Goal: Task Accomplishment & Management: Manage account settings

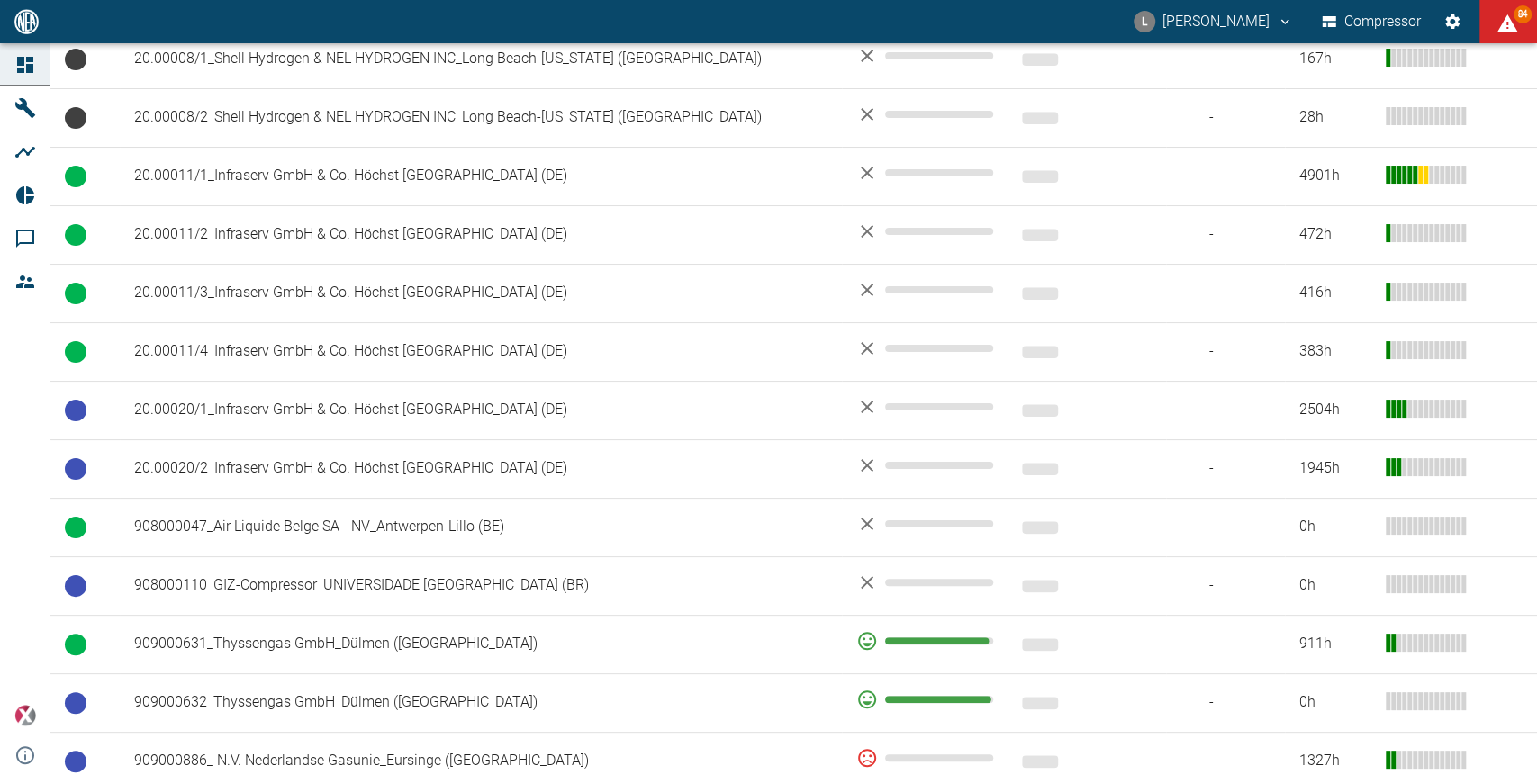
scroll to position [857, 0]
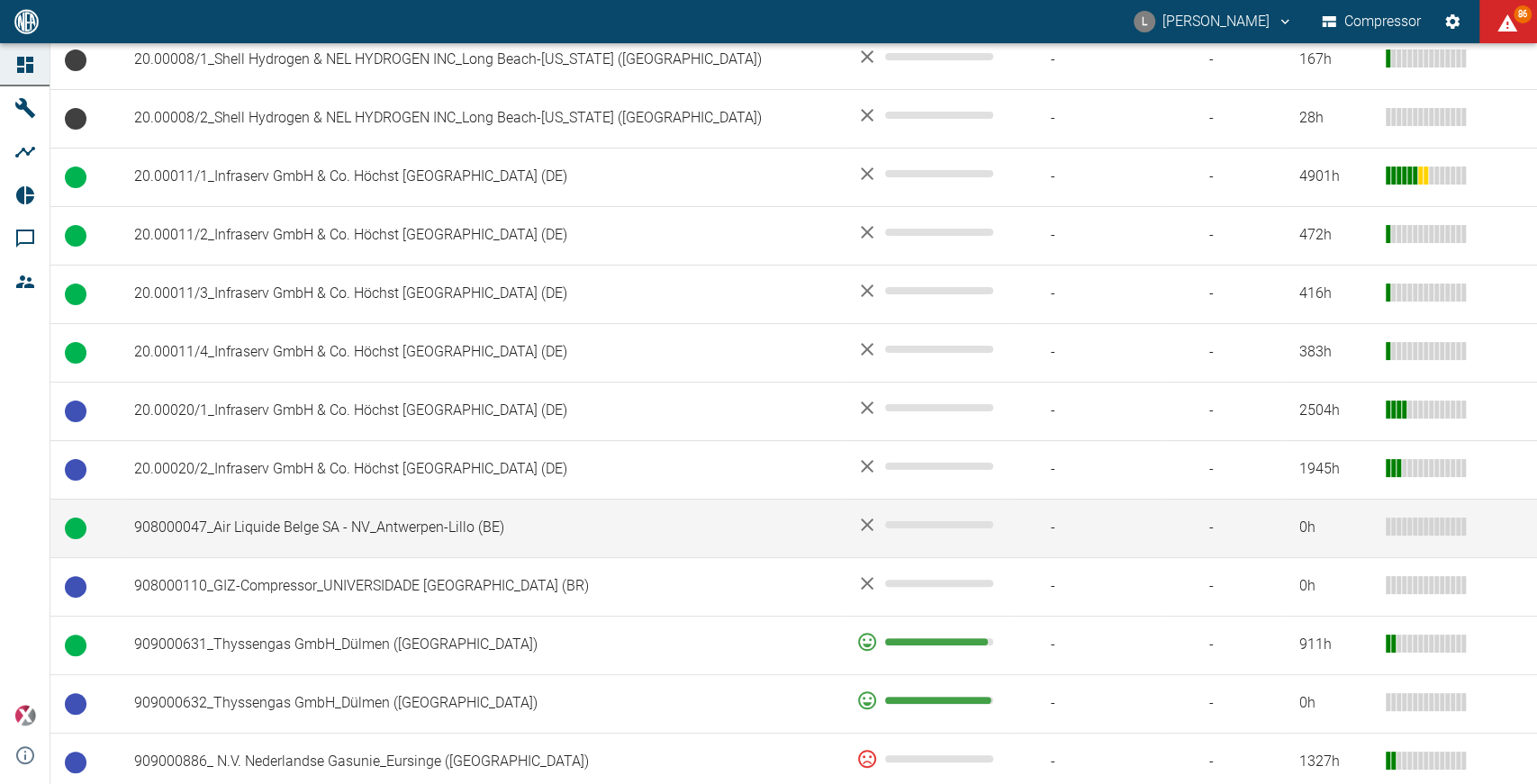
click at [317, 498] on td "908000047_Air Liquide Belge SA - NV_Antwerpen-Lillo (BE)" at bounding box center [480, 527] width 722 height 58
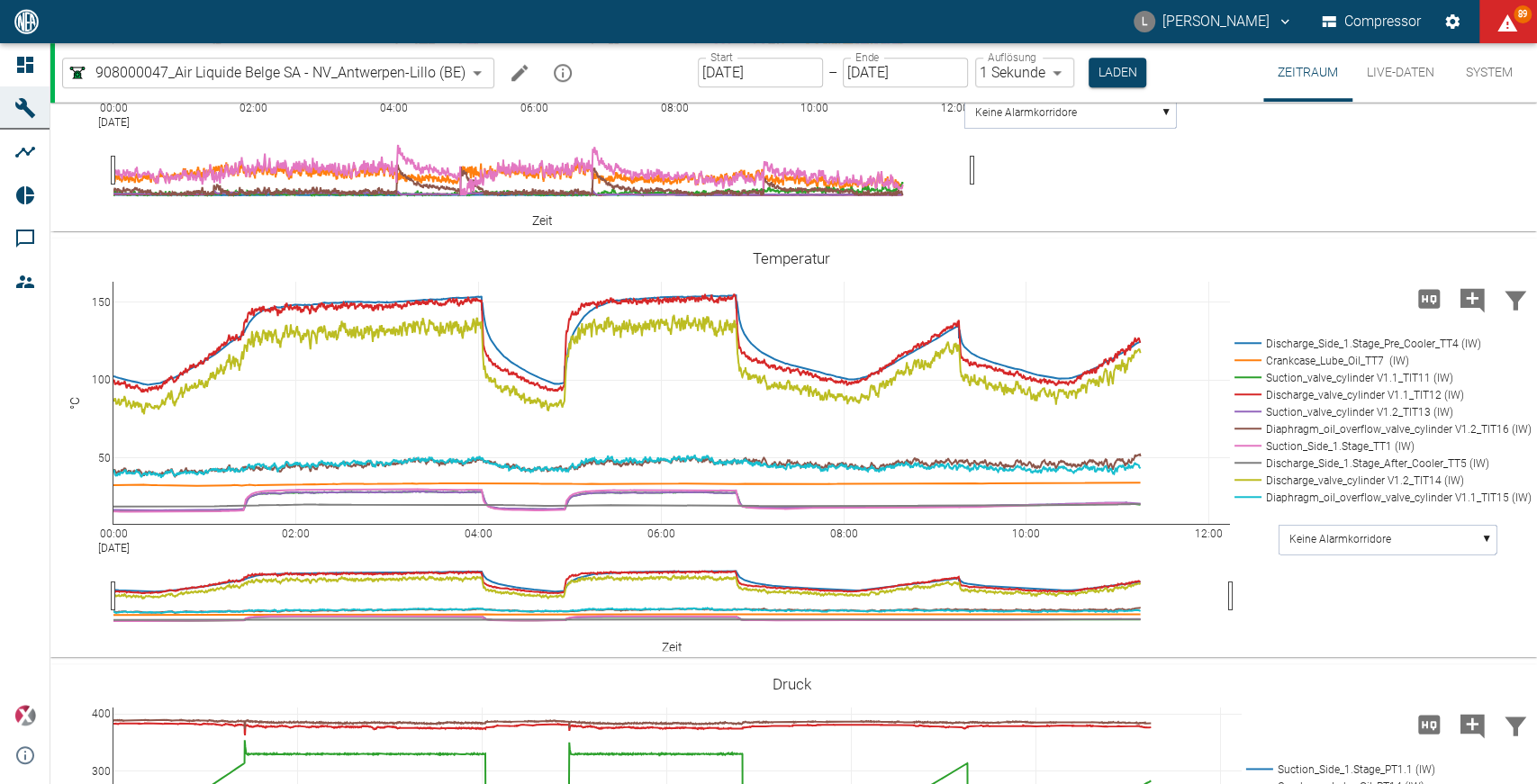
scroll to position [964, 0]
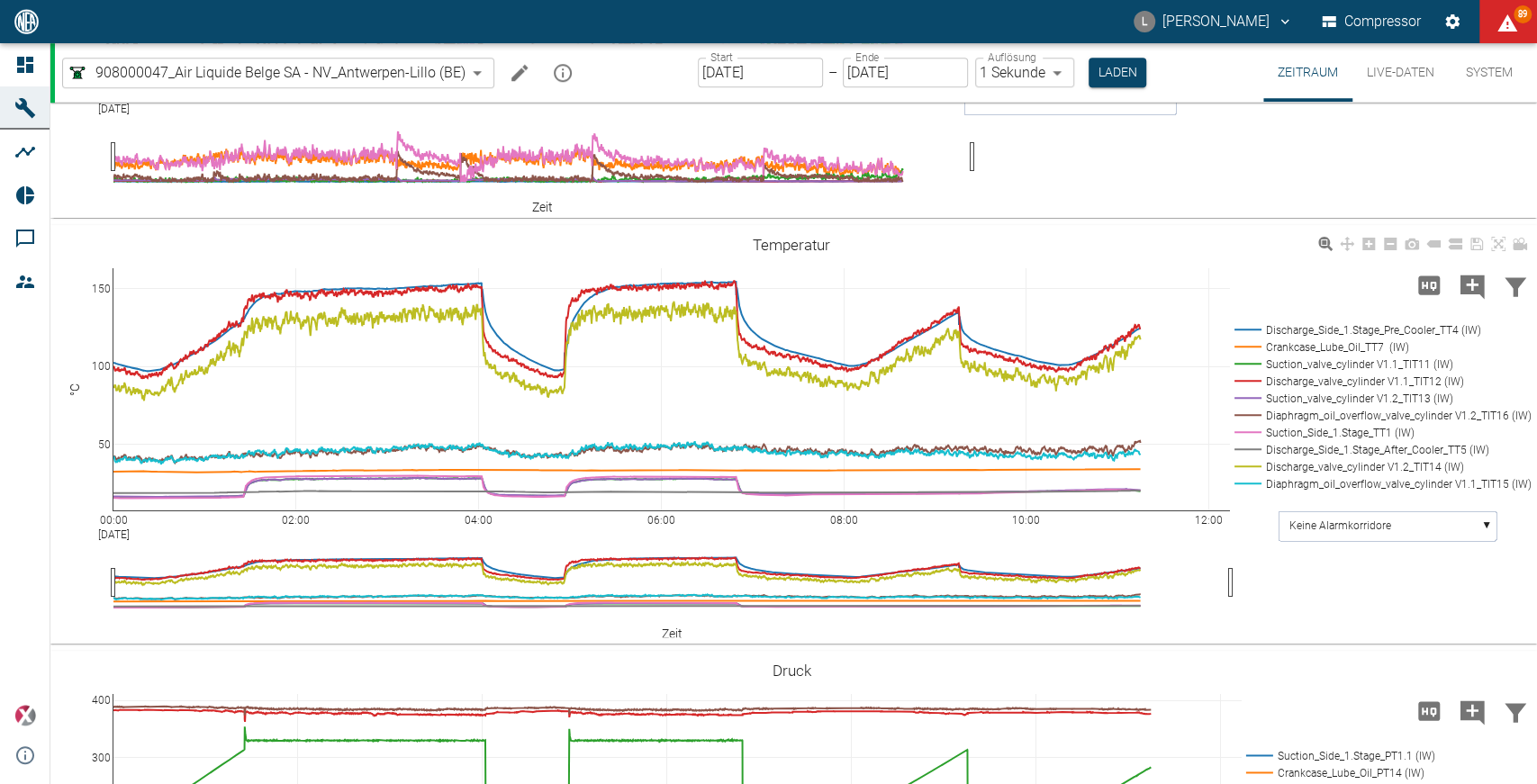
click at [1428, 251] on icon at bounding box center [1433, 244] width 14 height 14
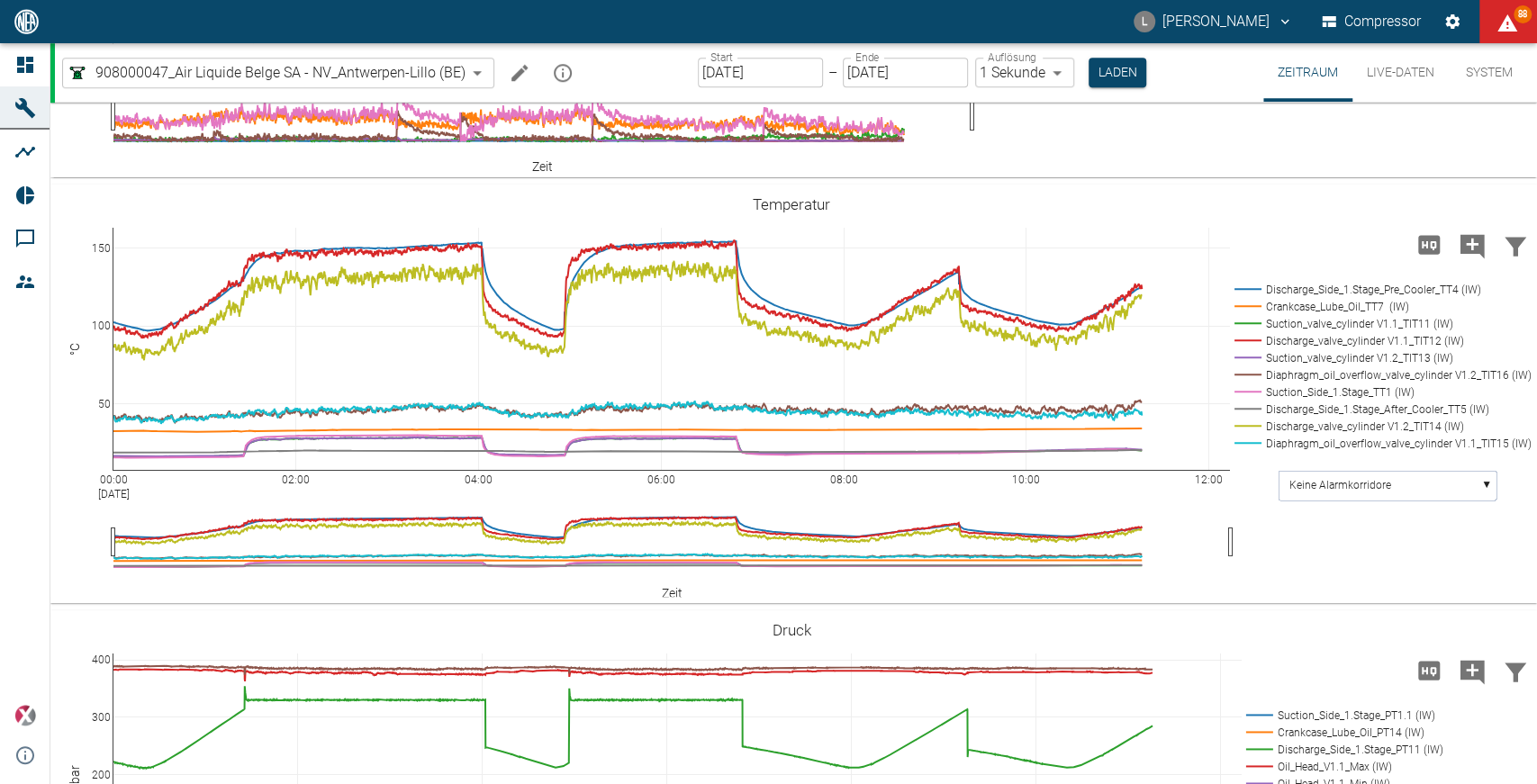
scroll to position [1004, 0]
click at [775, 71] on input "[DATE]" at bounding box center [760, 72] width 125 height 30
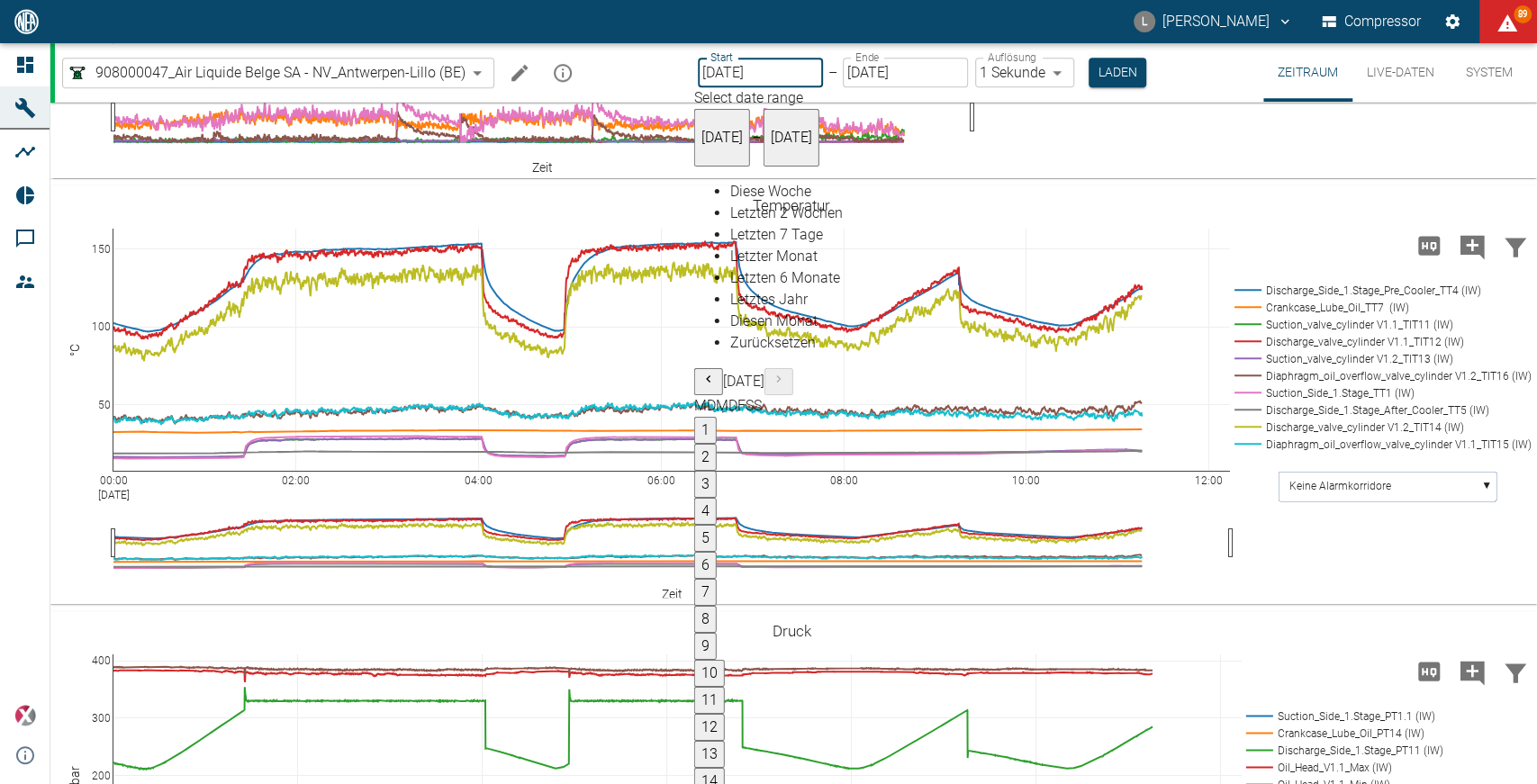
type input "[DATE]"
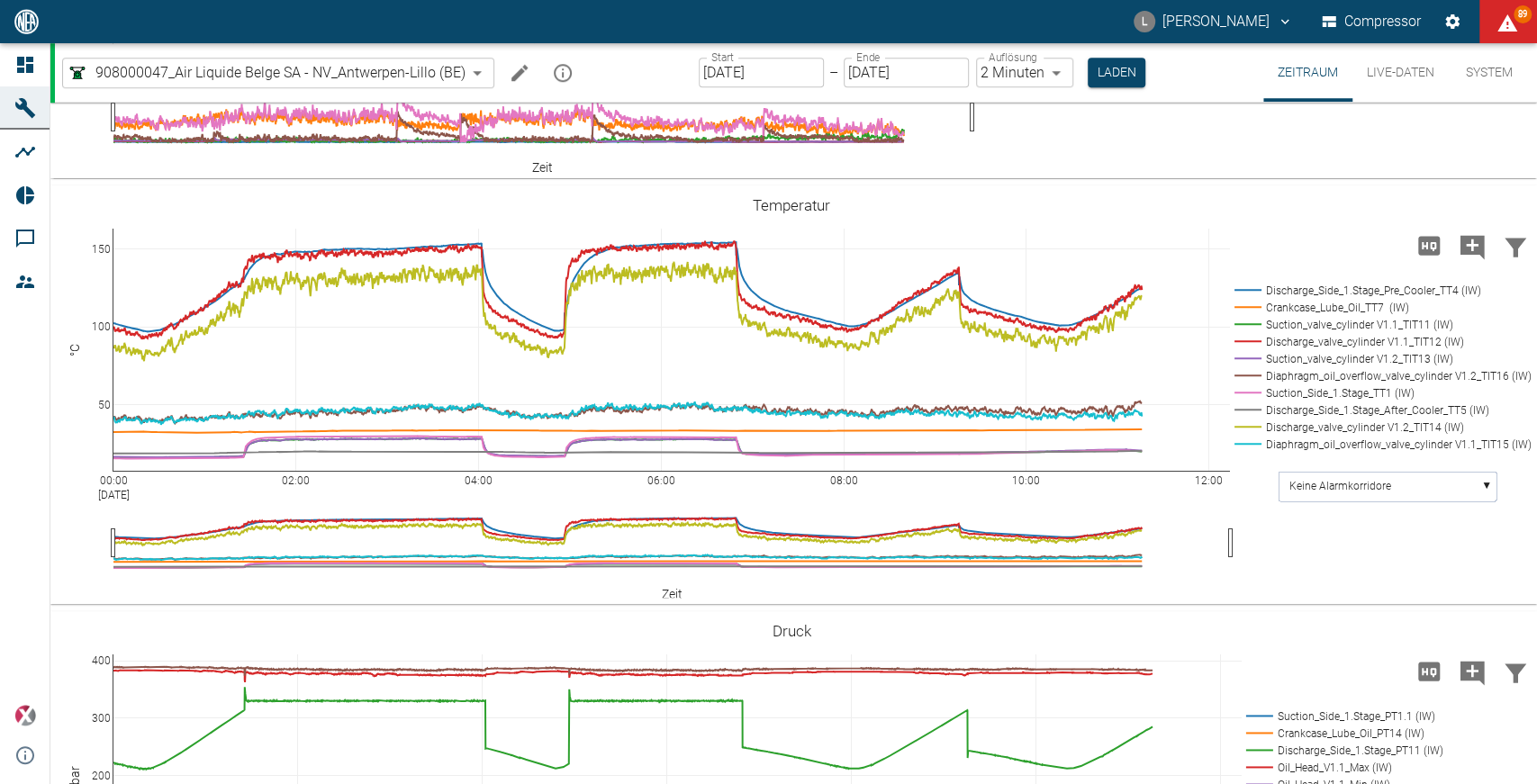
click at [999, 80] on body "L Luca Corigliano Compressor 89 Dashboard Maschinen Analysen Reports Kommentare…" at bounding box center [768, 392] width 1537 height 784
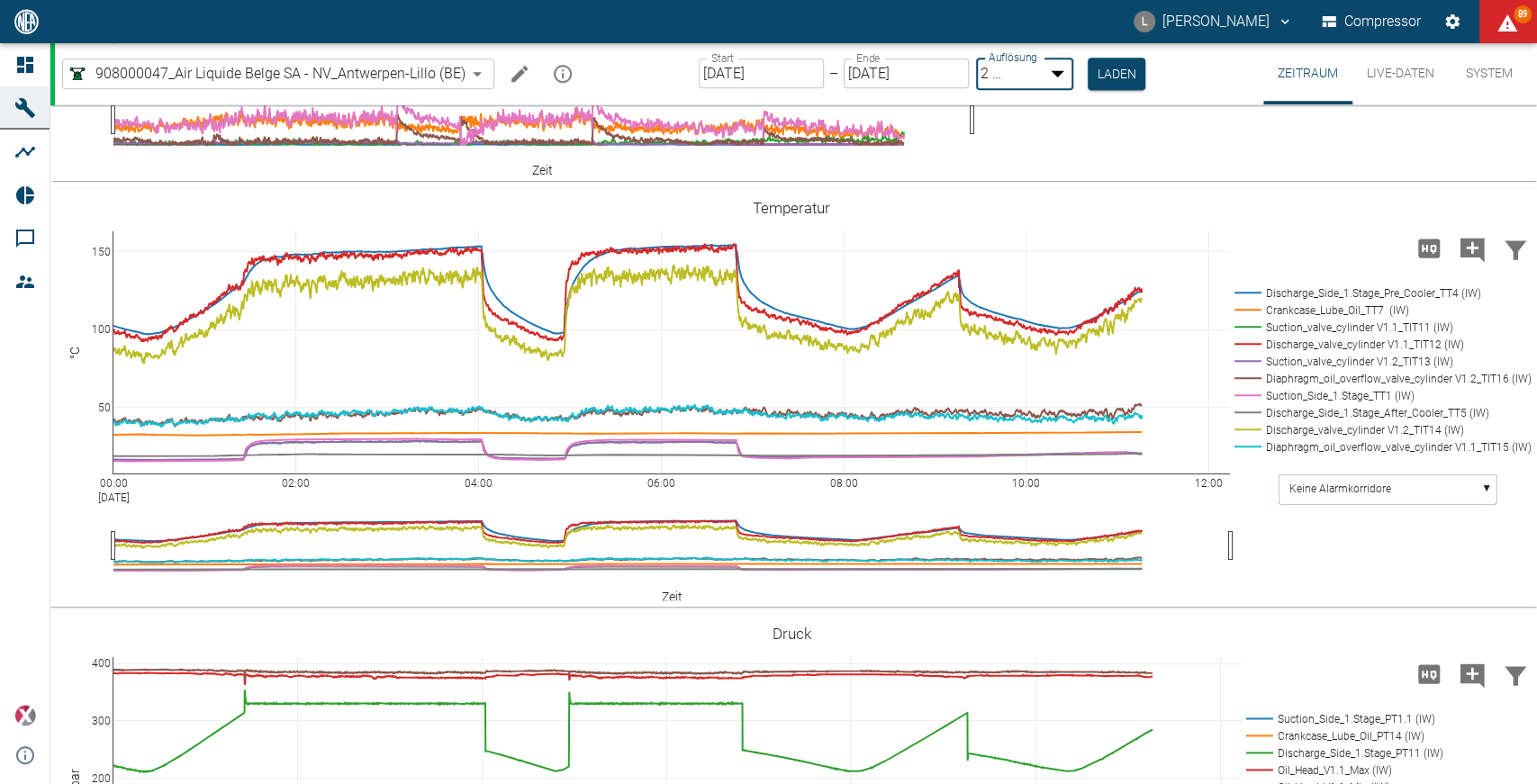
type input "1sec"
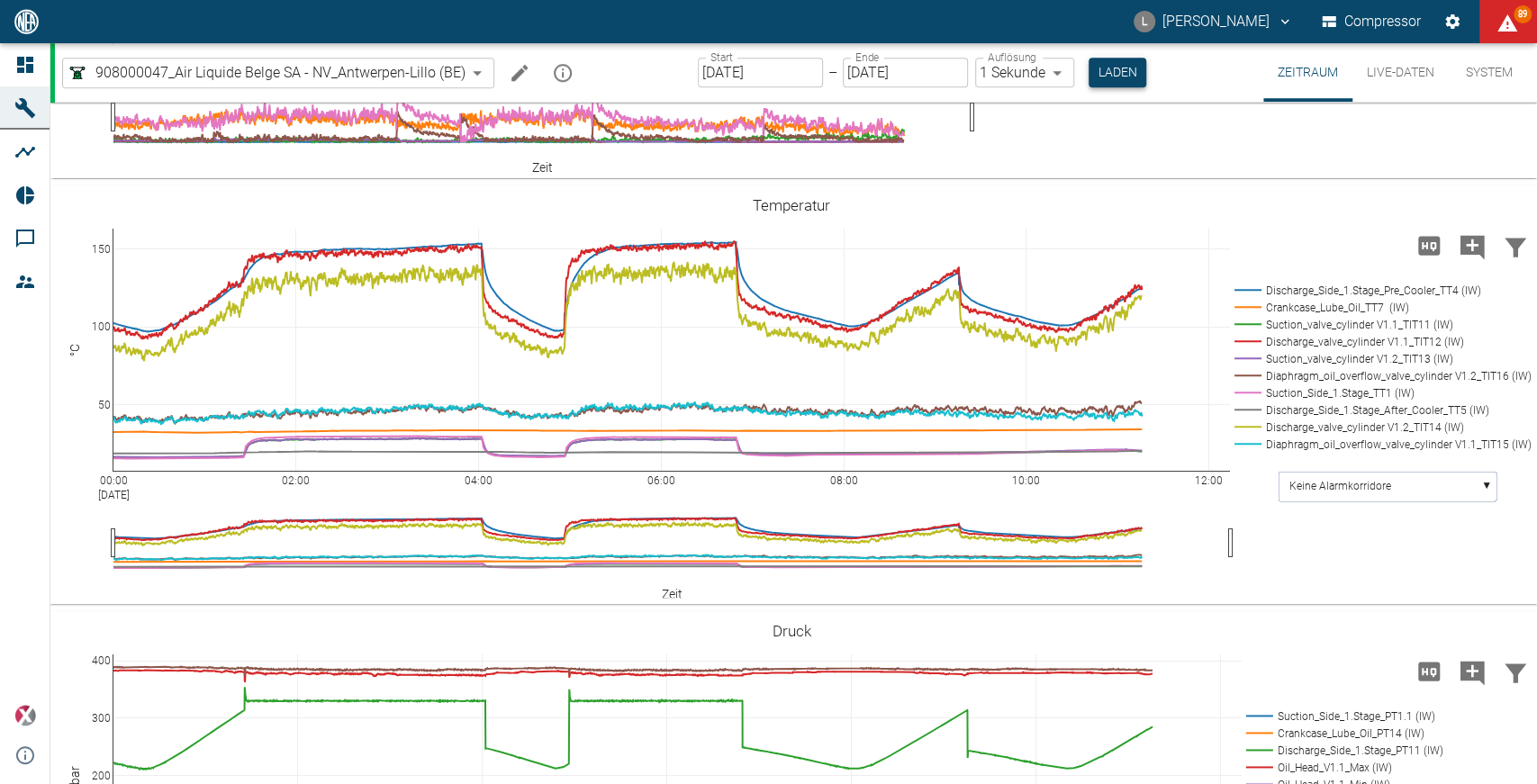
click at [1118, 77] on button "Laden" at bounding box center [1118, 72] width 57 height 30
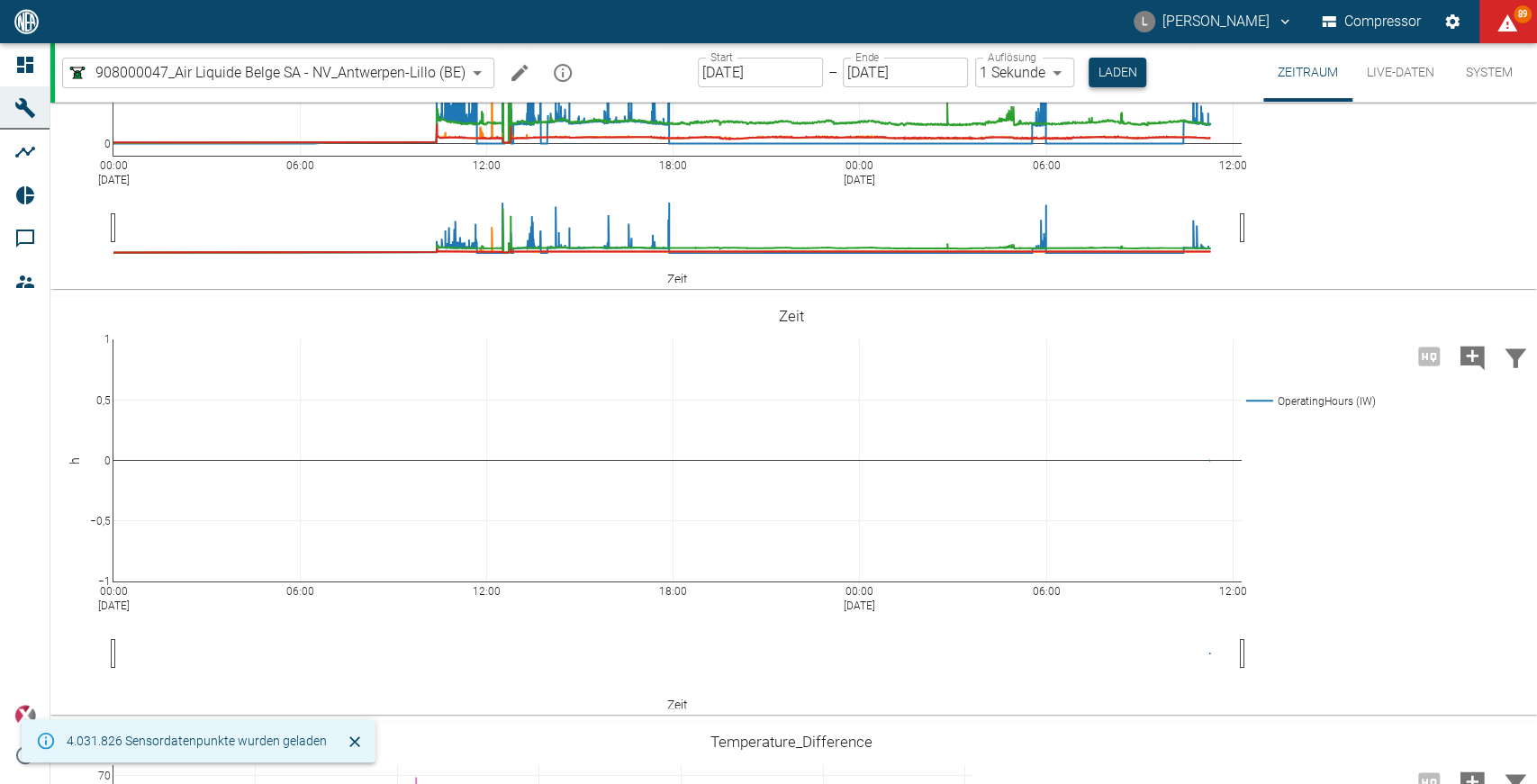
scroll to position [1004, 0]
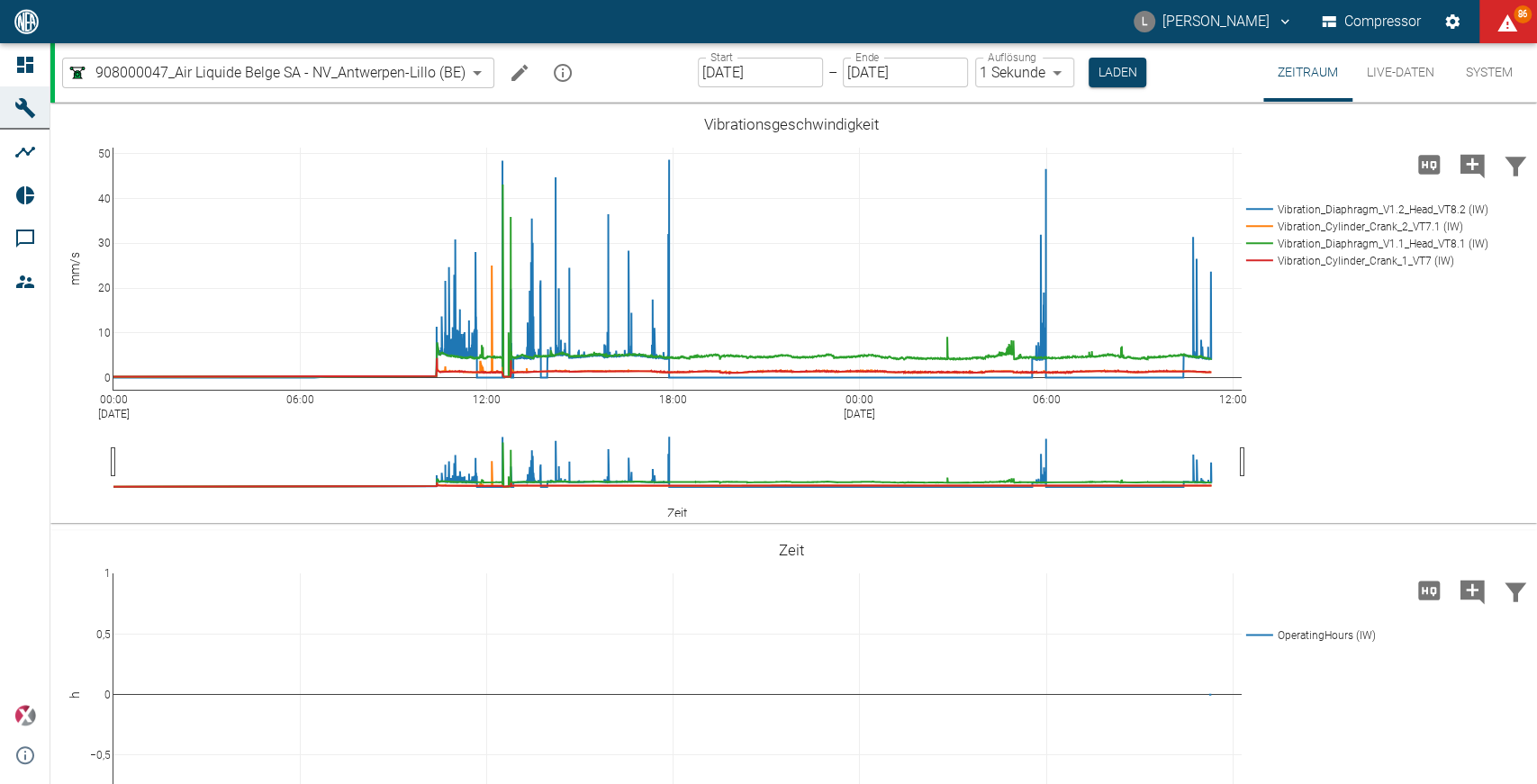
scroll to position [1589, 0]
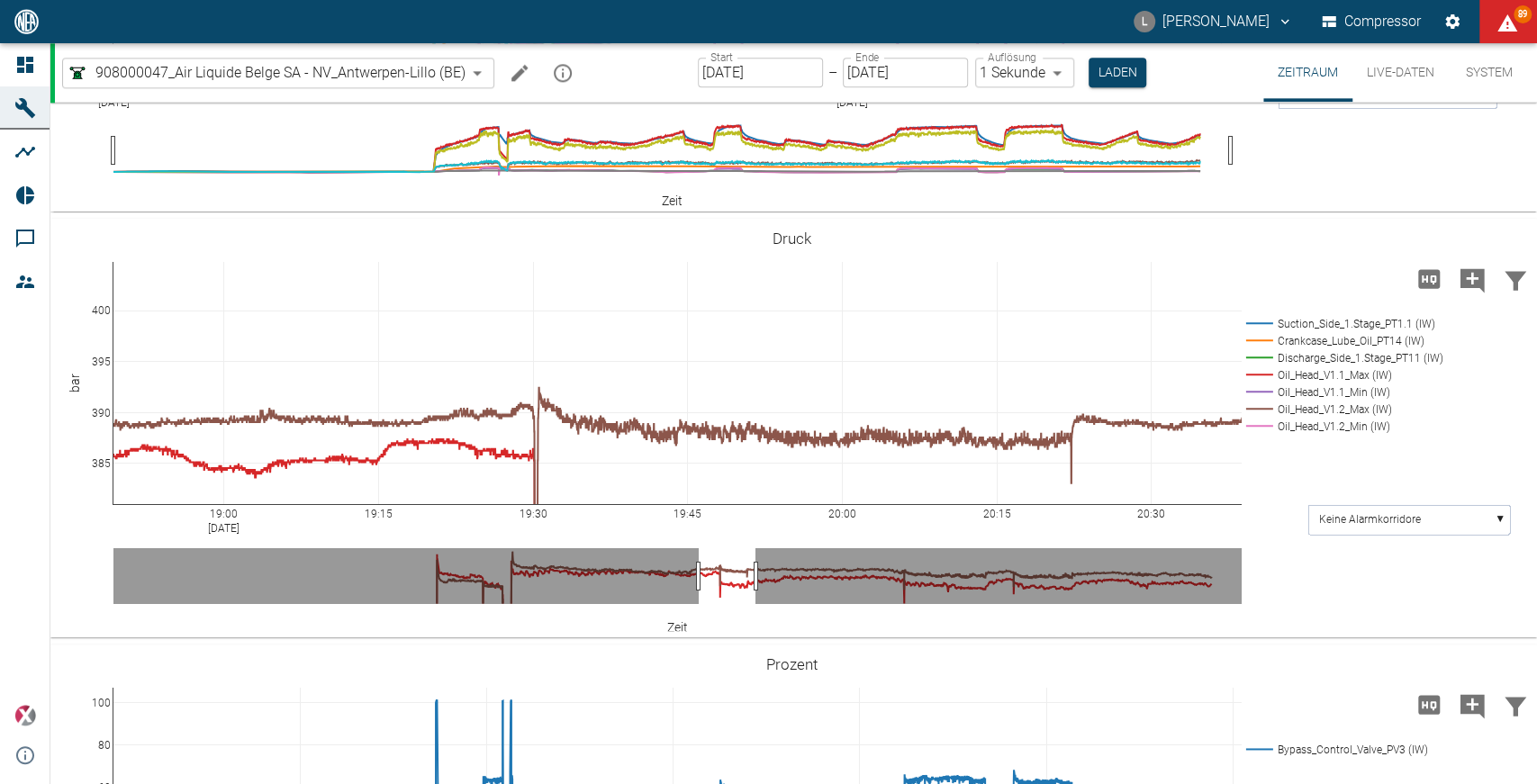
drag, startPoint x: 109, startPoint y: 499, endPoint x: 108, endPoint y: 553, distance: 54.0
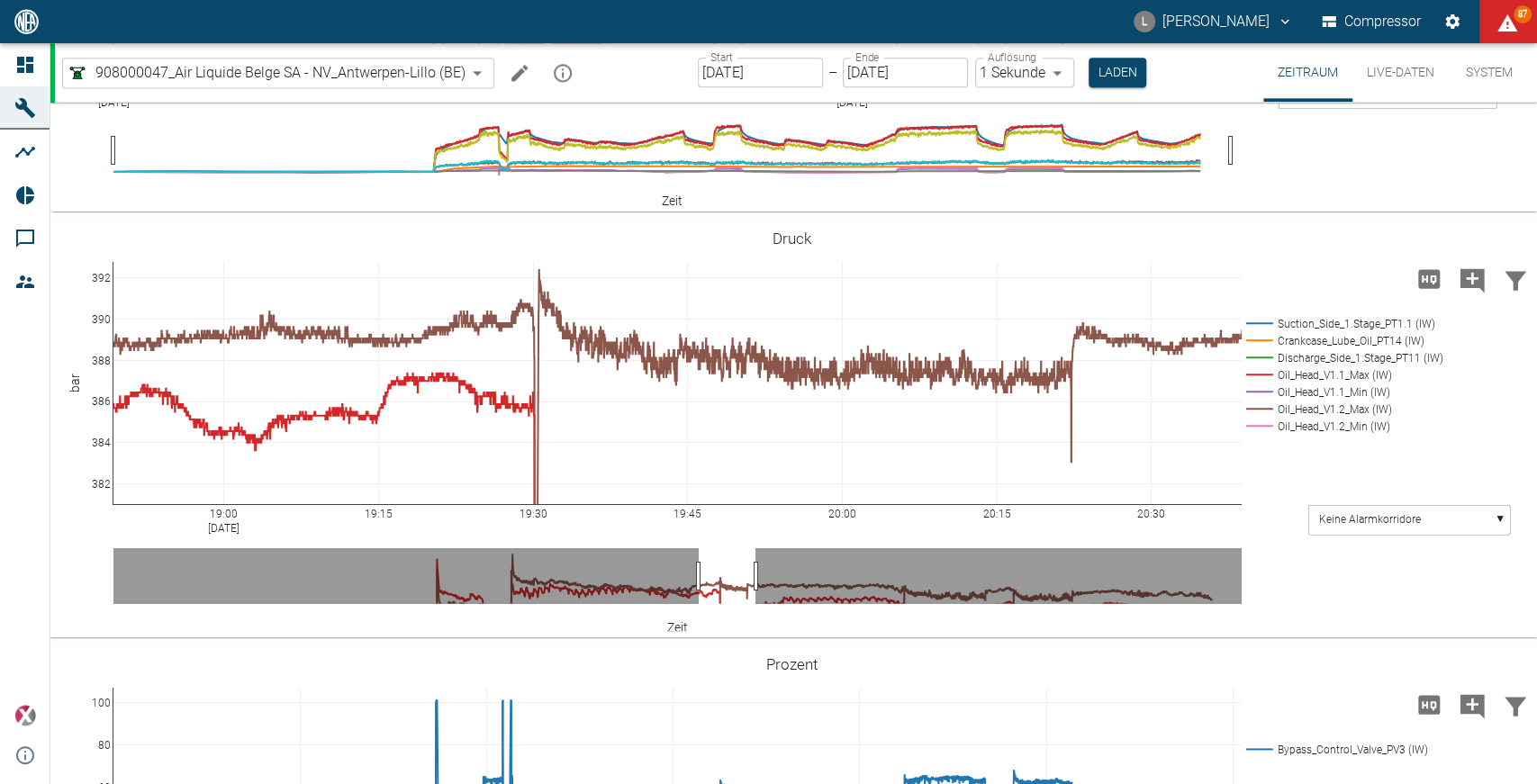
drag, startPoint x: 108, startPoint y: 274, endPoint x: 107, endPoint y: 216, distance: 58.0
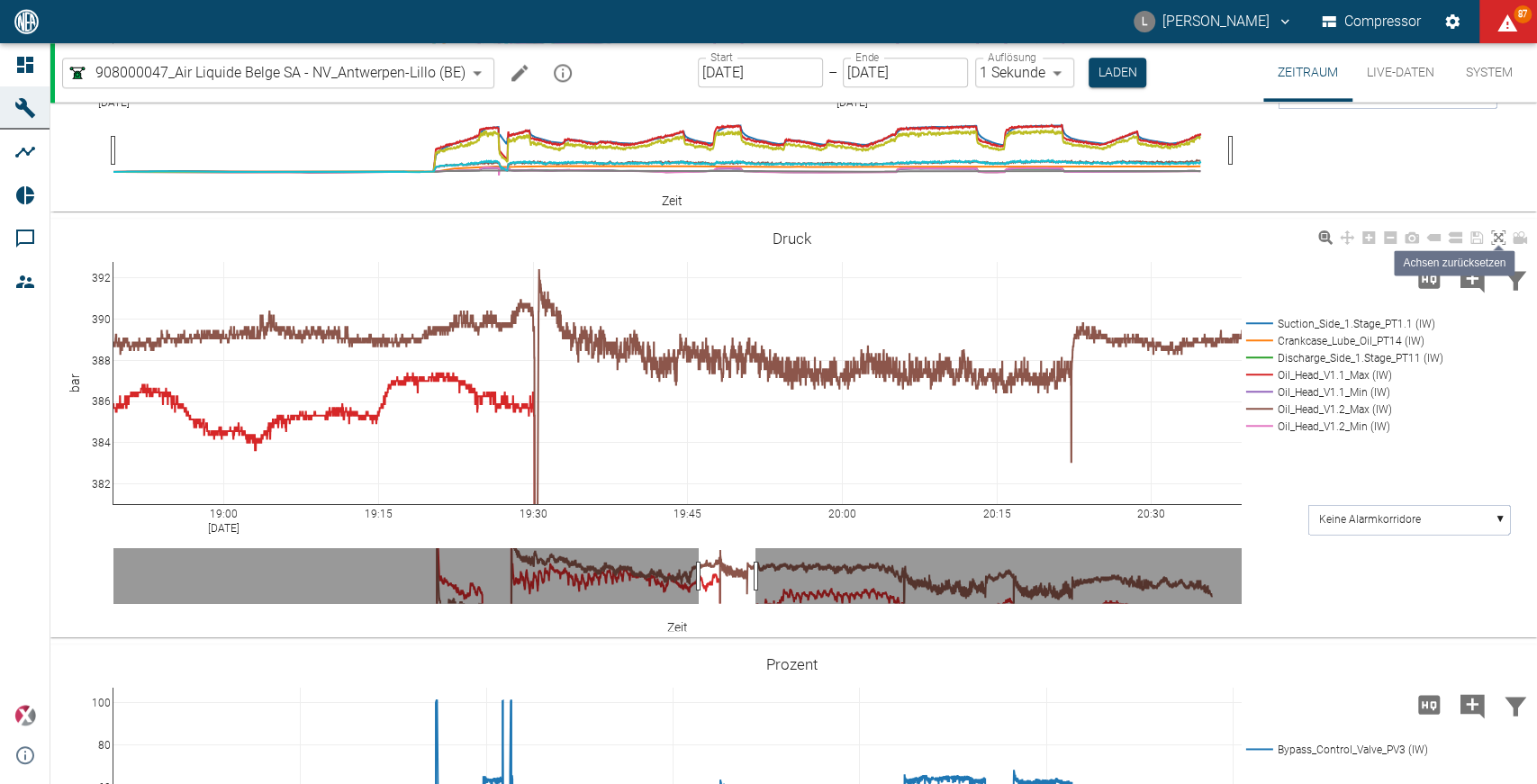
click at [1498, 235] on icon at bounding box center [1498, 237] width 14 height 14
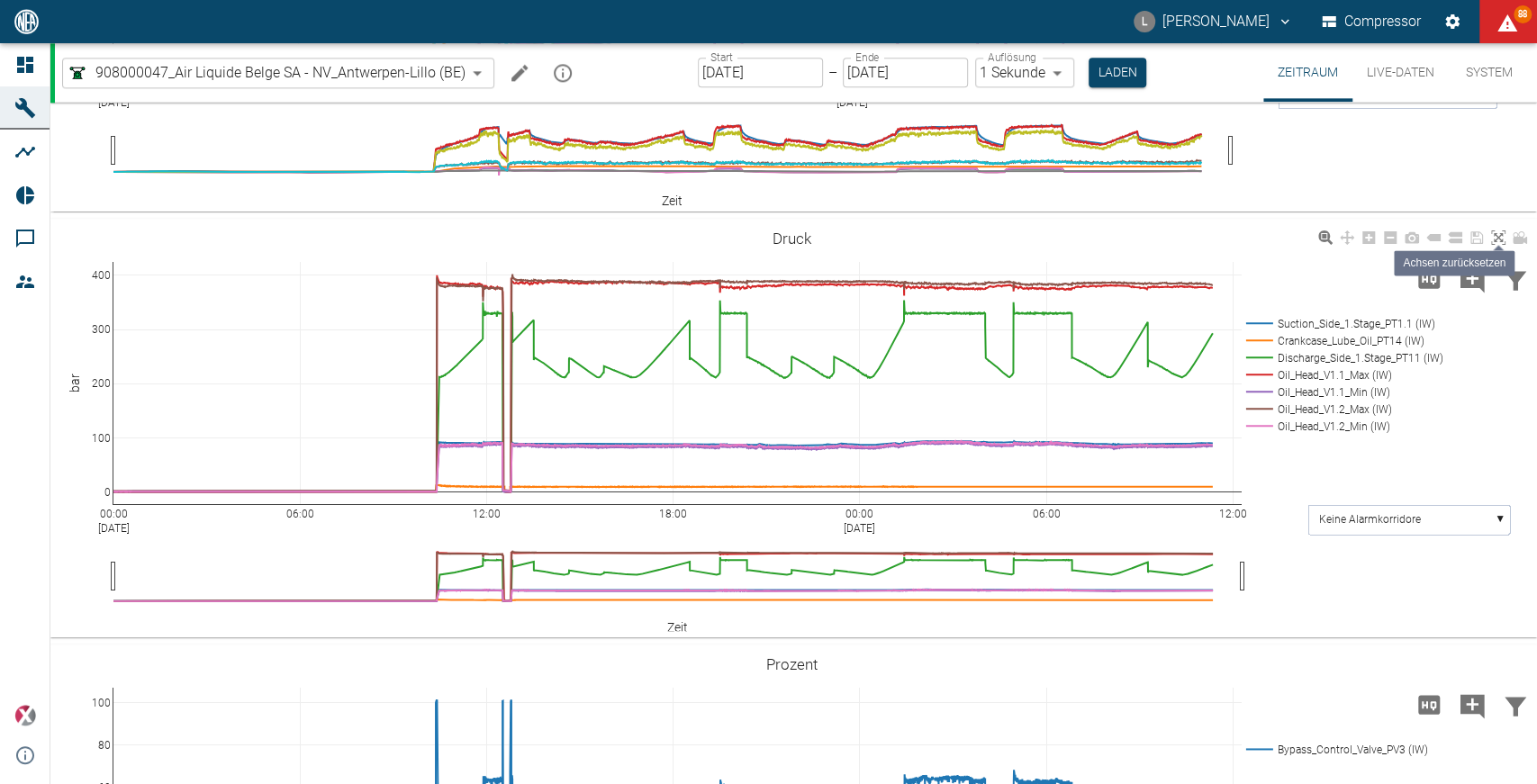
click at [1499, 233] on icon at bounding box center [1498, 237] width 14 height 14
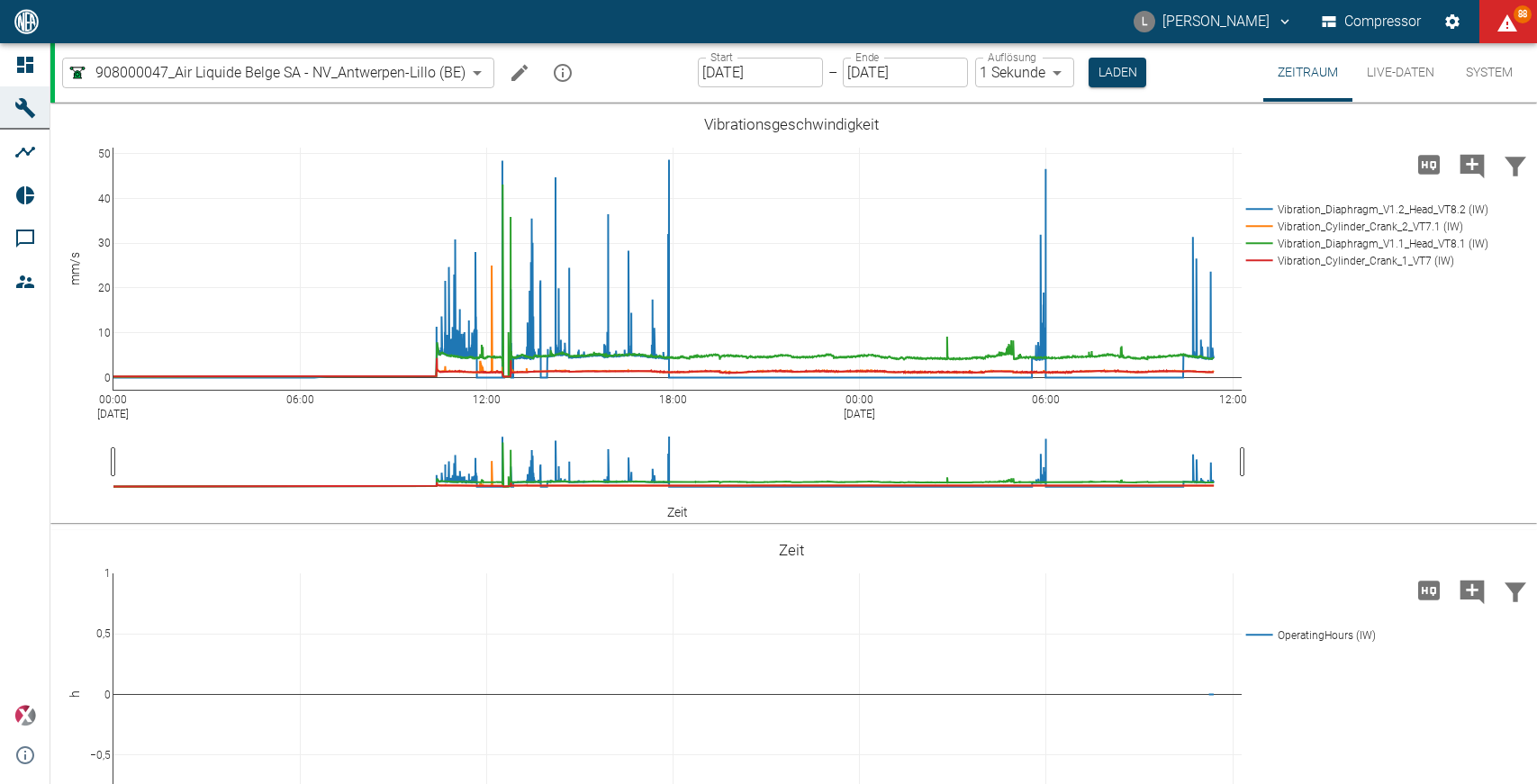
click at [39, 65] on div at bounding box center [28, 65] width 27 height 22
click at [32, 55] on icon at bounding box center [25, 65] width 22 height 22
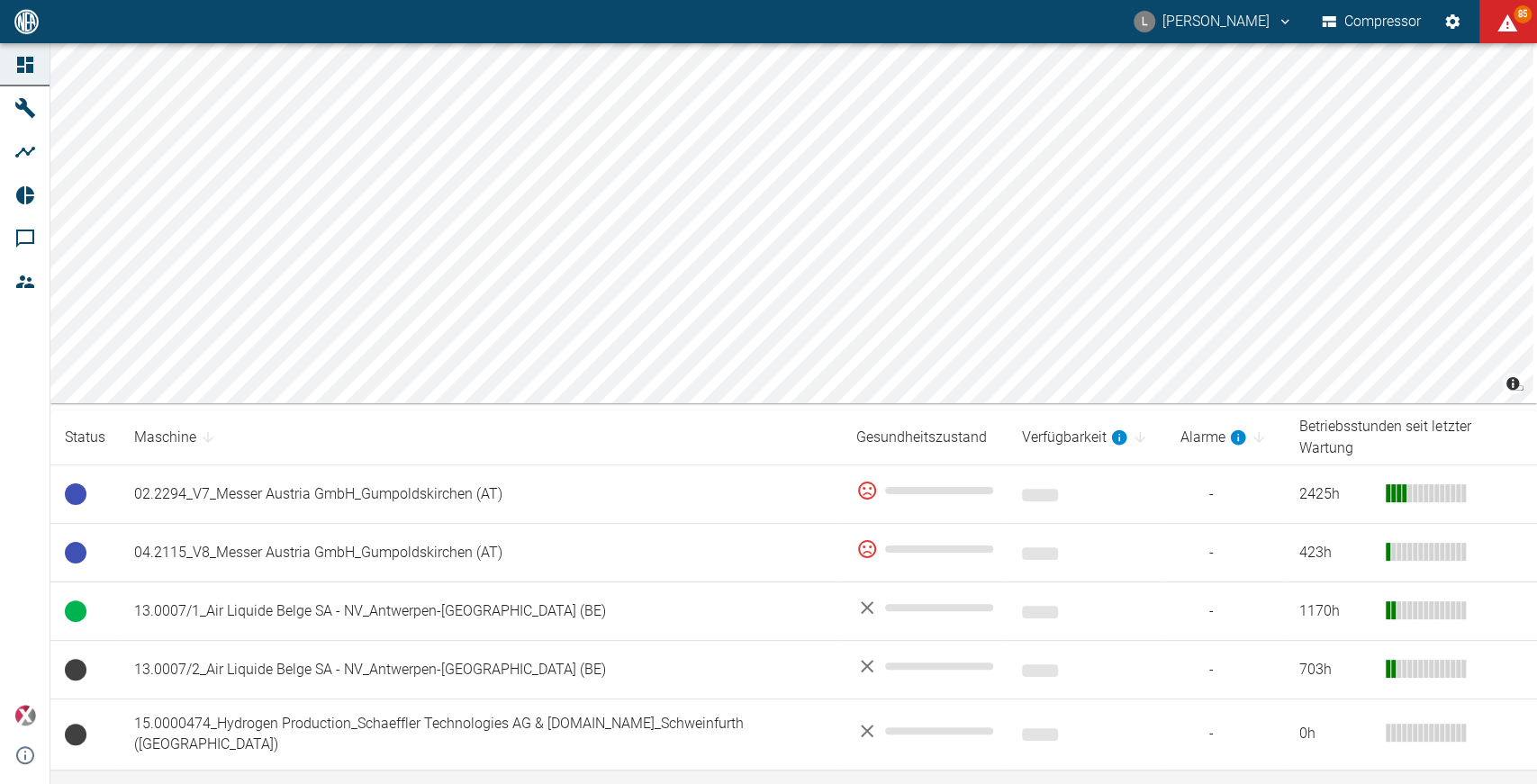
click at [345, 770] on td "18.0005_ArianeGroup GmbH_Bremen (DE)_xMobile" at bounding box center [480, 798] width 722 height 58
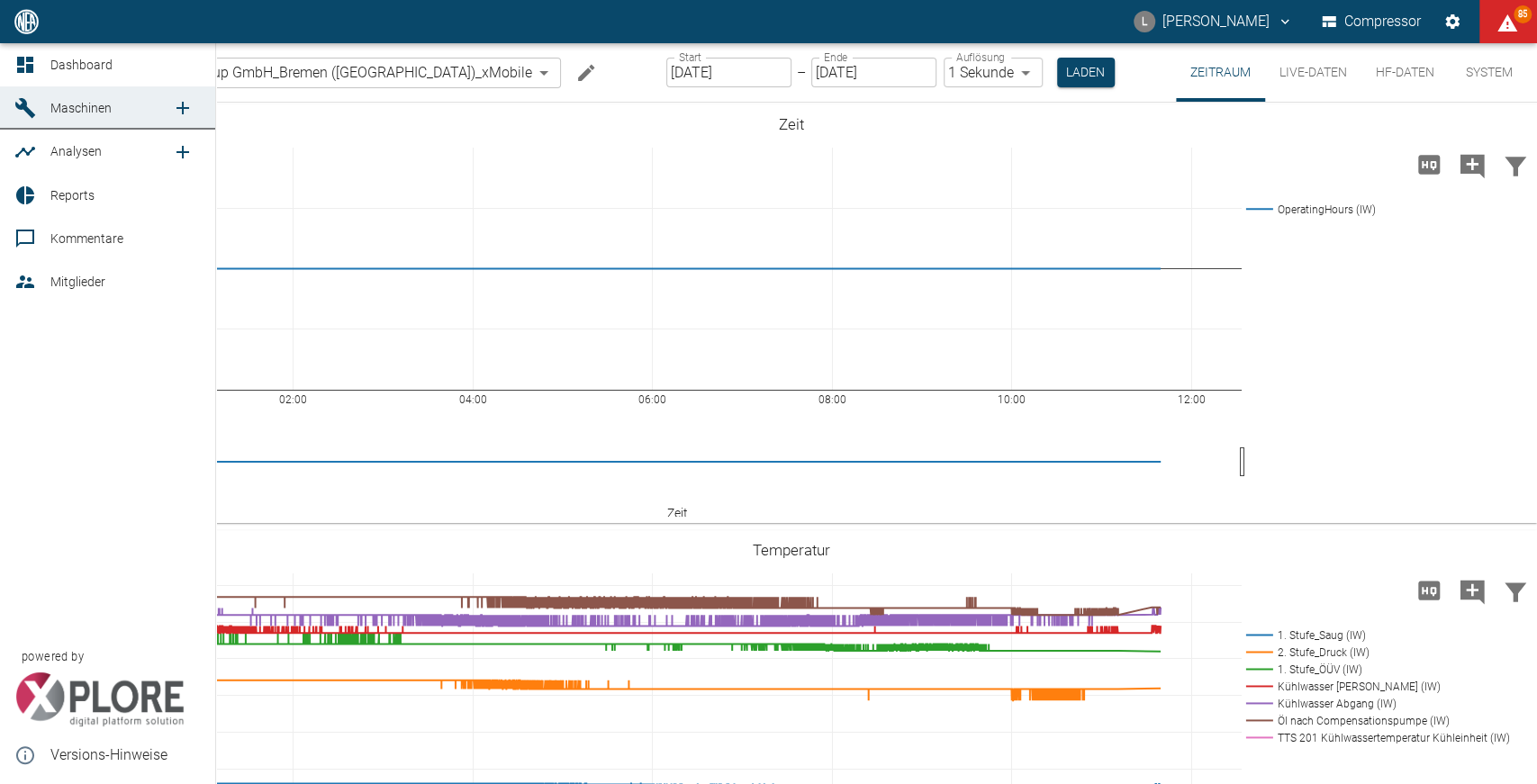
click at [28, 73] on icon at bounding box center [25, 65] width 22 height 22
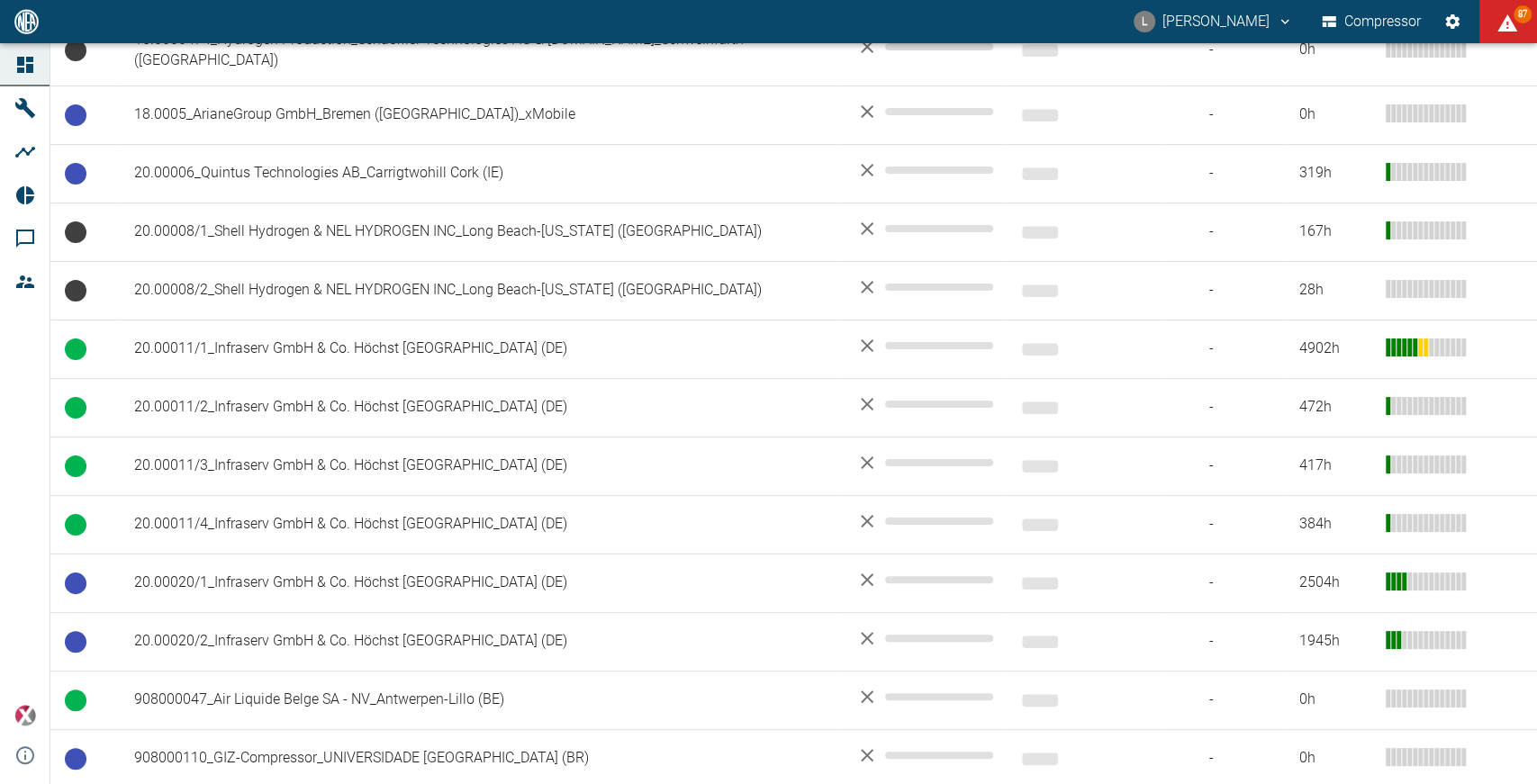
scroll to position [714, 0]
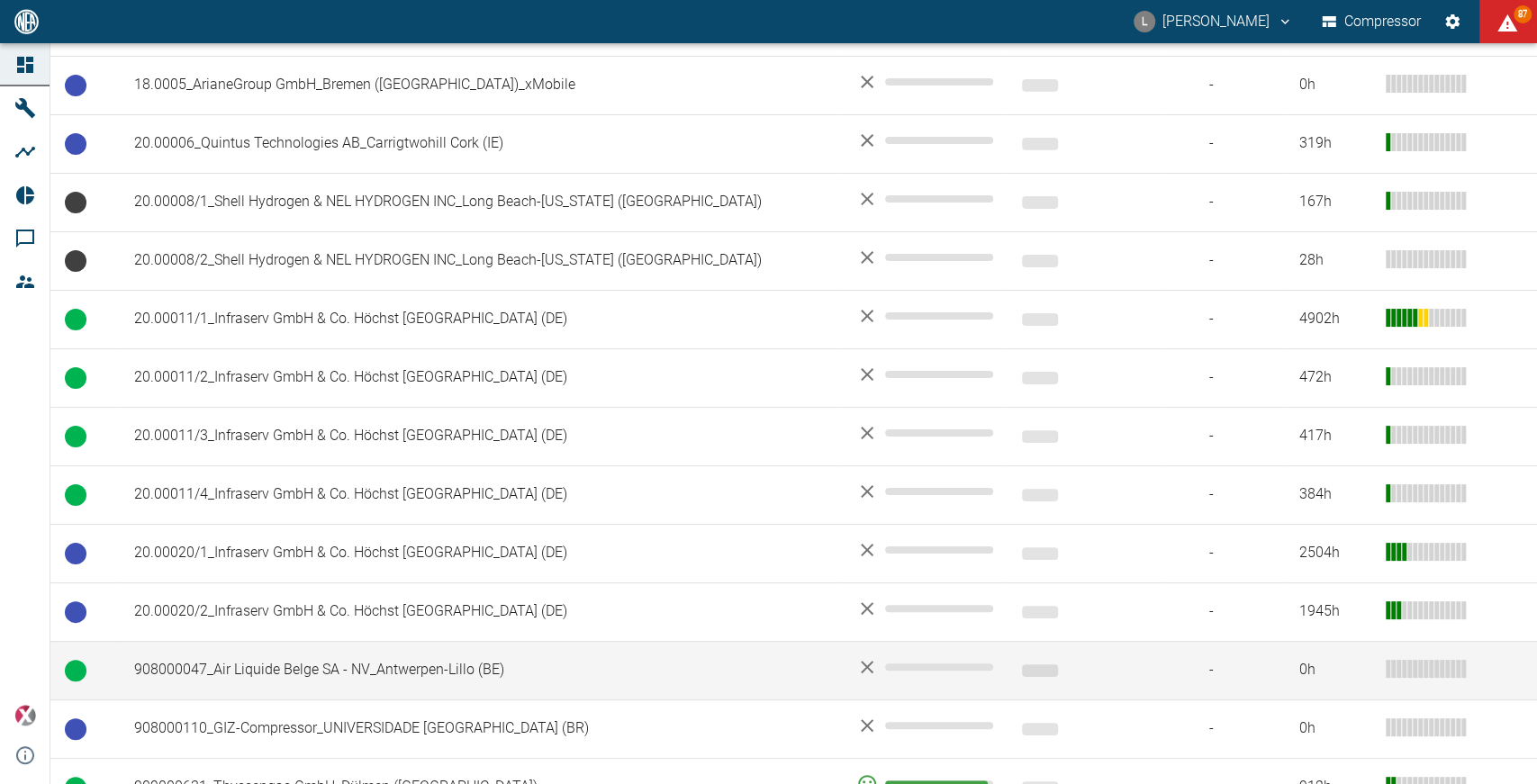
click at [262, 641] on td "908000047_Air Liquide Belge SA - NV_Antwerpen-Lillo (BE)" at bounding box center [480, 669] width 722 height 58
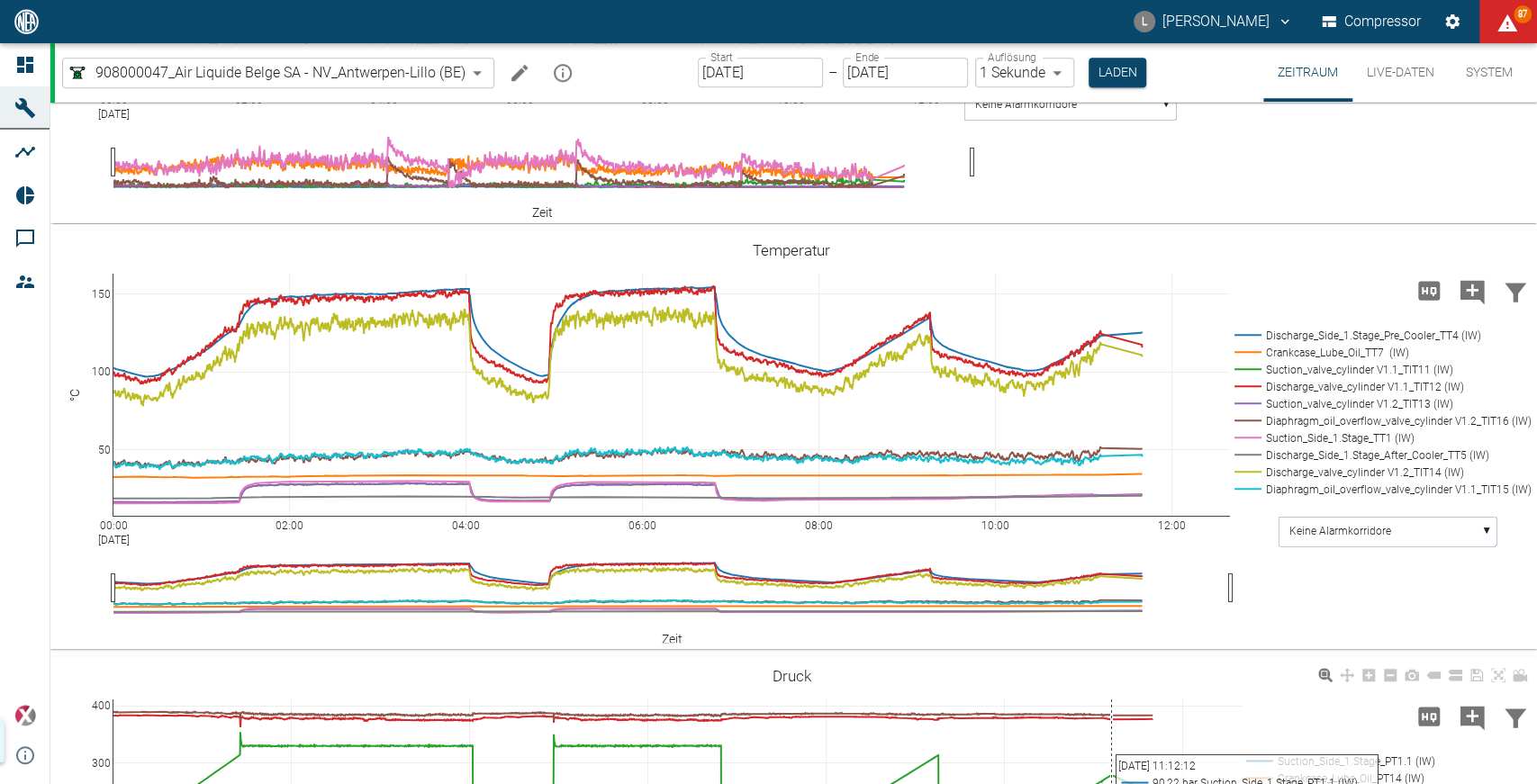
scroll to position [1385, 0]
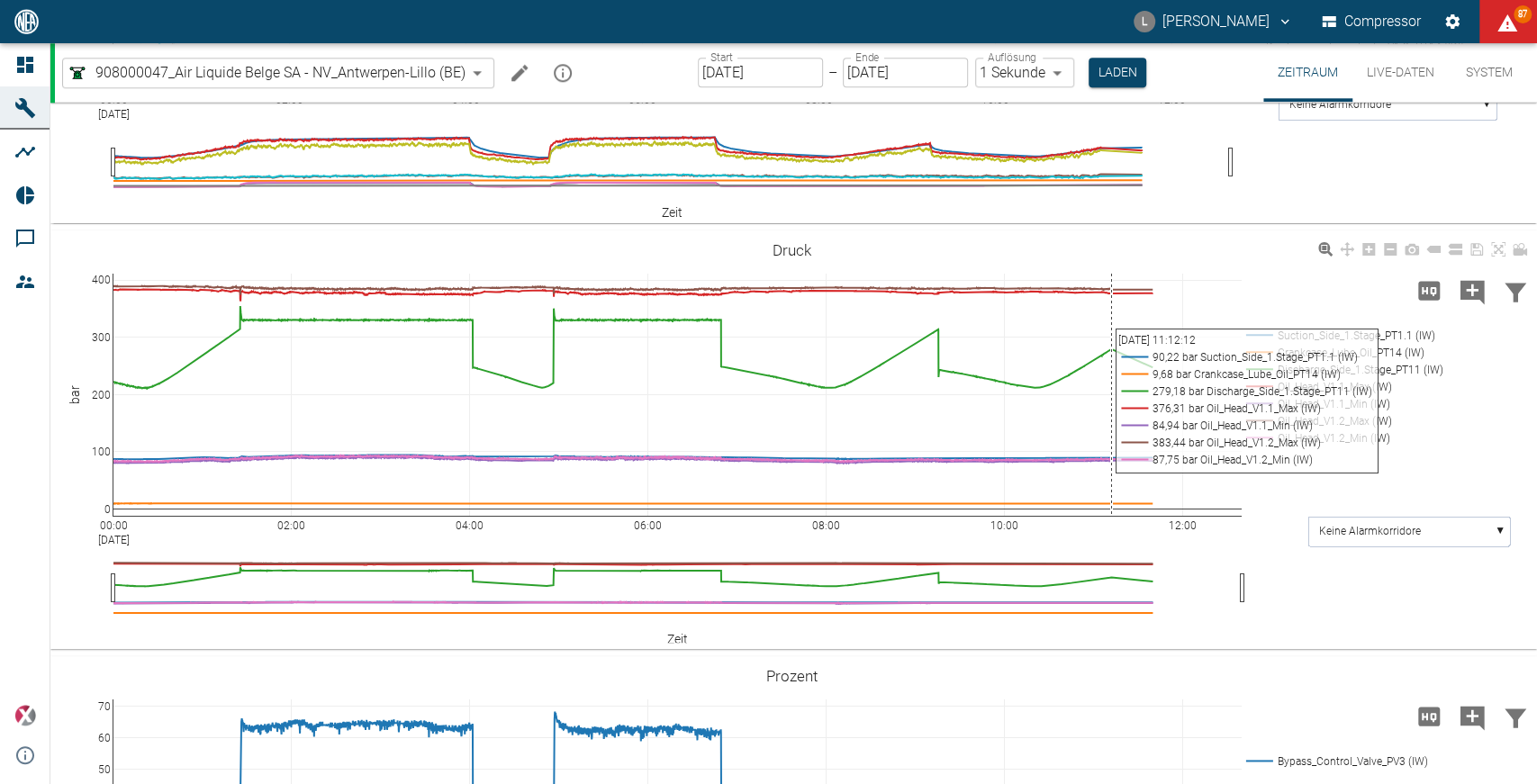
drag, startPoint x: 1095, startPoint y: 464, endPoint x: 1117, endPoint y: 559, distance: 97.5
click at [1117, 559] on div "00:00 Sep 16, 2025 02:00 04:00 06:00 08:00 10:00 12:00 0 100 200 300 400 Suctio…" at bounding box center [792, 440] width 1483 height 405
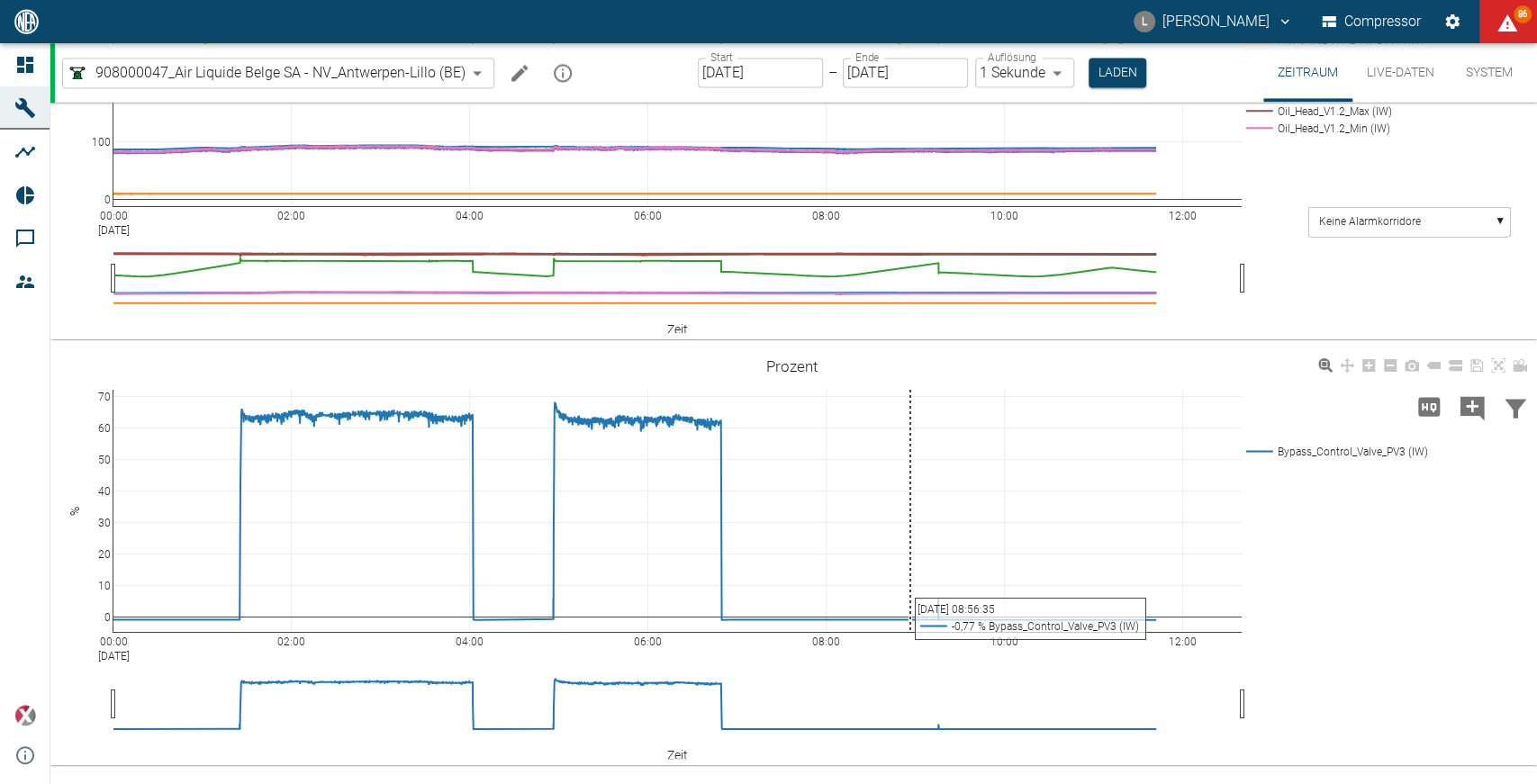
scroll to position [1783, 0]
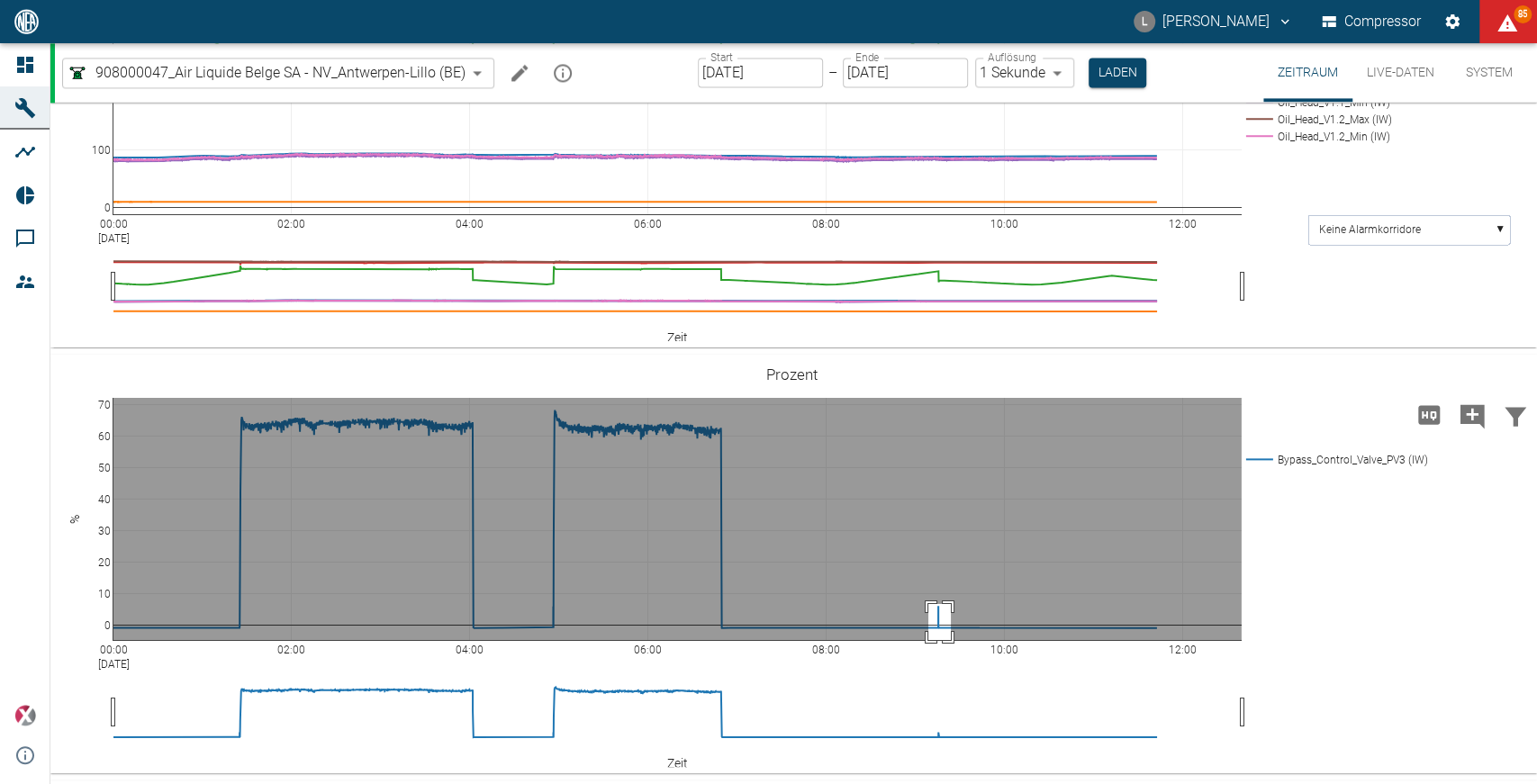
drag, startPoint x: 929, startPoint y: 700, endPoint x: 951, endPoint y: 734, distance: 40.5
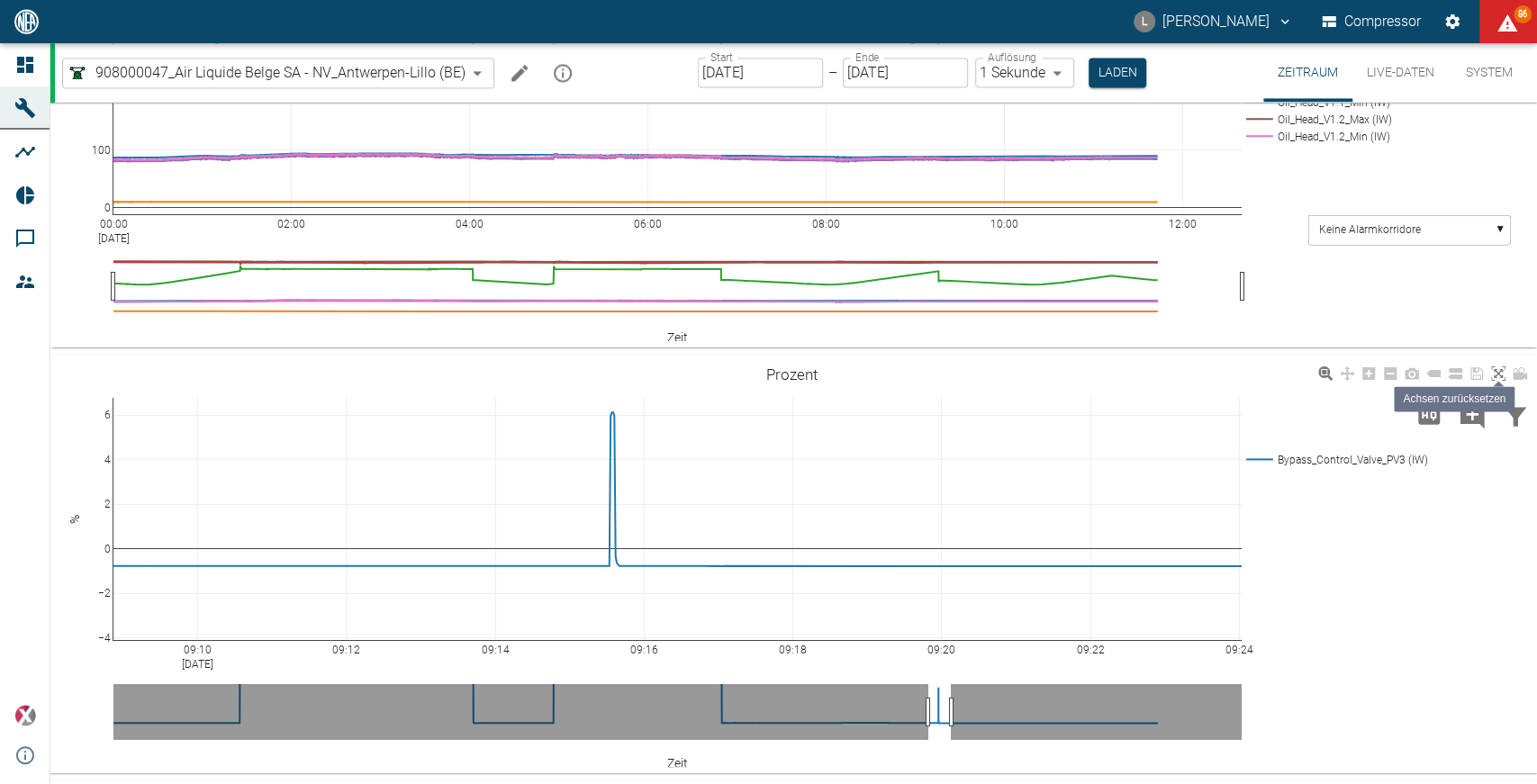
click at [1502, 381] on icon at bounding box center [1498, 373] width 14 height 14
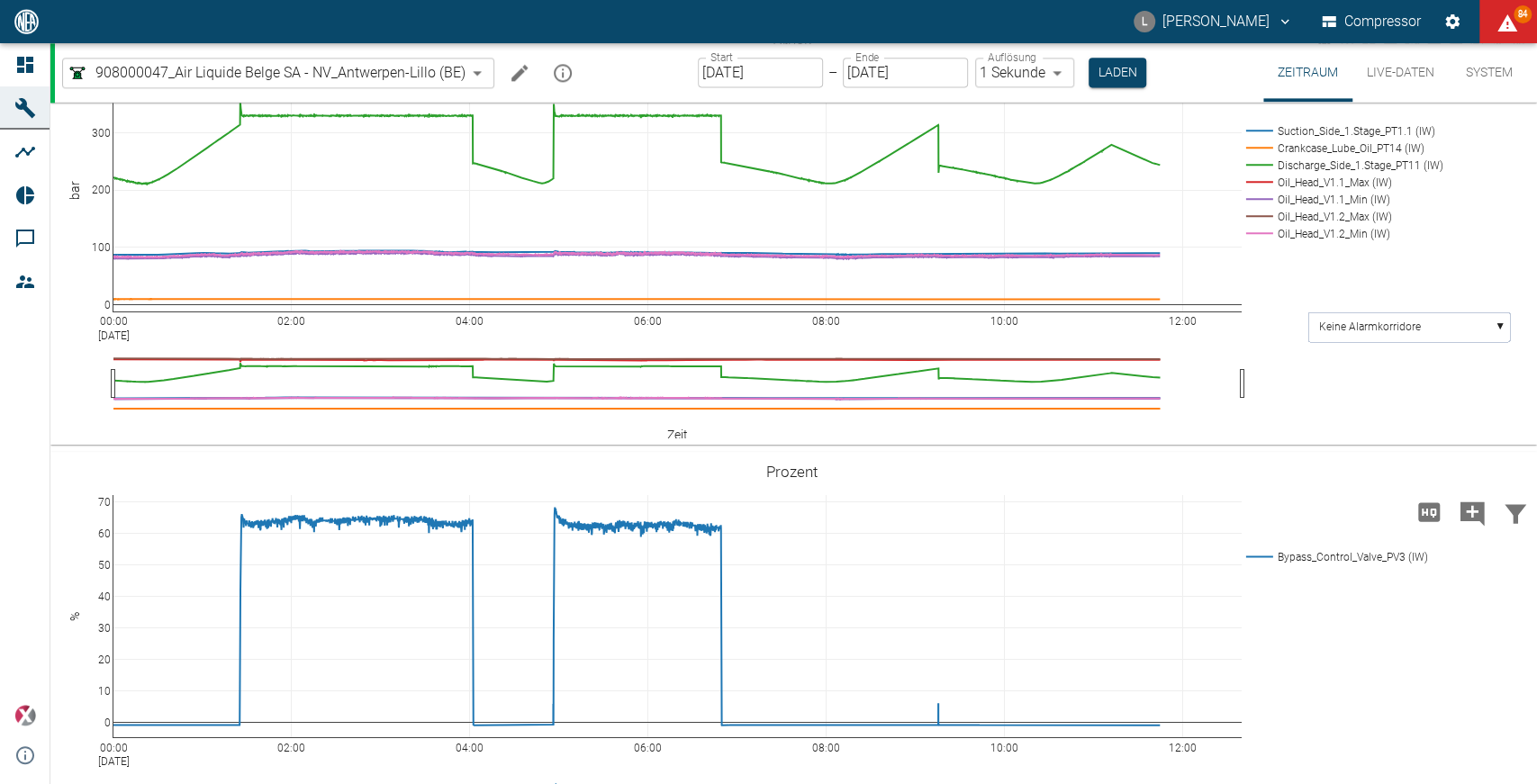
scroll to position [1681, 0]
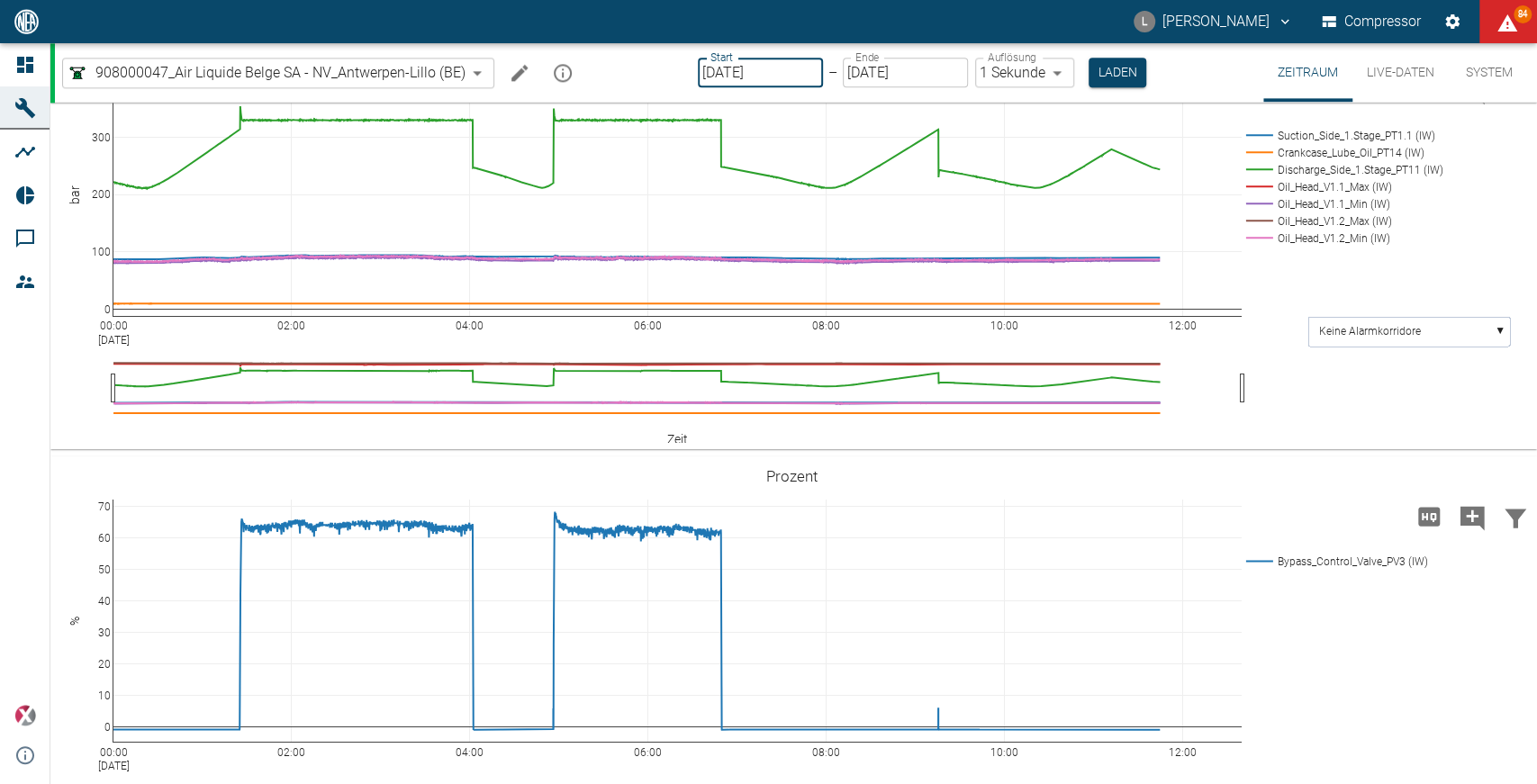
click at [785, 72] on input "[DATE]" at bounding box center [760, 72] width 125 height 30
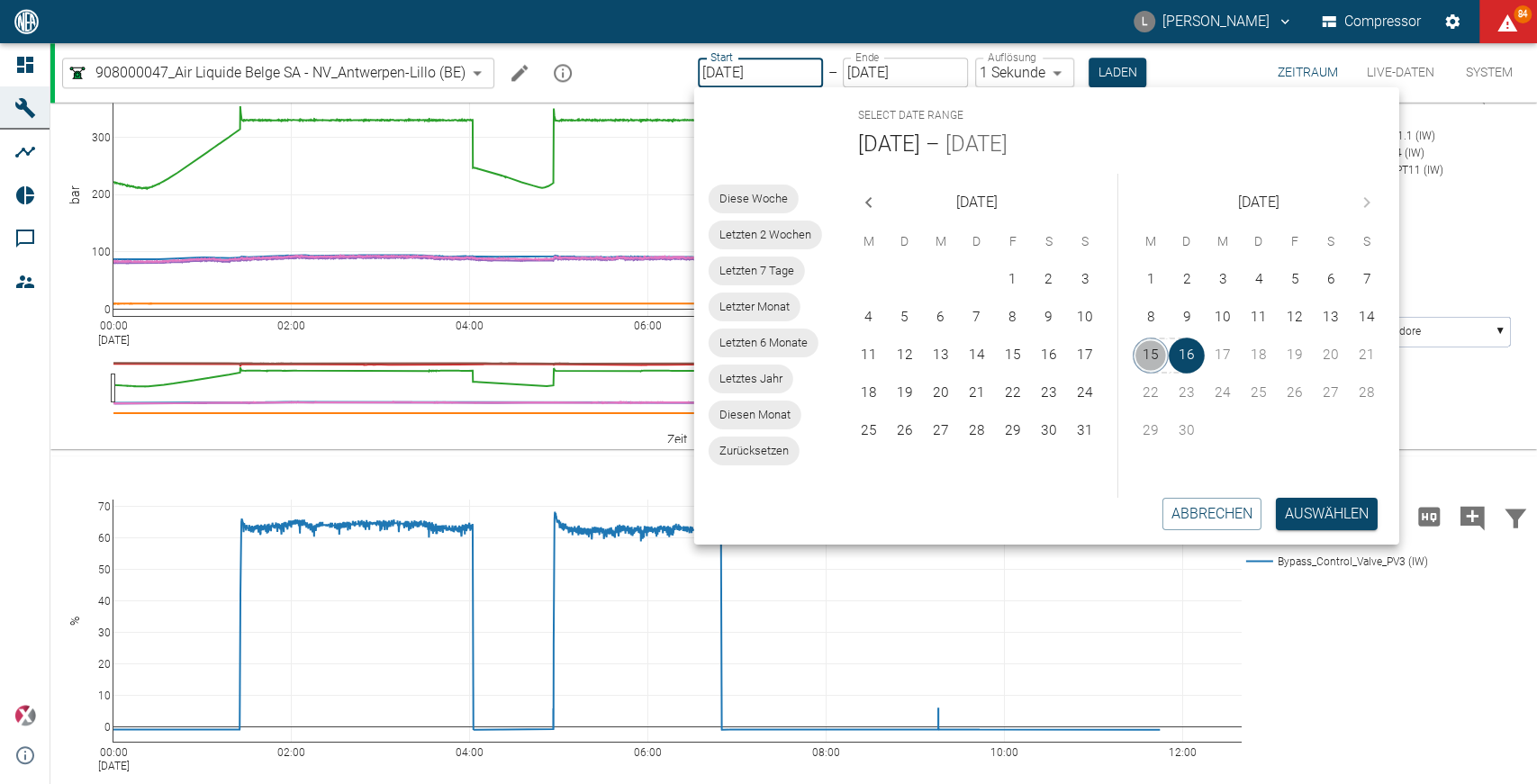
click at [1152, 352] on button "15" at bounding box center [1151, 356] width 36 height 36
type input "[DATE]"
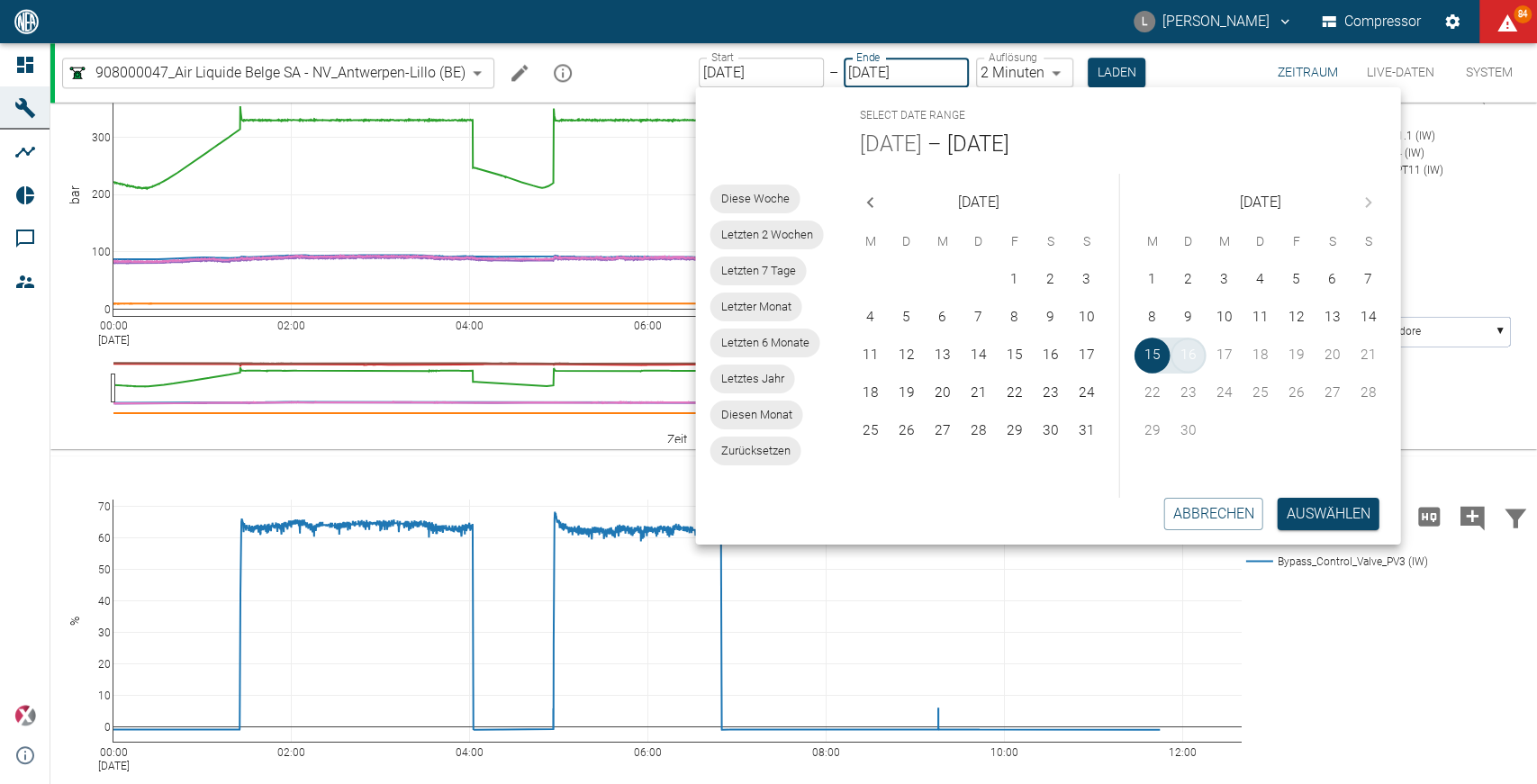
click at [1192, 360] on button "16" at bounding box center [1189, 356] width 36 height 36
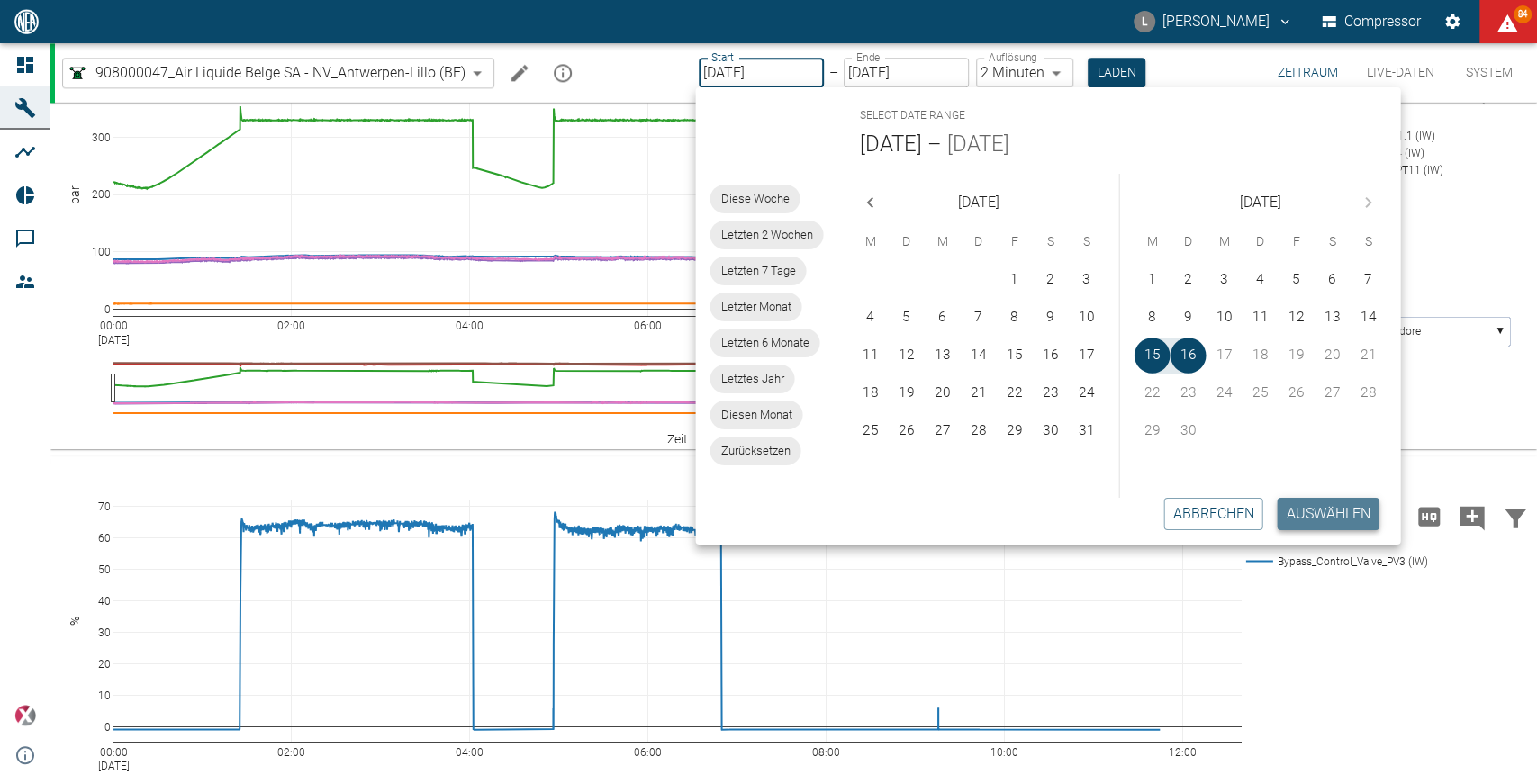
click at [1318, 512] on button "Auswählen" at bounding box center [1328, 514] width 102 height 32
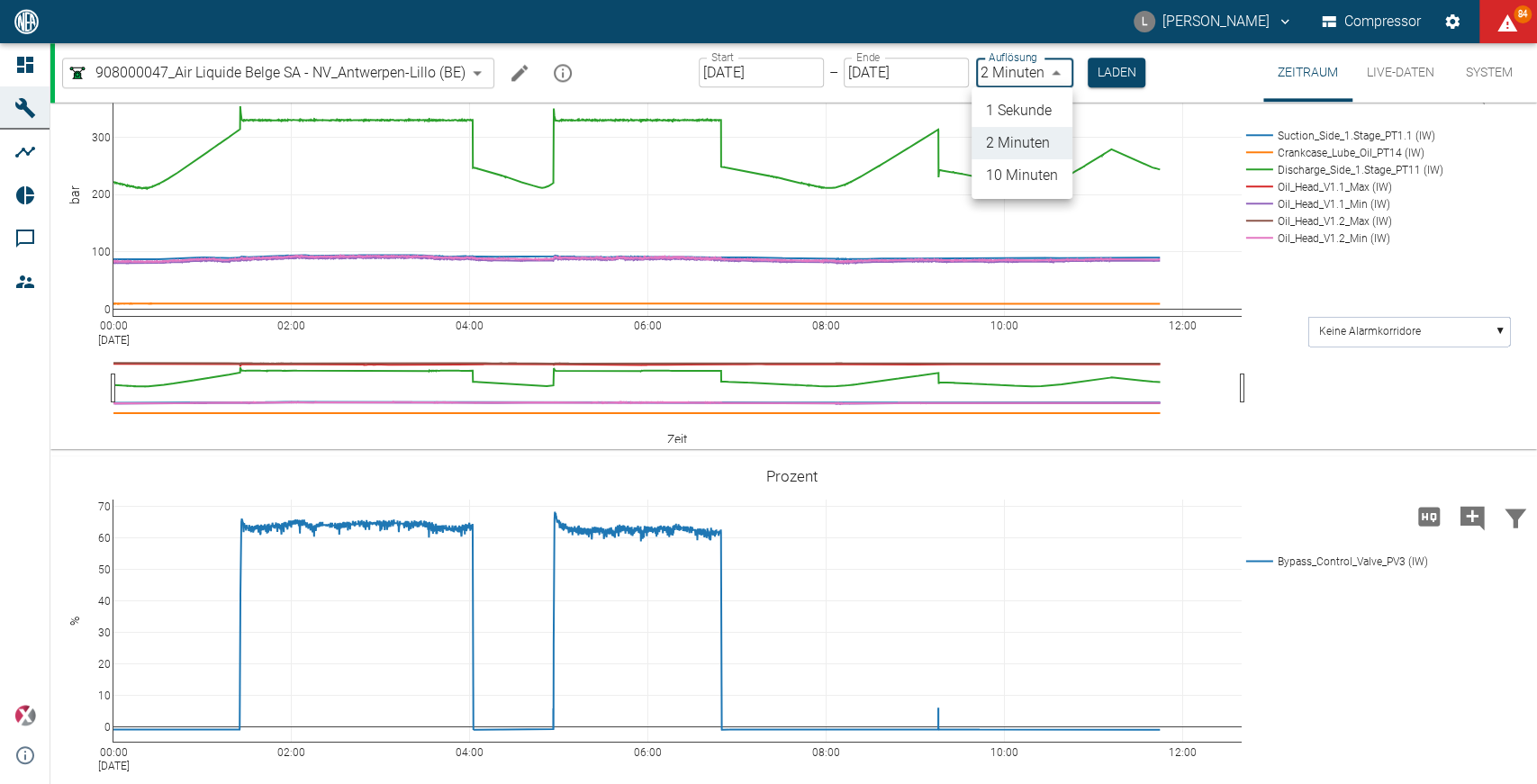
click at [1048, 71] on body "L Luca Corigliano Compressor 84 Dashboard Maschinen Analysen Reports Kommentare…" at bounding box center [768, 392] width 1537 height 784
click at [1049, 116] on li "1 Sekunde" at bounding box center [1022, 111] width 101 height 32
type input "1sec"
click at [1109, 68] on button "Laden" at bounding box center [1118, 72] width 57 height 30
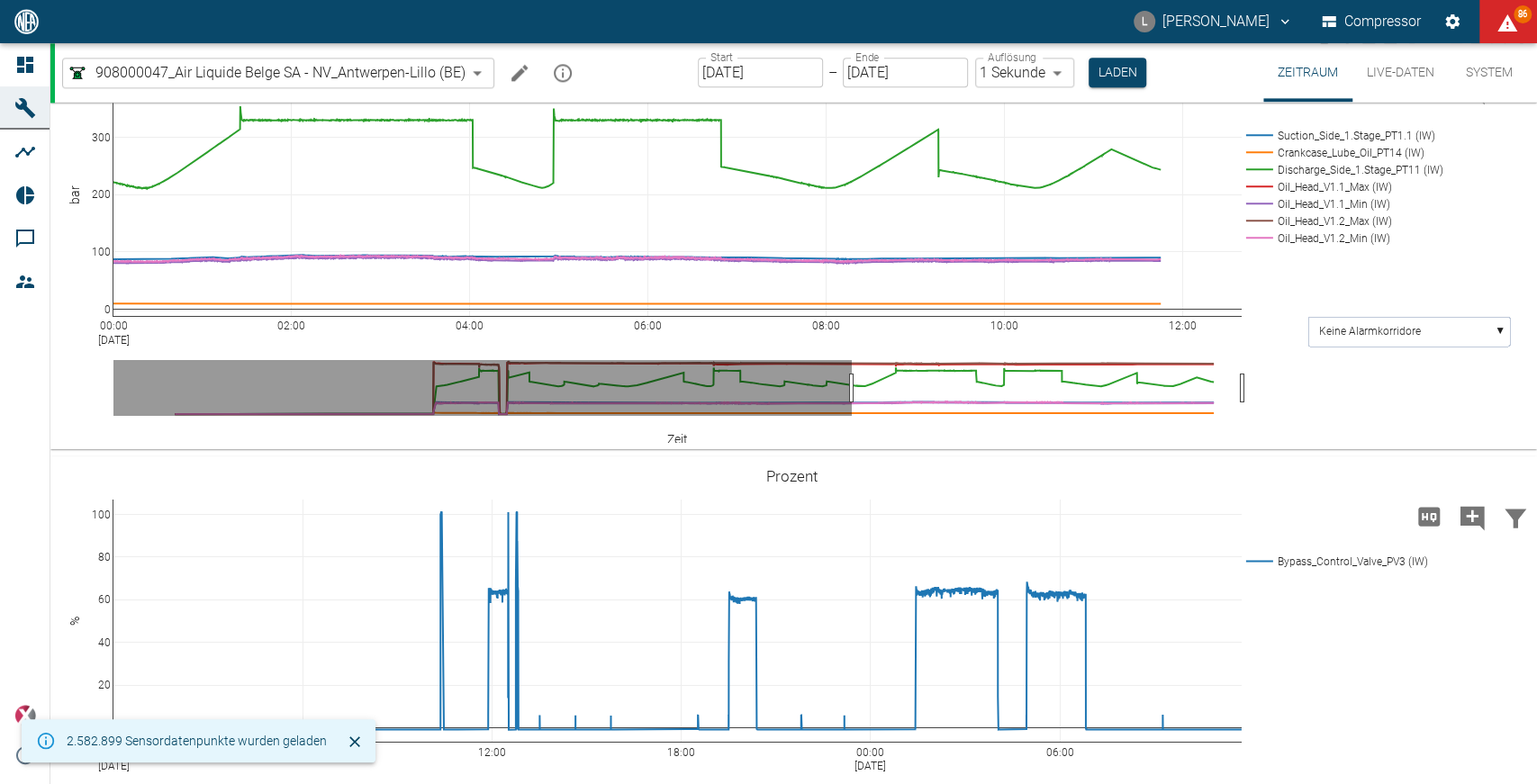
click at [1297, 443] on div "00:00 Sep 16, 2025 02:00 04:00 06:00 08:00 10:00 12:00 0 100 200 300 400 Suctio…" at bounding box center [792, 241] width 1483 height 405
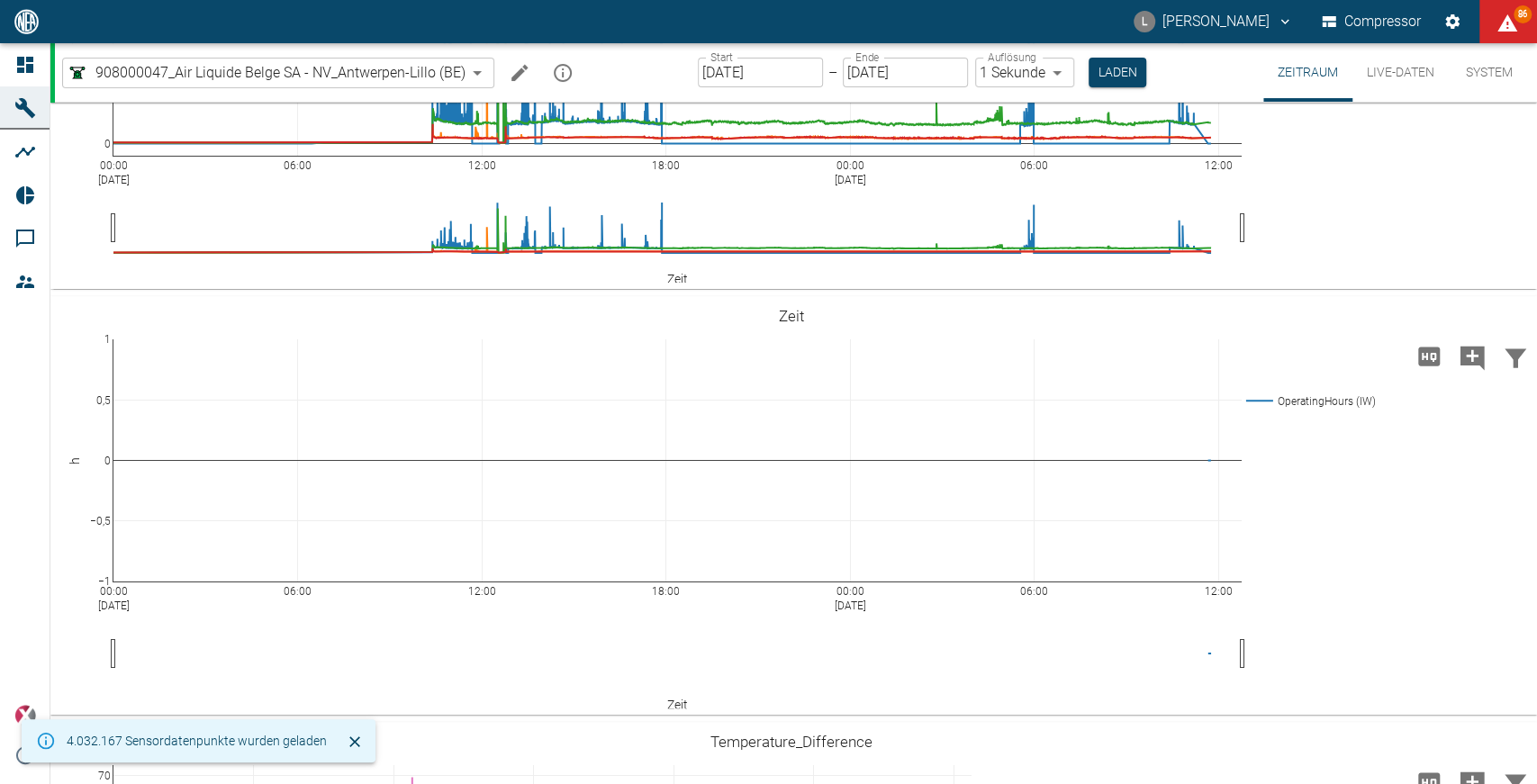
scroll to position [1627, 0]
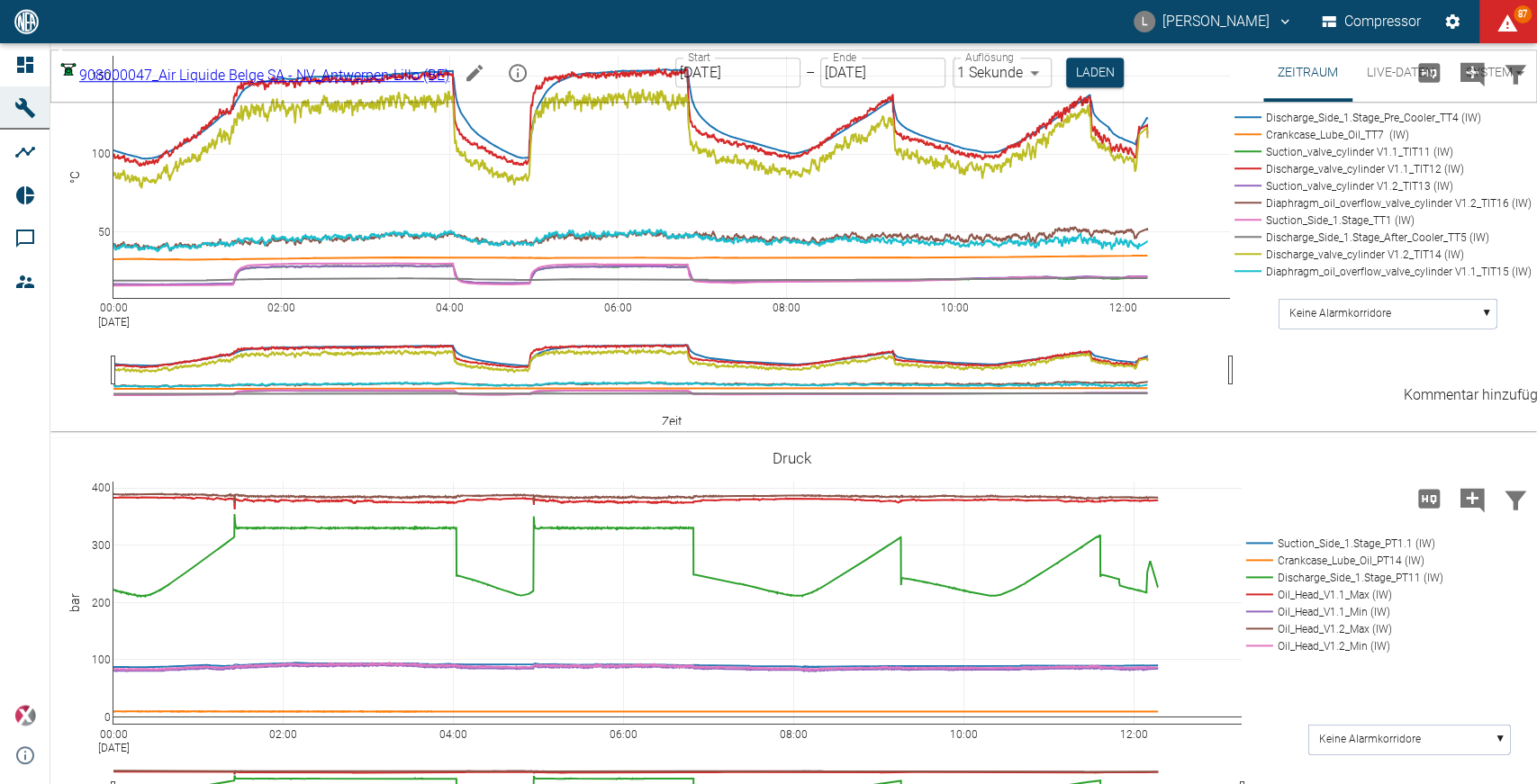
scroll to position [1506, 0]
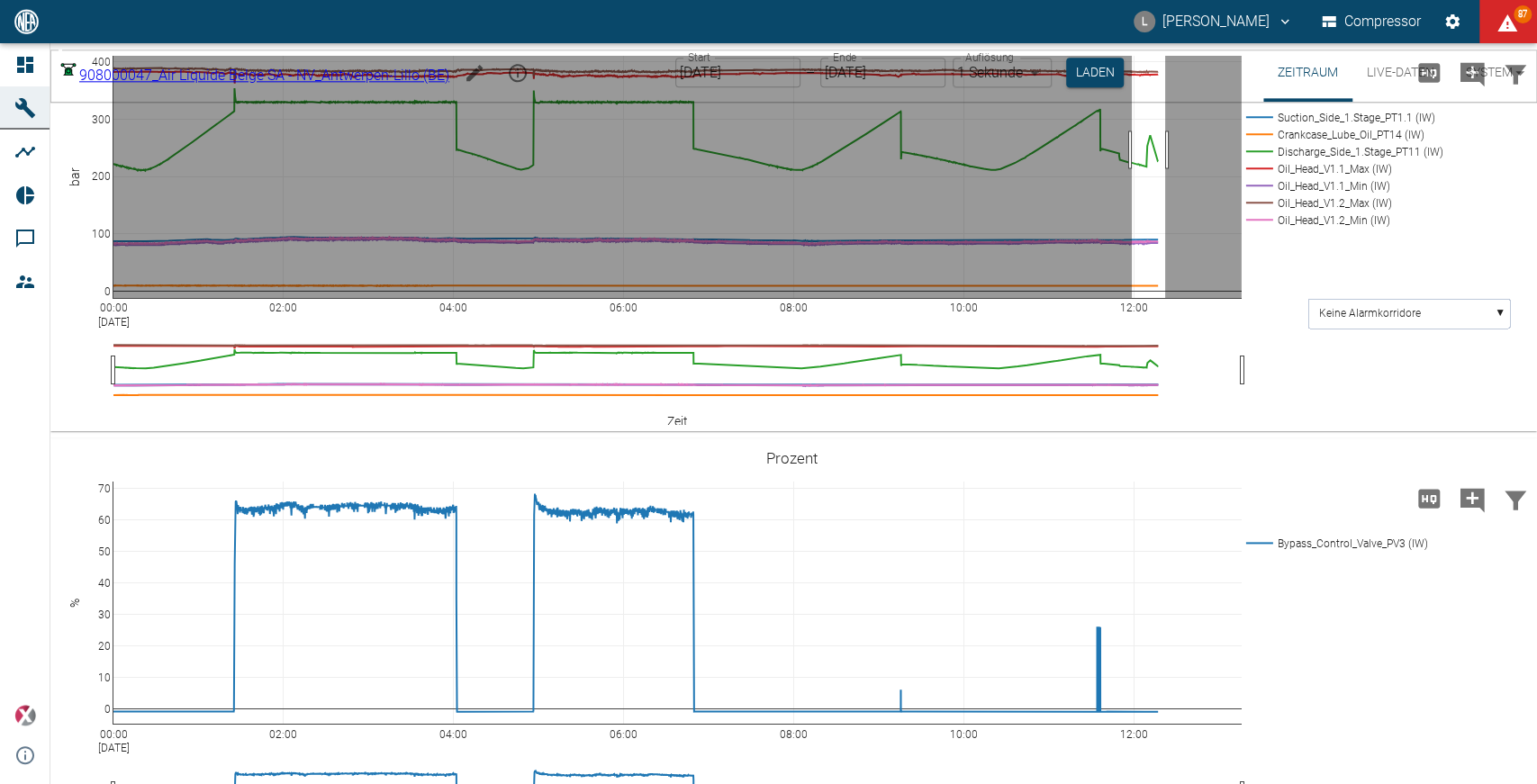
drag, startPoint x: 1165, startPoint y: 438, endPoint x: 1132, endPoint y: 433, distance: 33.4
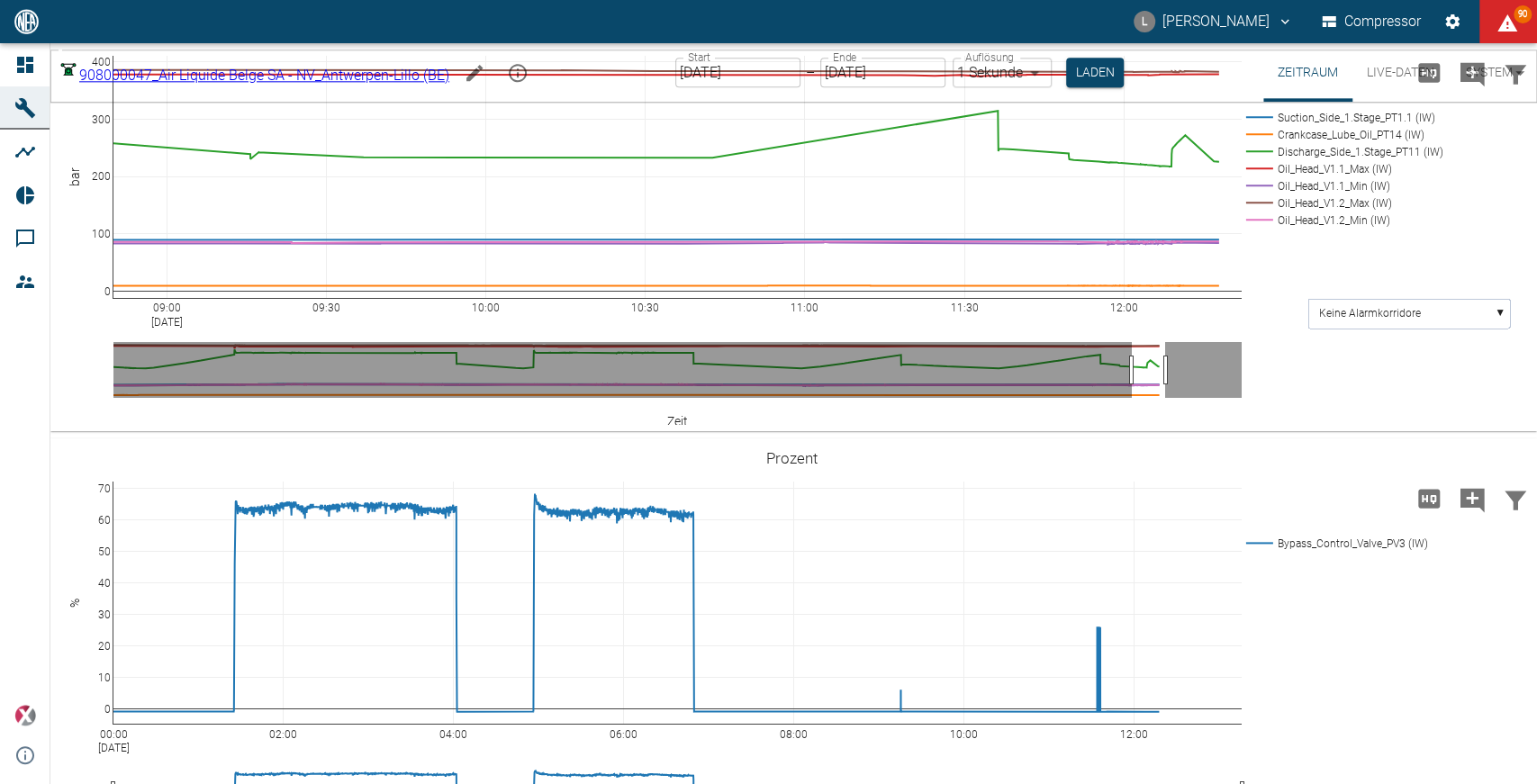
drag, startPoint x: 116, startPoint y: 589, endPoint x: 1119, endPoint y: 637, distance: 1004.1
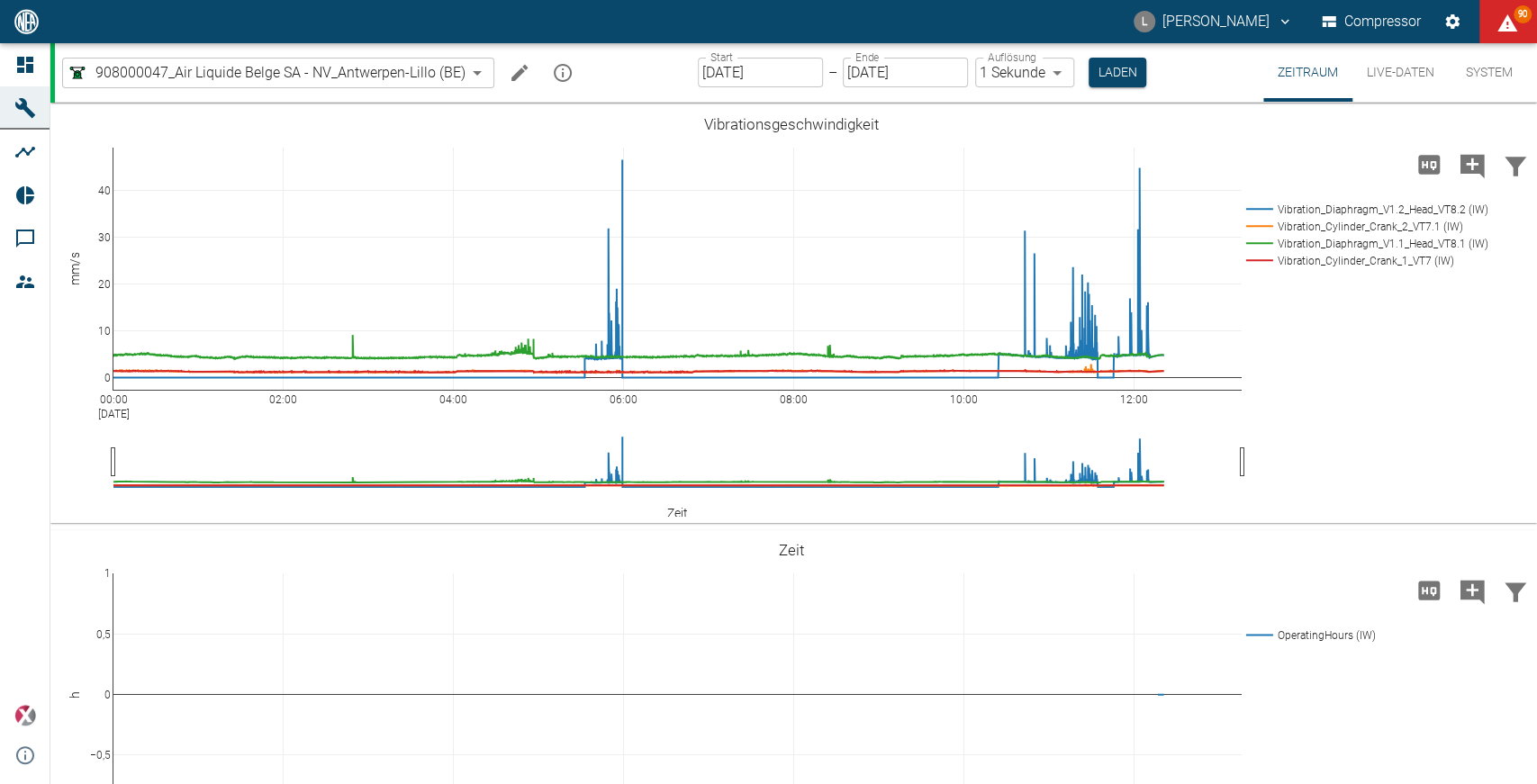
scroll to position [1506, 0]
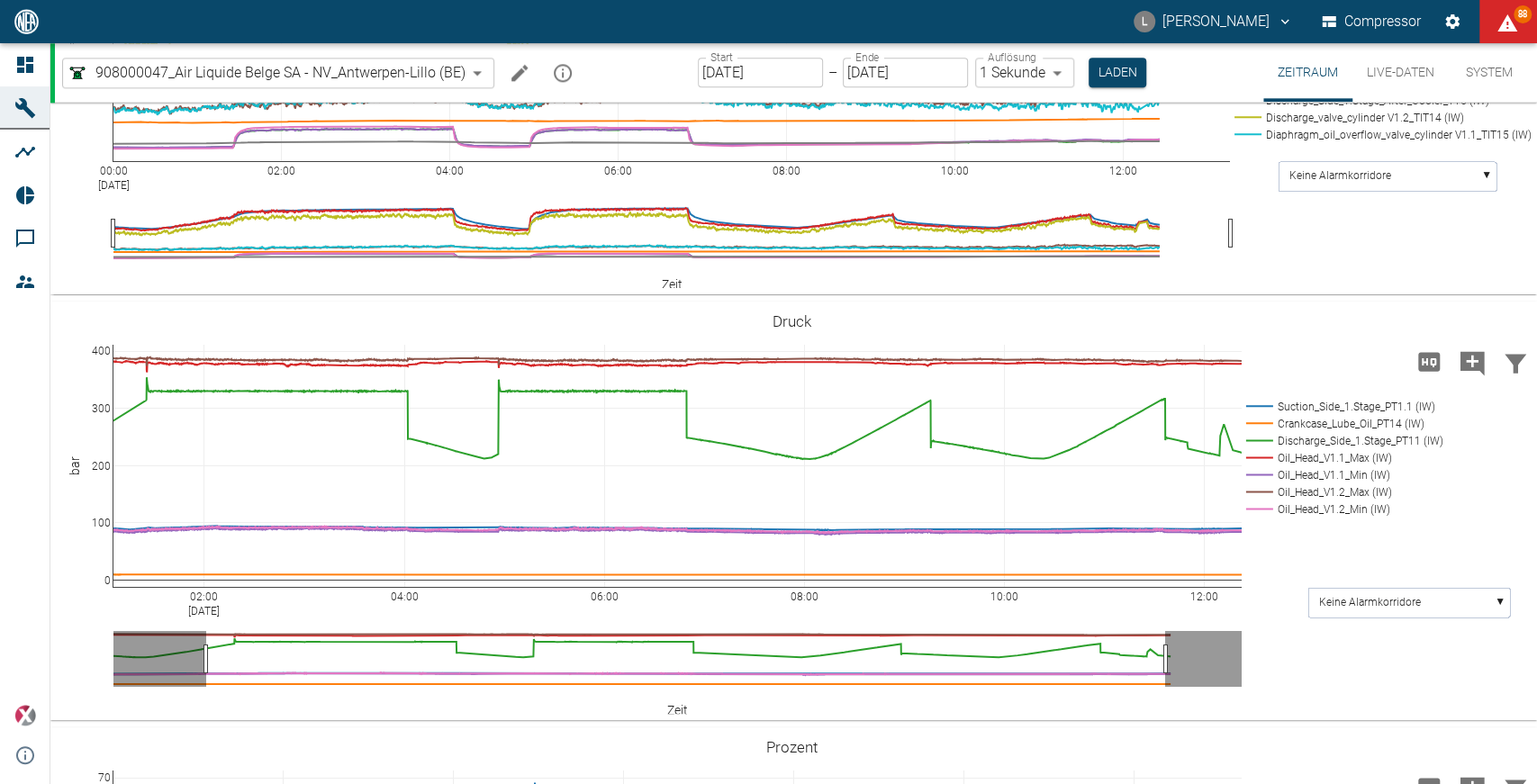
drag, startPoint x: 863, startPoint y: 649, endPoint x: 204, endPoint y: 677, distance: 659.6
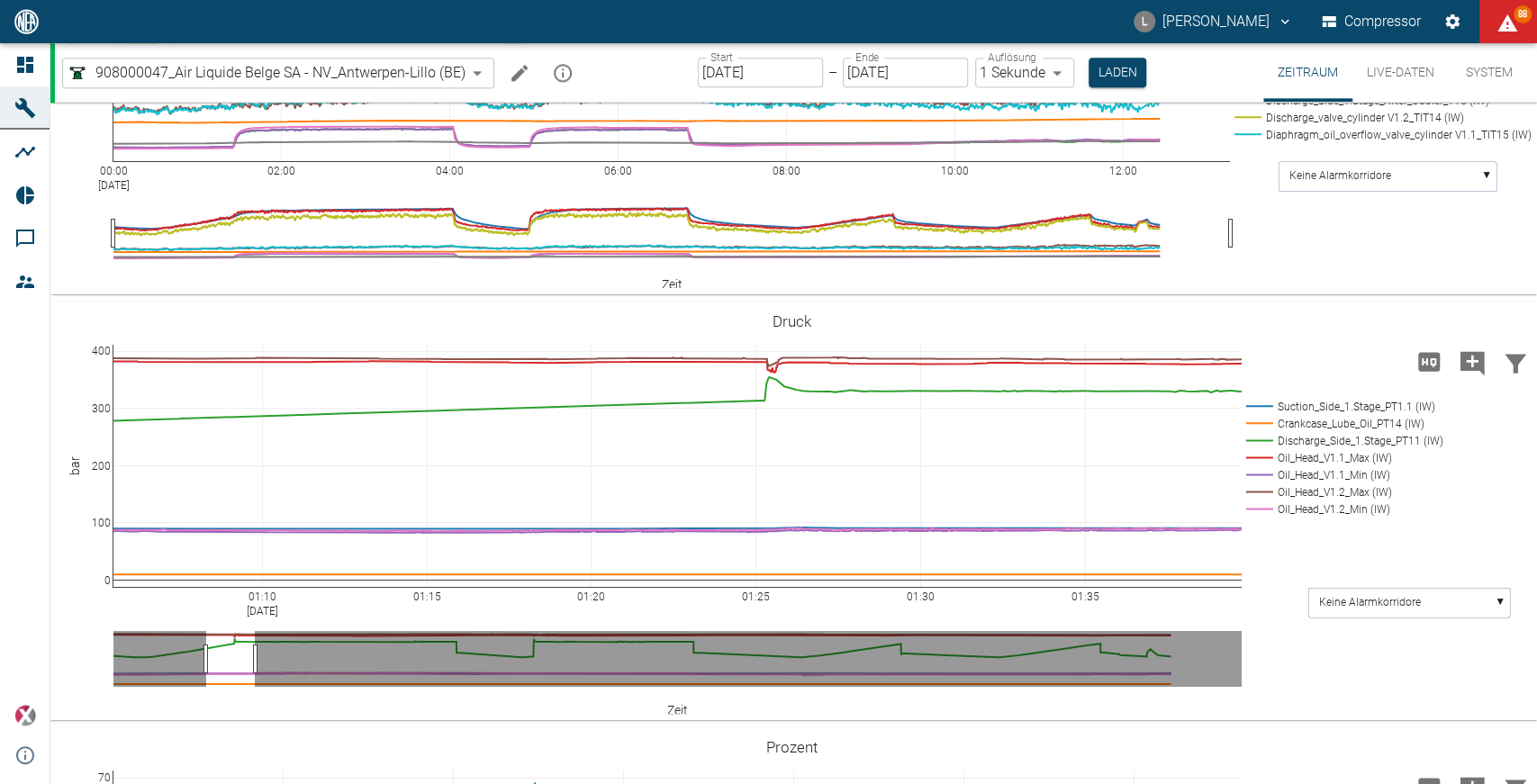
drag, startPoint x: 1168, startPoint y: 656, endPoint x: 260, endPoint y: 679, distance: 908.3
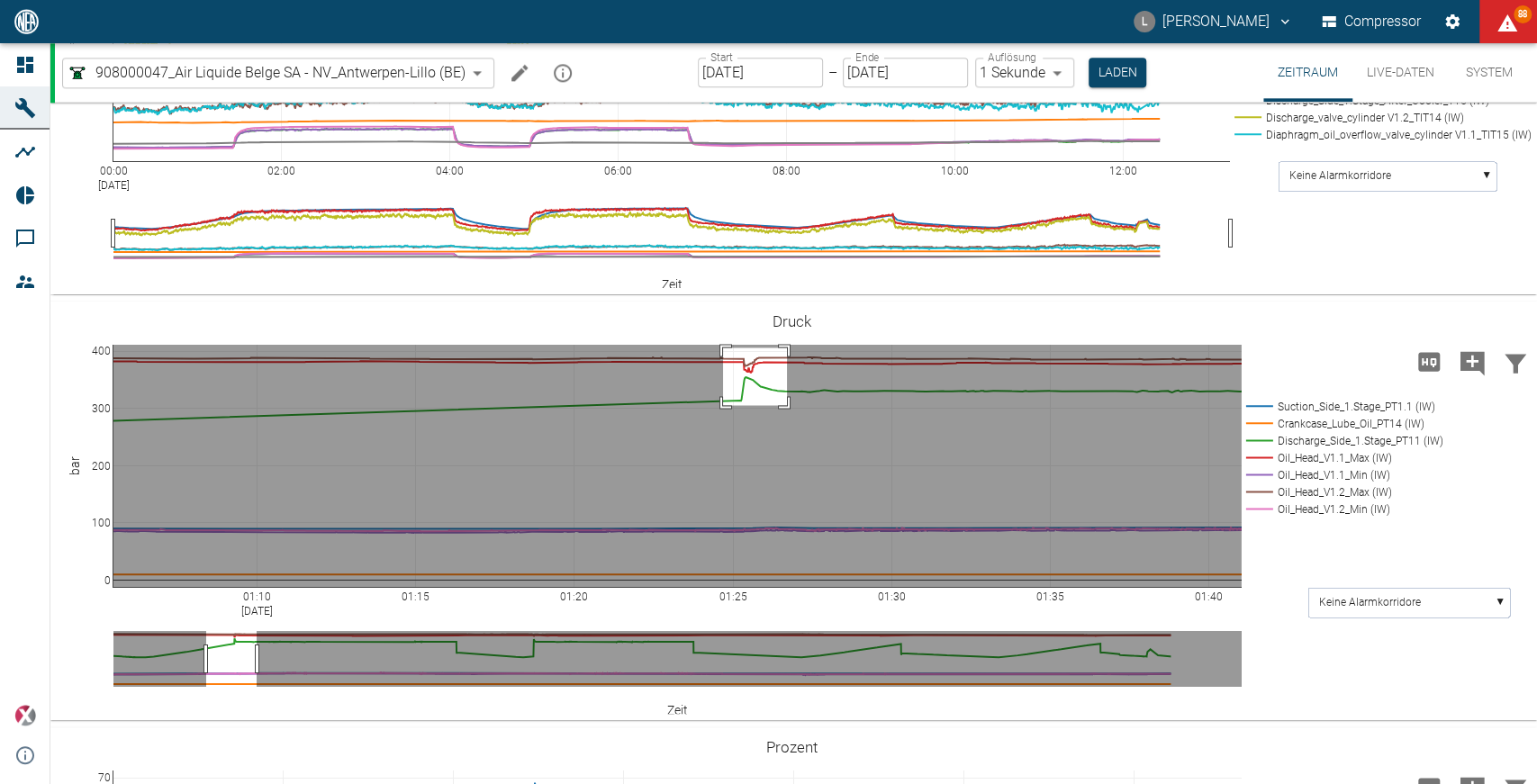
drag, startPoint x: 723, startPoint y: 348, endPoint x: 787, endPoint y: 404, distance: 85.0
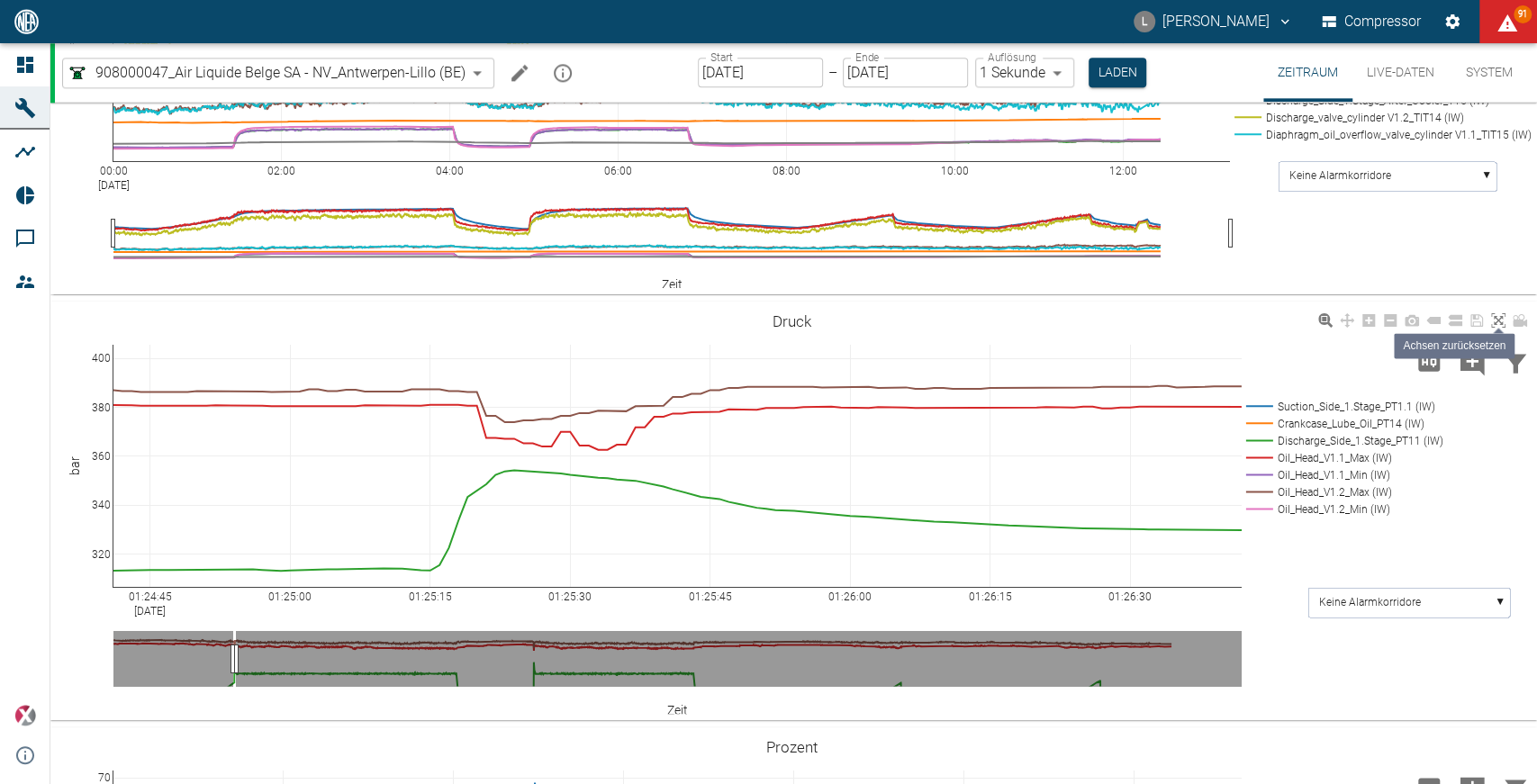
click at [1494, 317] on icon at bounding box center [1498, 320] width 14 height 14
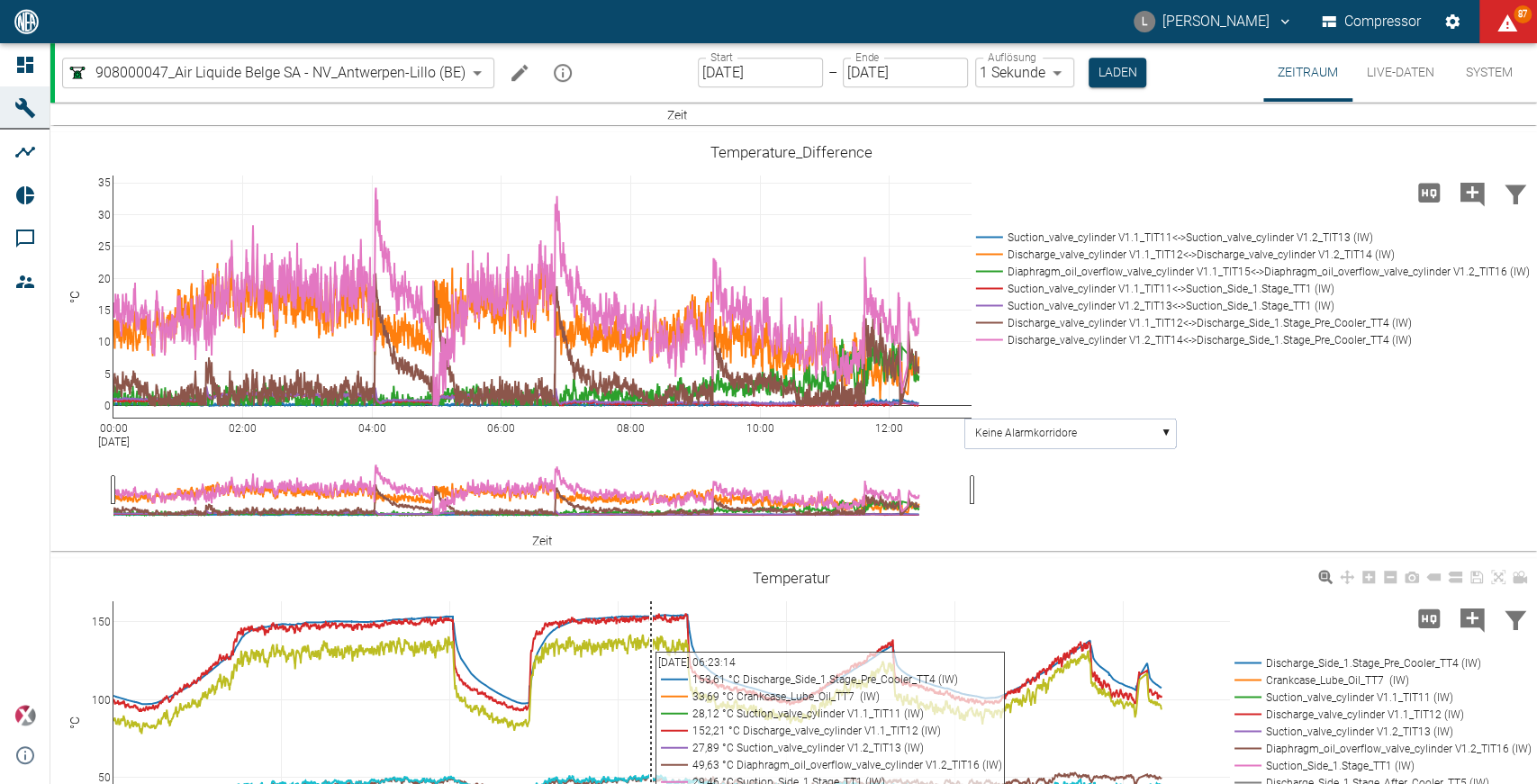
scroll to position [820, 0]
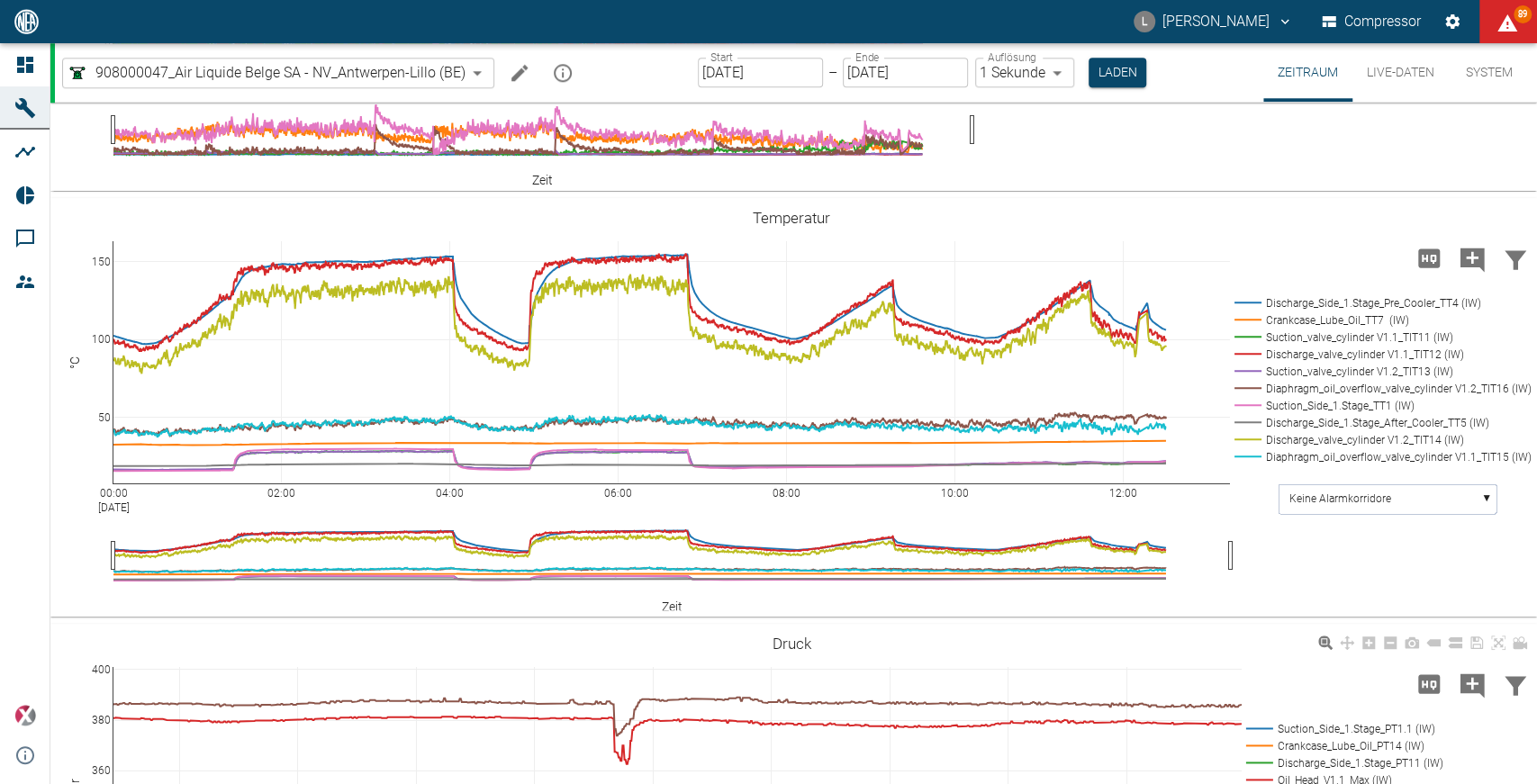
scroll to position [1182, 0]
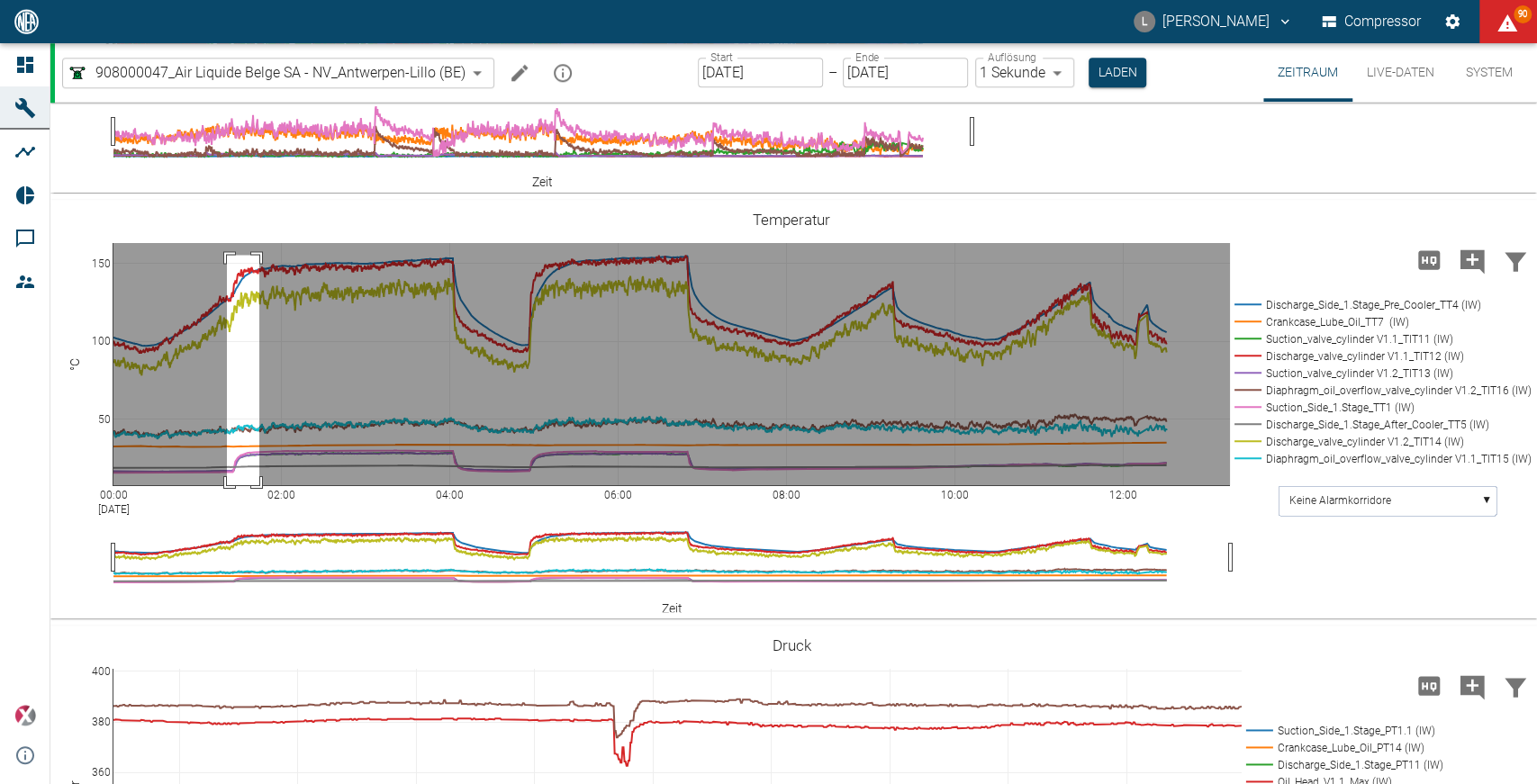
drag, startPoint x: 227, startPoint y: 255, endPoint x: 260, endPoint y: 525, distance: 272.0
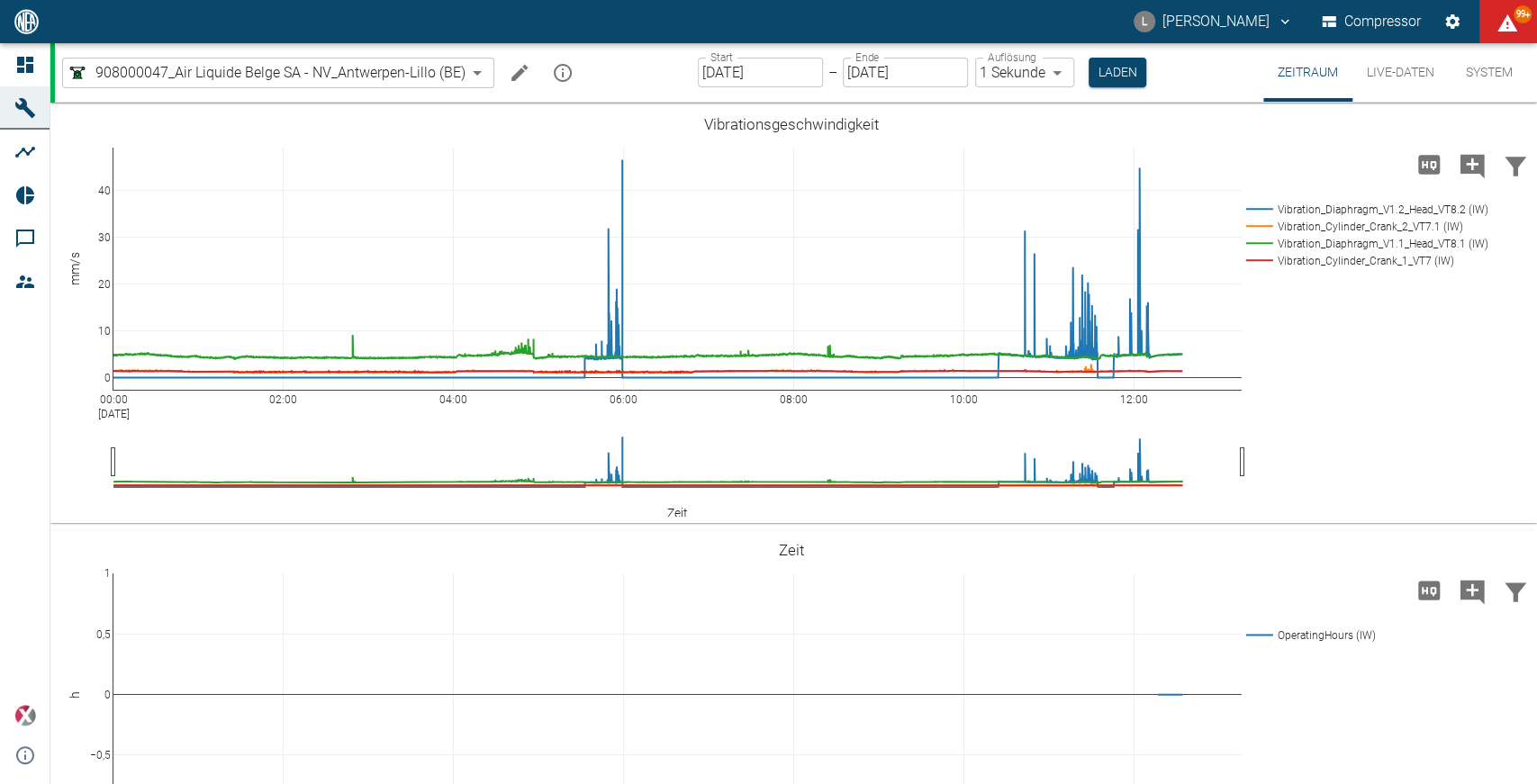
scroll to position [1182, 0]
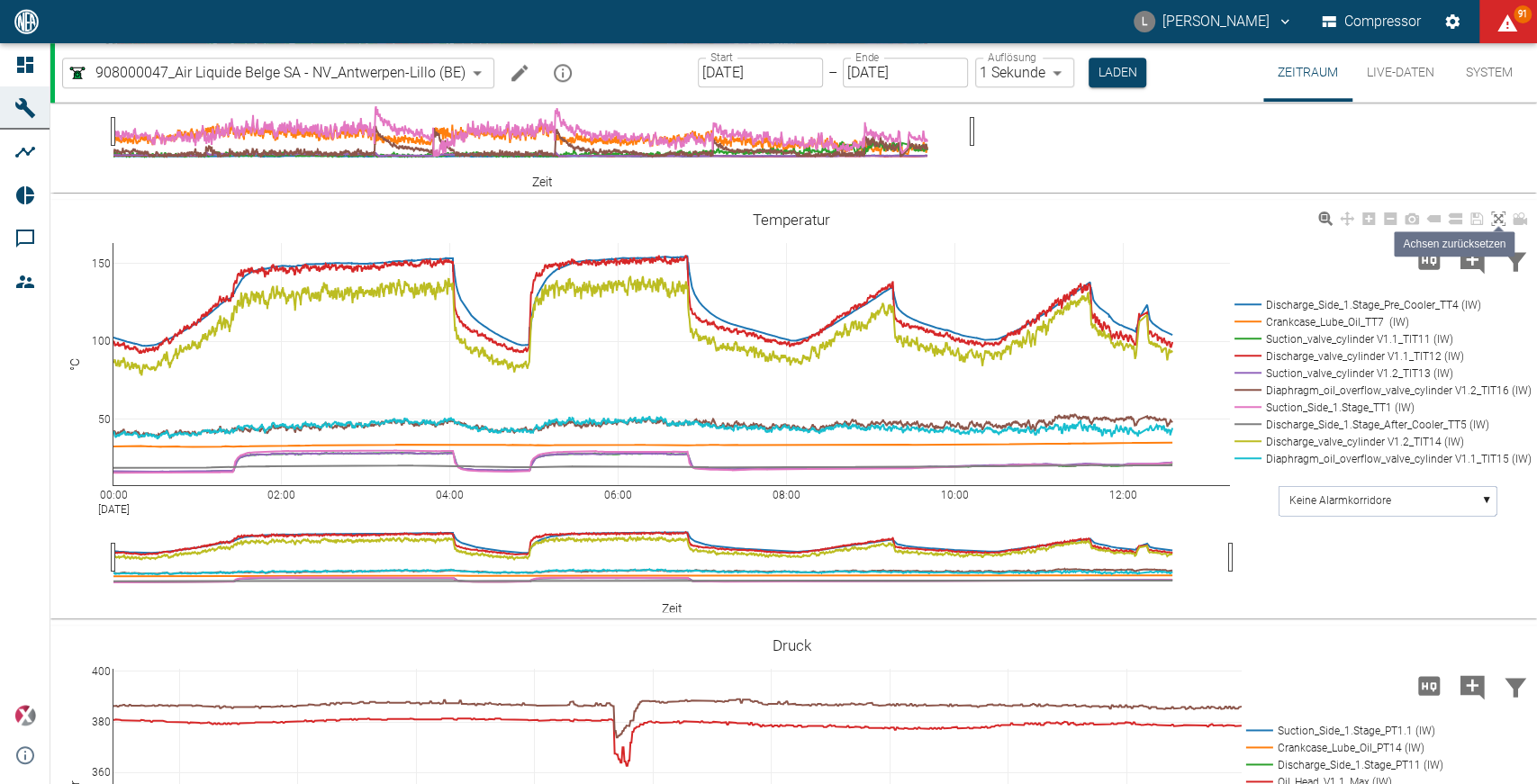
click at [1498, 222] on icon at bounding box center [1498, 219] width 14 height 14
click at [1499, 647] on icon at bounding box center [1498, 644] width 14 height 14
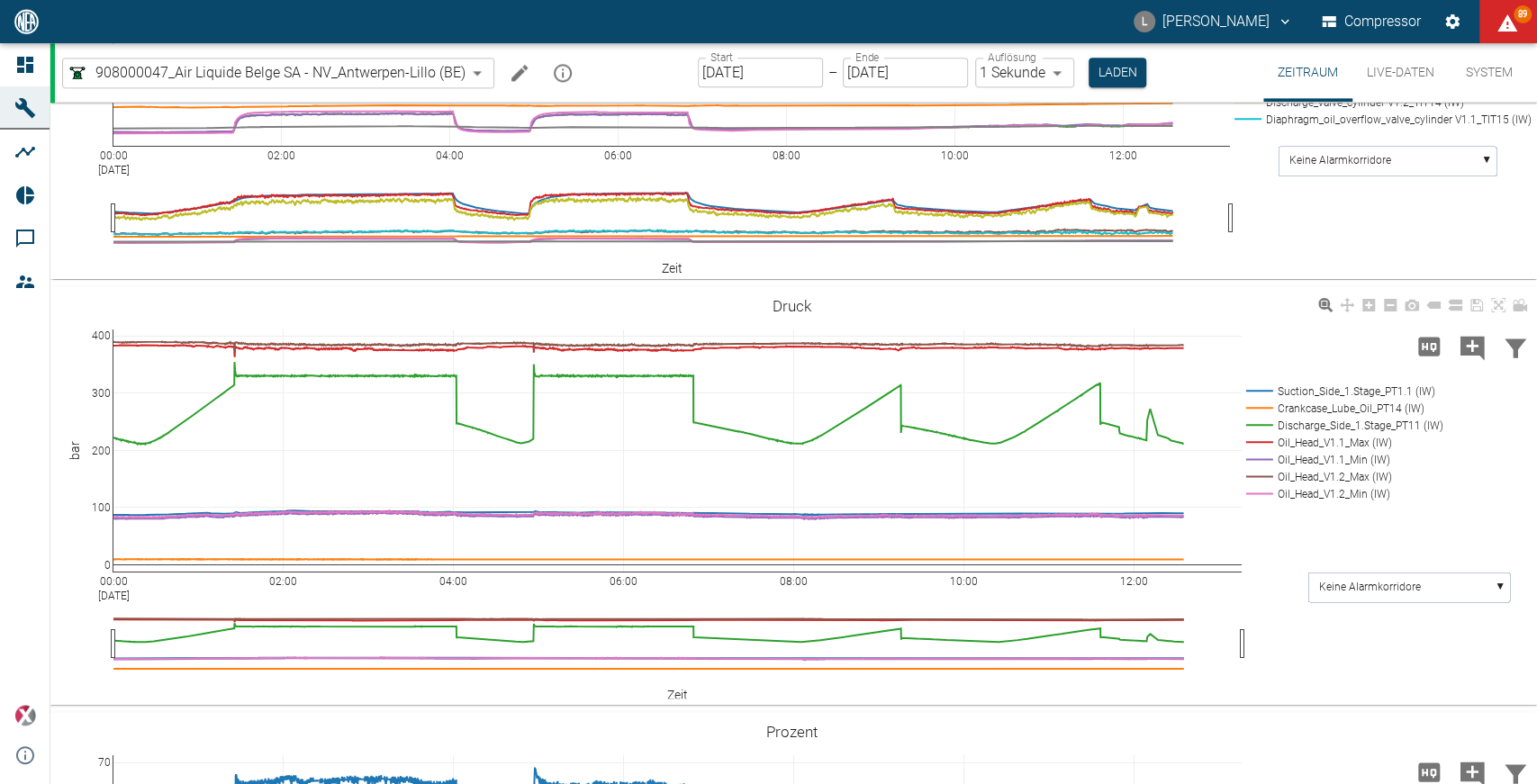
scroll to position [1525, 0]
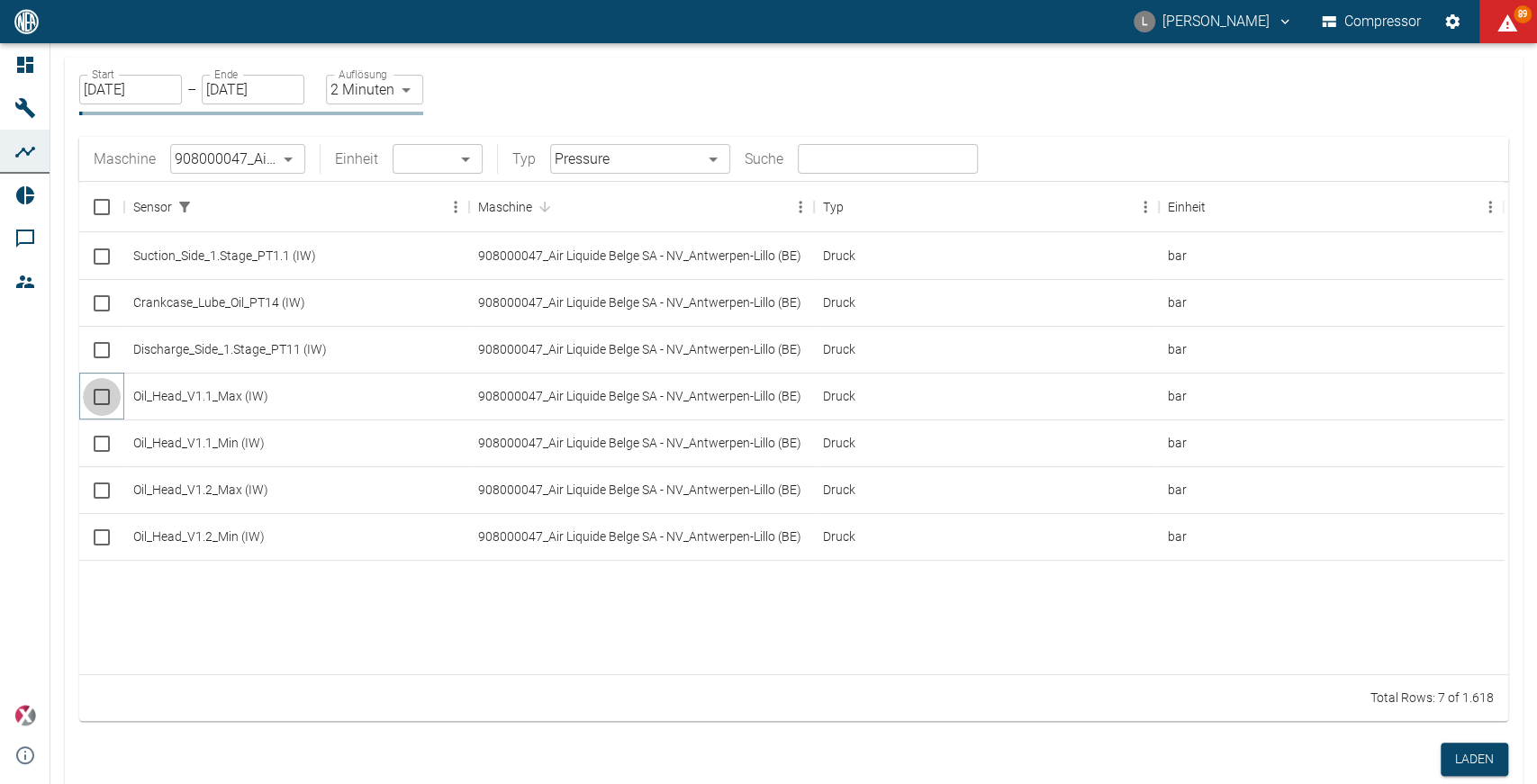
click at [100, 393] on input "Select row" at bounding box center [102, 397] width 38 height 38
checkbox input "false"
checkbox input "true"
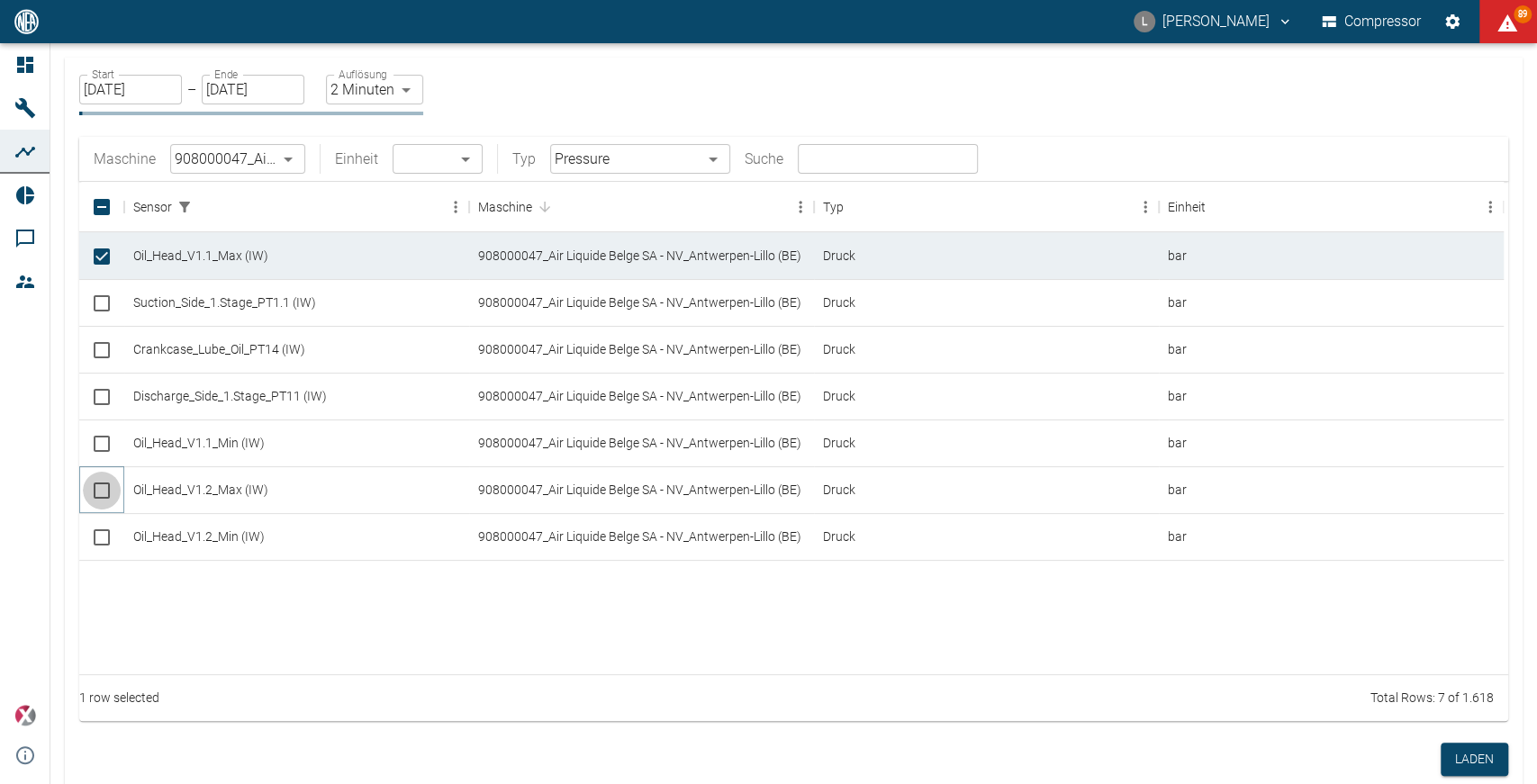
click at [101, 491] on input "Select row" at bounding box center [102, 491] width 38 height 38
checkbox input "true"
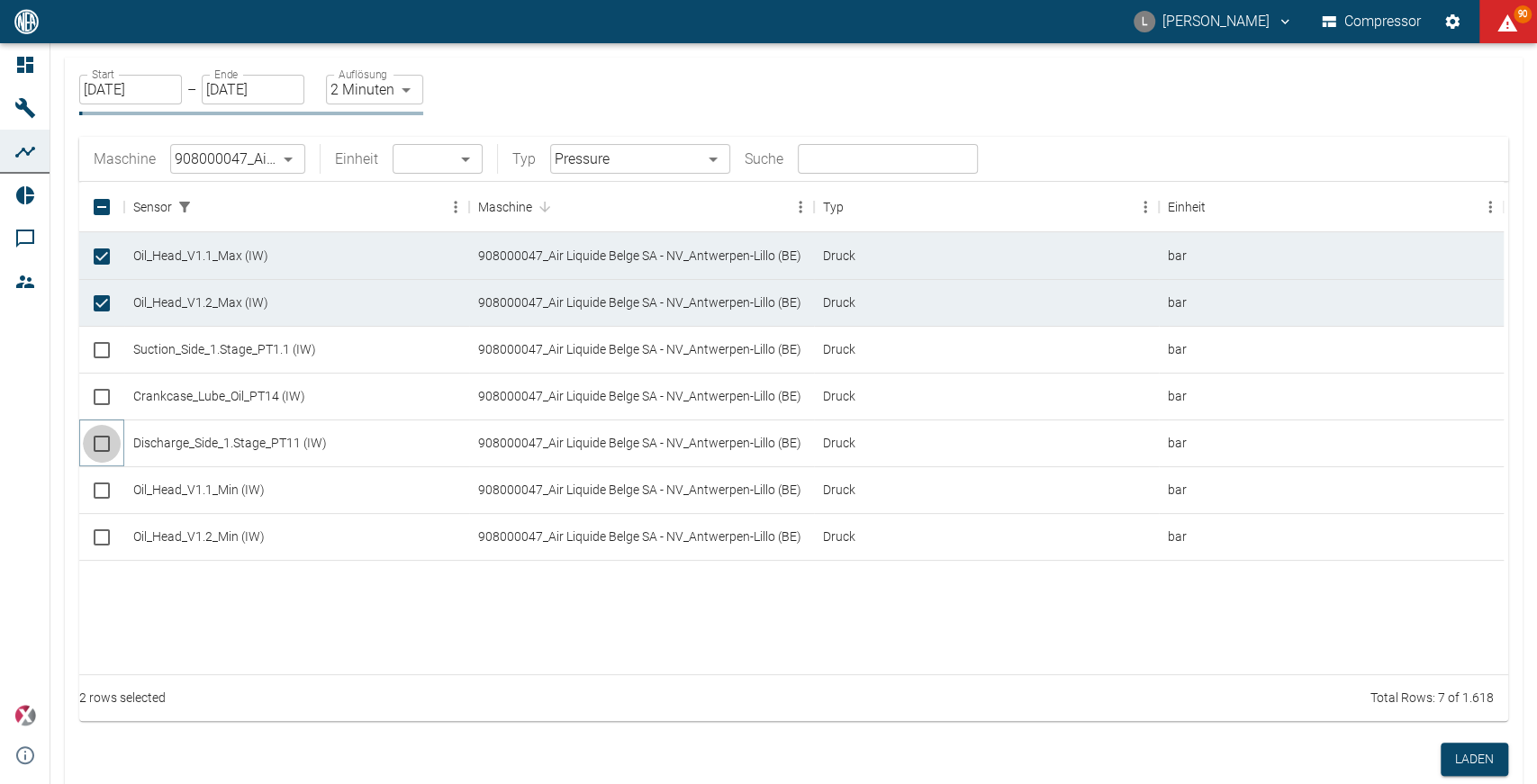
click at [96, 432] on input "Select row" at bounding box center [102, 444] width 38 height 38
checkbox input "true"
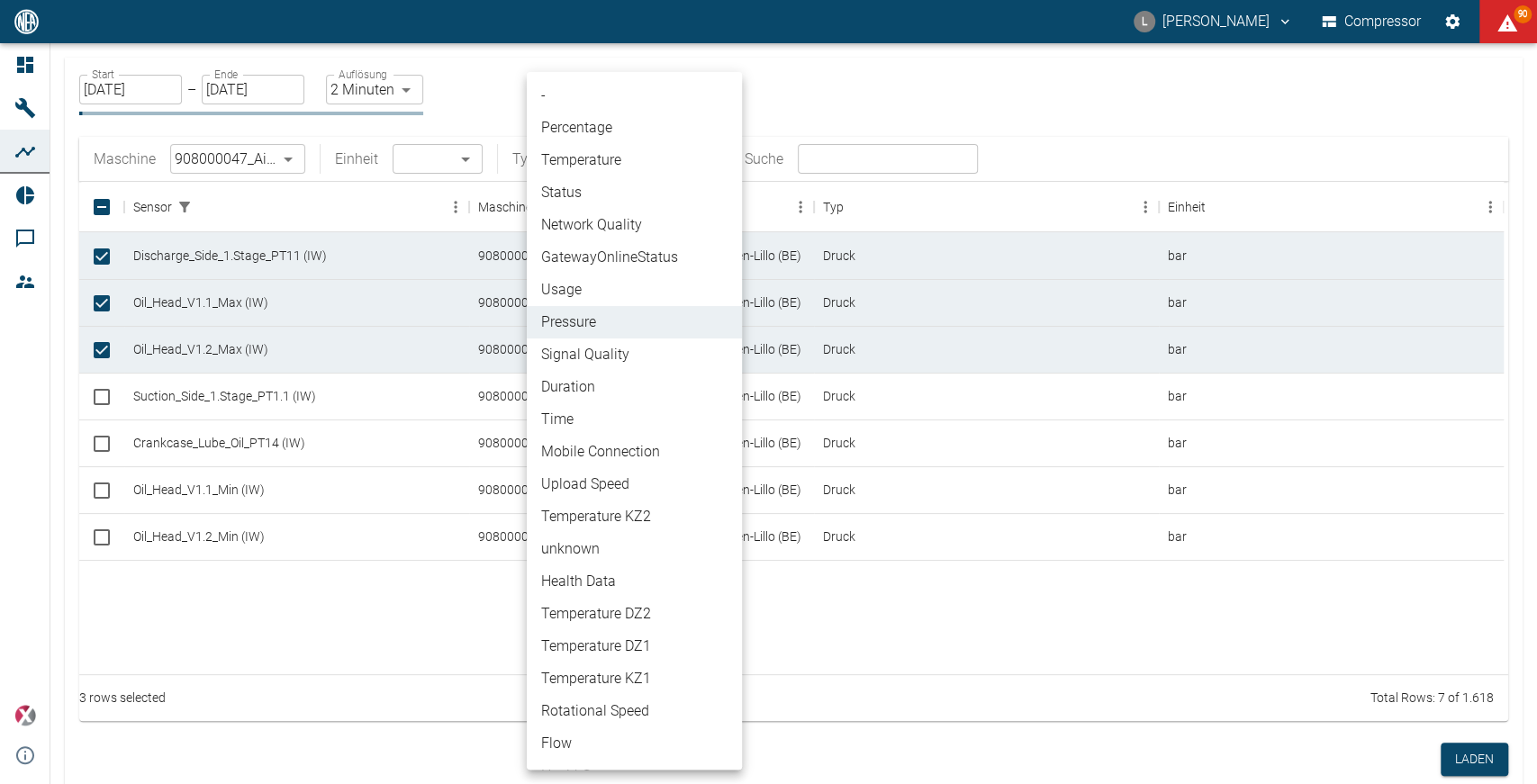
click at [711, 160] on body "L [PERSON_NAME] Compressor 90 Dashboard Maschinen Analysen Reports Kommentare M…" at bounding box center [768, 392] width 1537 height 784
click at [676, 124] on li "Percentage" at bounding box center [633, 128] width 215 height 32
type input "Percentage"
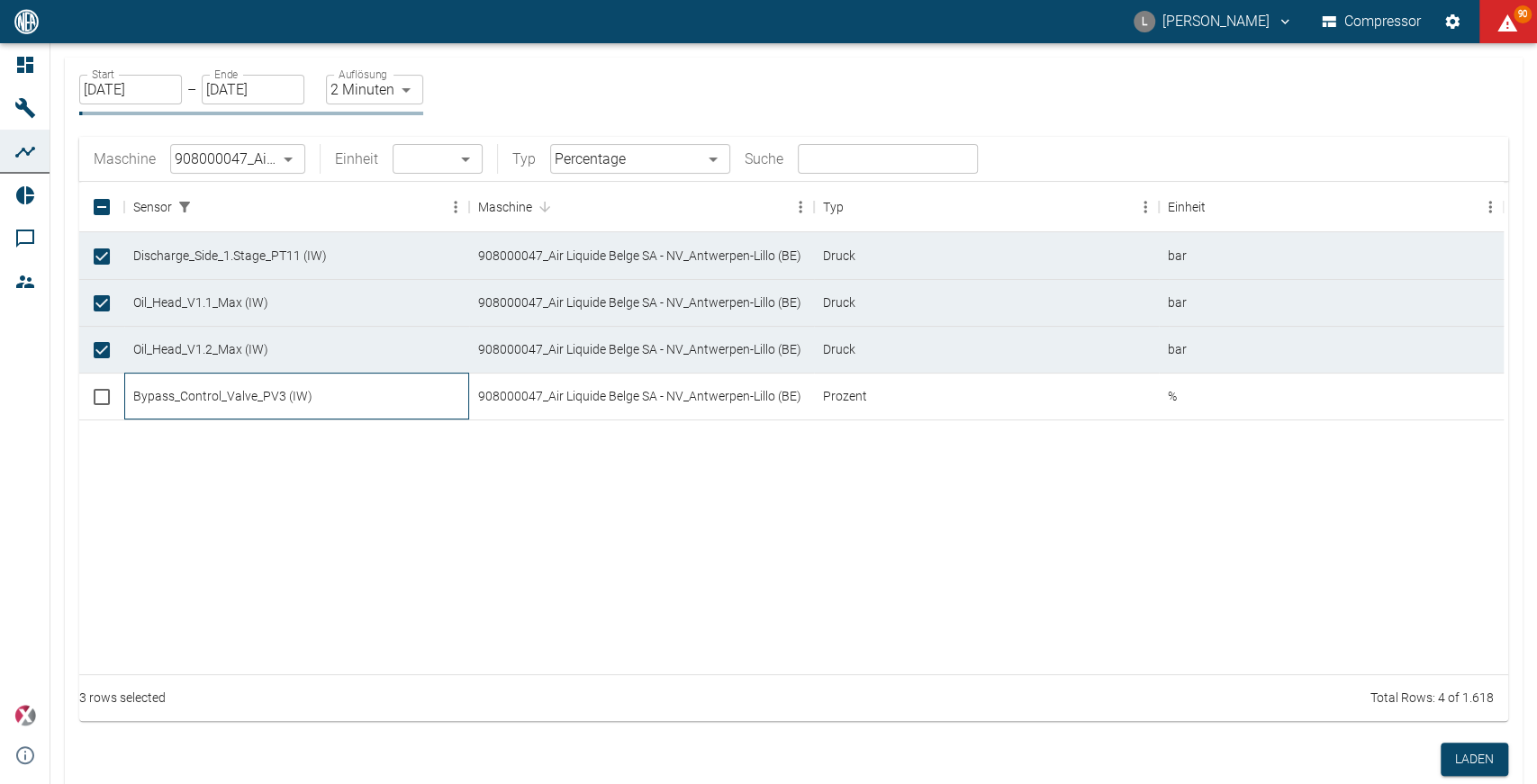
click at [416, 396] on div "Bypass_Control_Valve_PV3 (IW)" at bounding box center [296, 395] width 345 height 47
checkbox input "true"
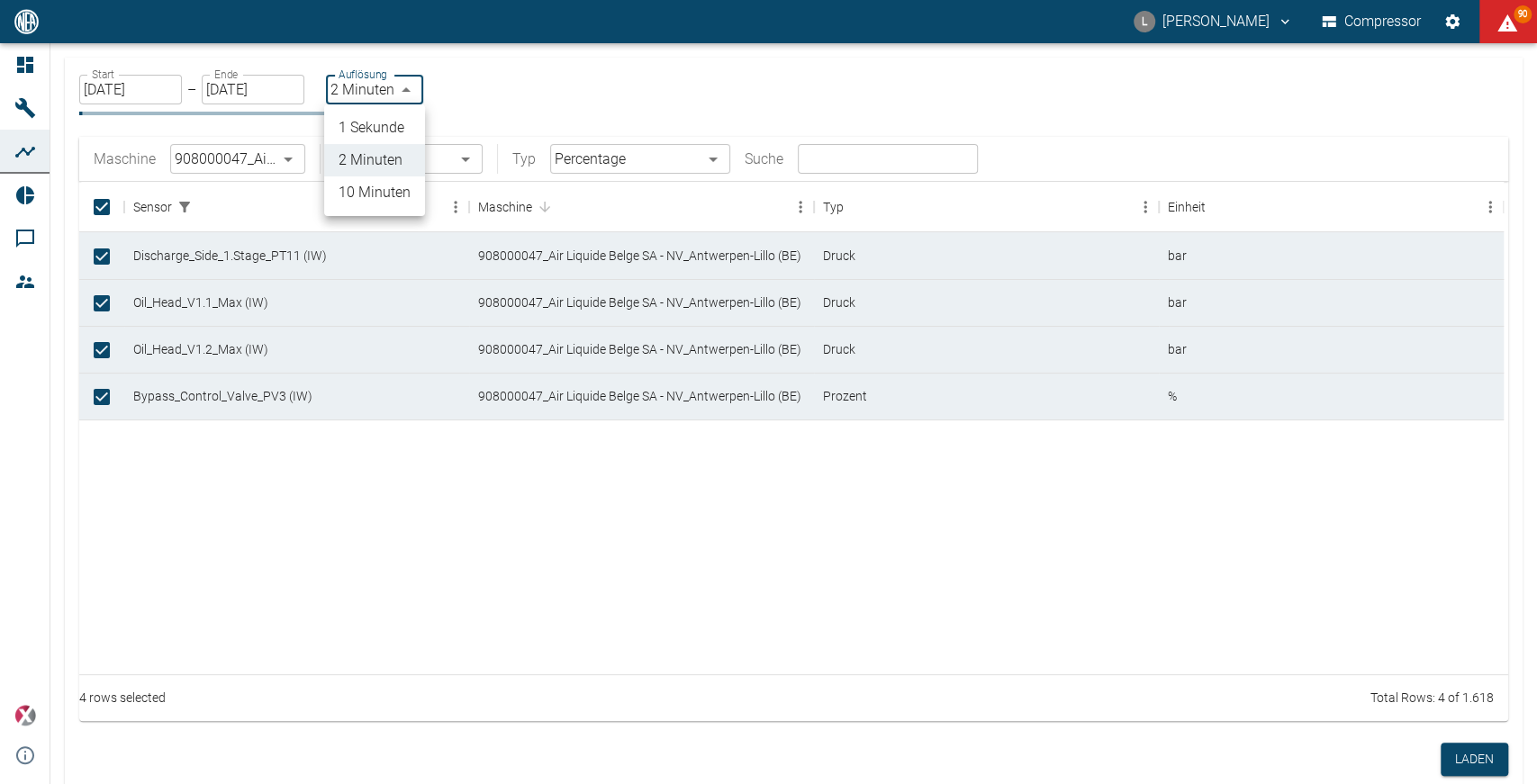
click at [396, 82] on body "L [PERSON_NAME] Compressor 90 Dashboard Maschinen Analysen Reports Kommentare M…" at bounding box center [768, 392] width 1537 height 784
click at [364, 117] on li "1 Sekunde" at bounding box center [374, 128] width 101 height 32
type input "1sec"
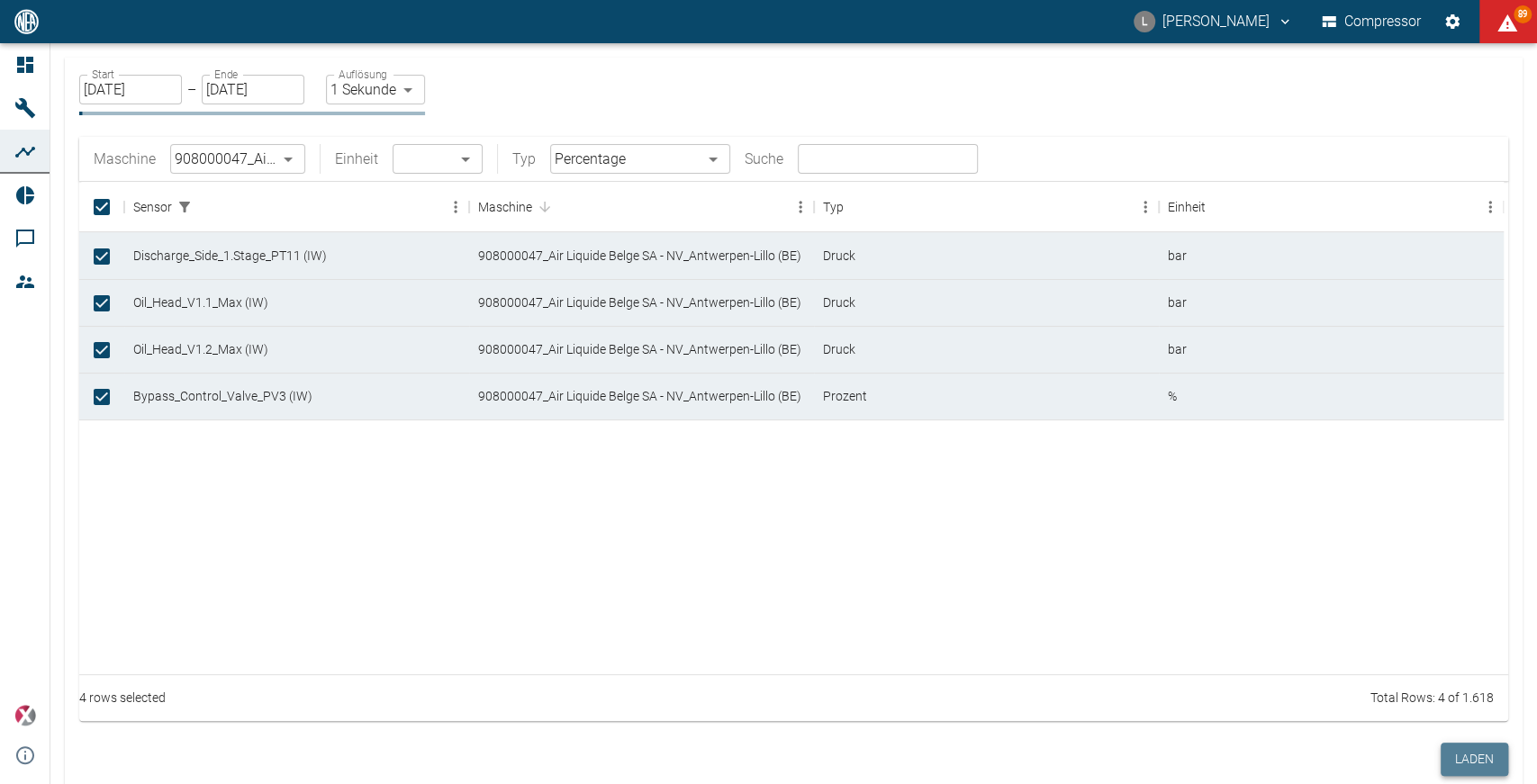
click at [1461, 761] on button "Laden" at bounding box center [1474, 759] width 68 height 33
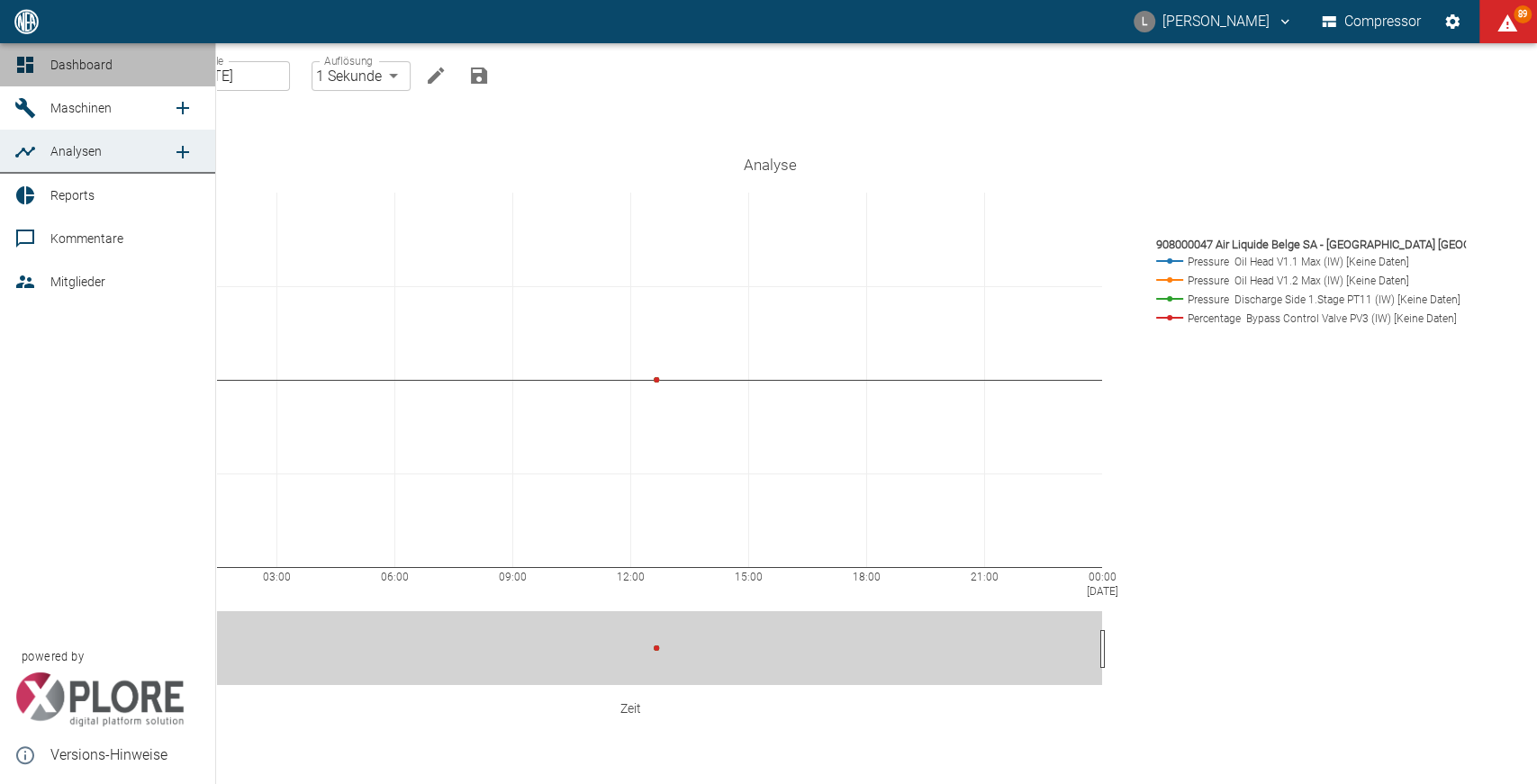
click at [70, 55] on span "Dashboard" at bounding box center [125, 65] width 150 height 22
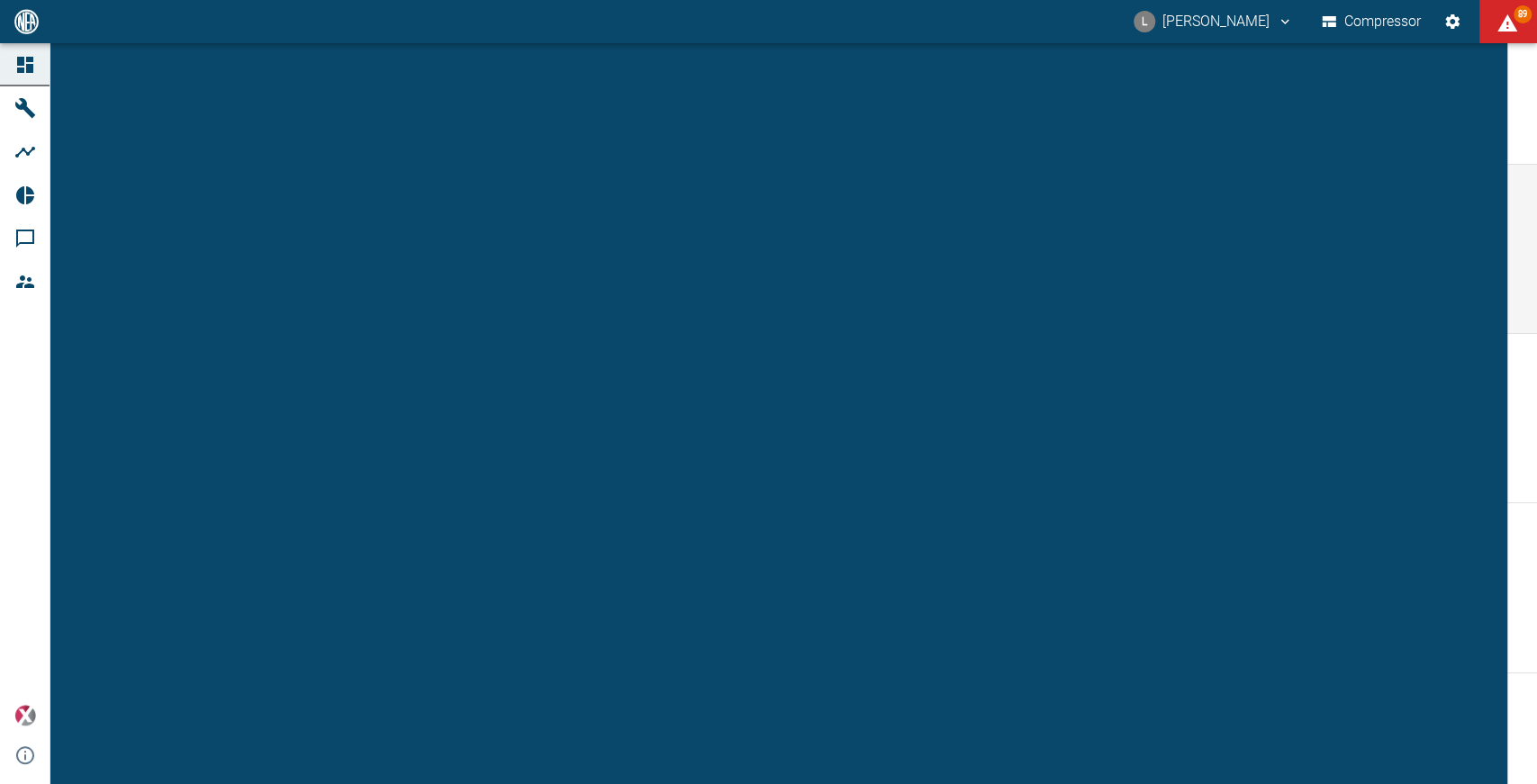
scroll to position [365, 0]
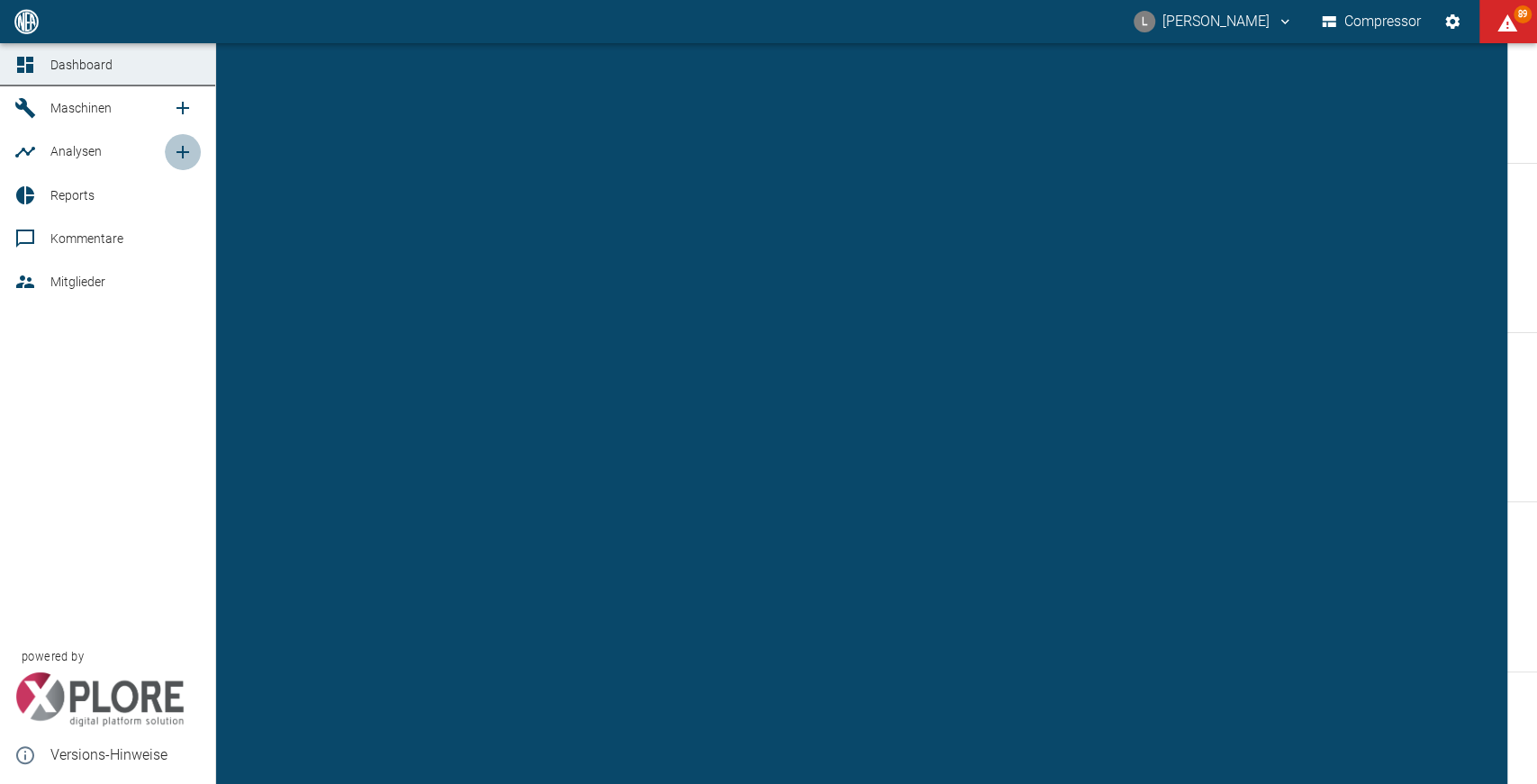
click at [184, 154] on icon "new /analyses/list/0" at bounding box center [182, 152] width 22 height 22
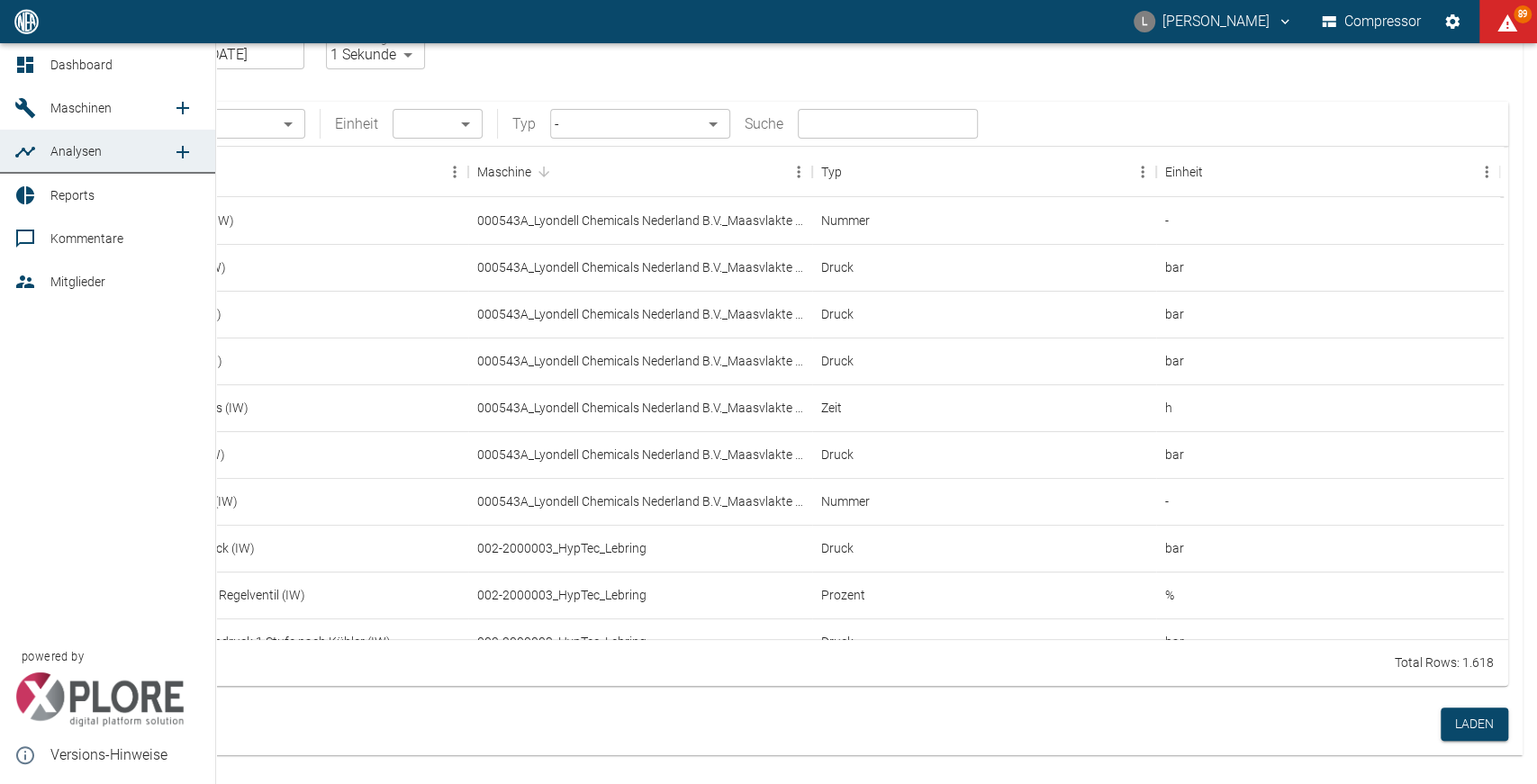
checkbox input "false"
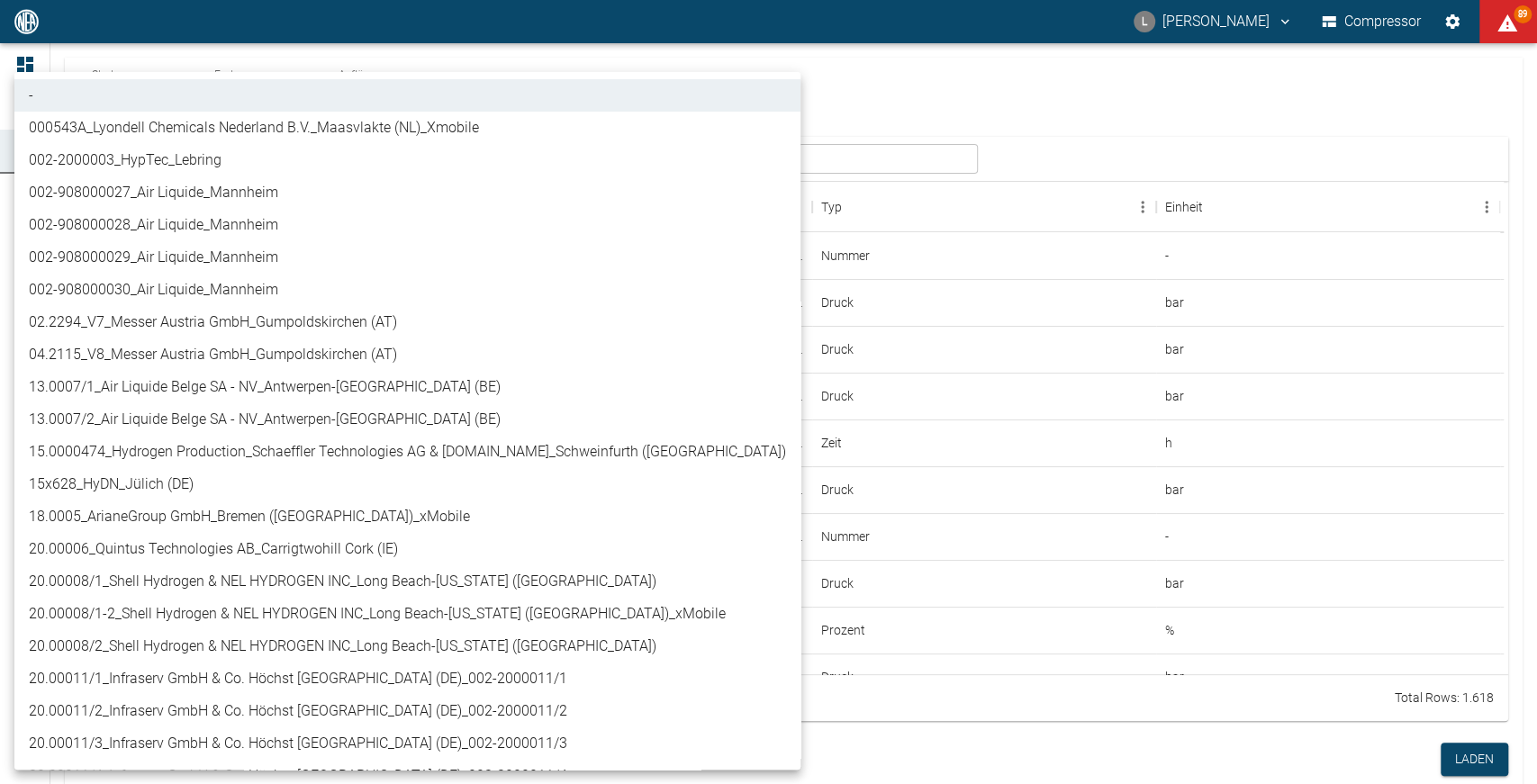
click at [295, 165] on body "L [PERSON_NAME] Compressor 89 Dashboard Maschinen Analysen Reports Kommentare M…" at bounding box center [768, 392] width 1537 height 784
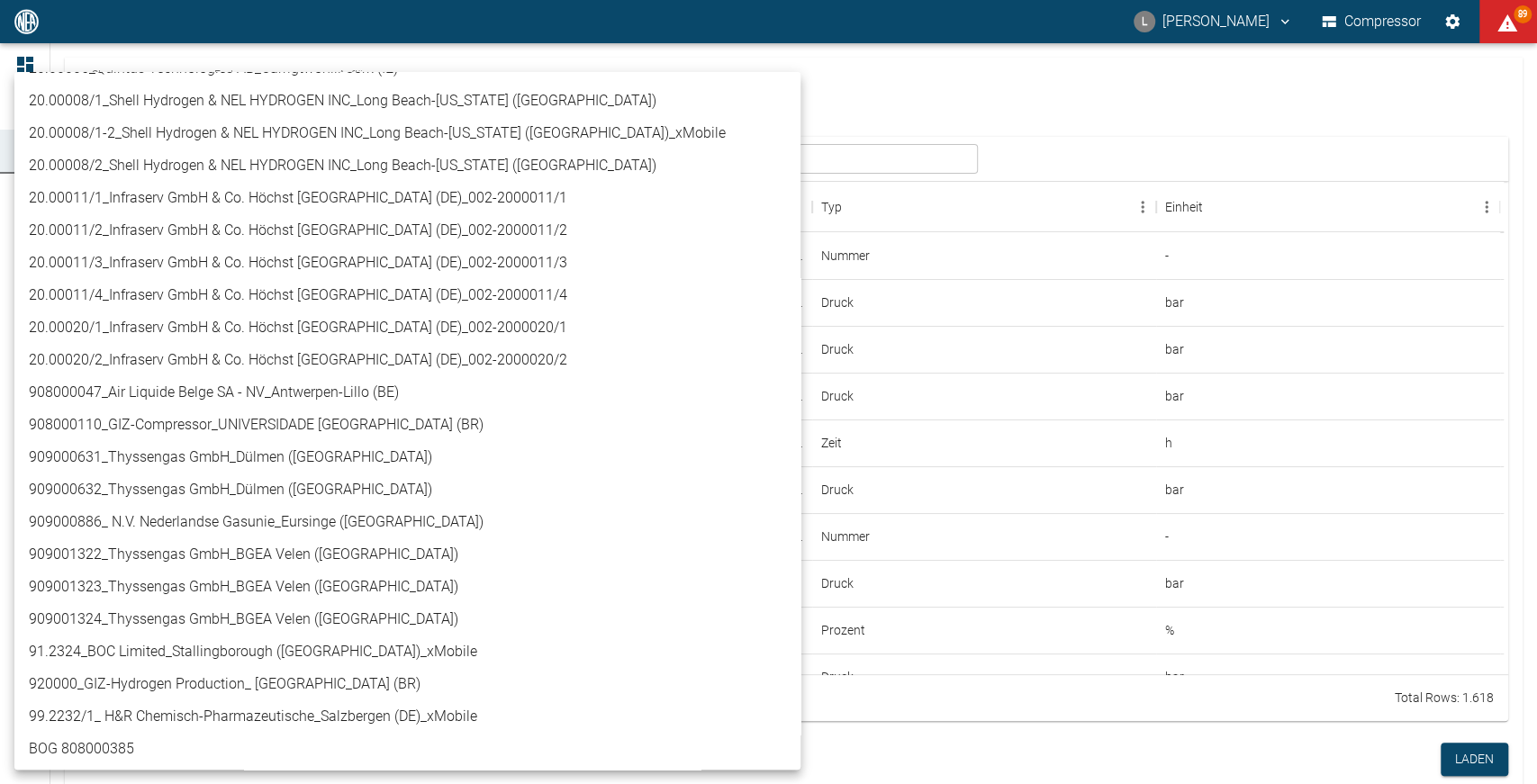
scroll to position [482, 0]
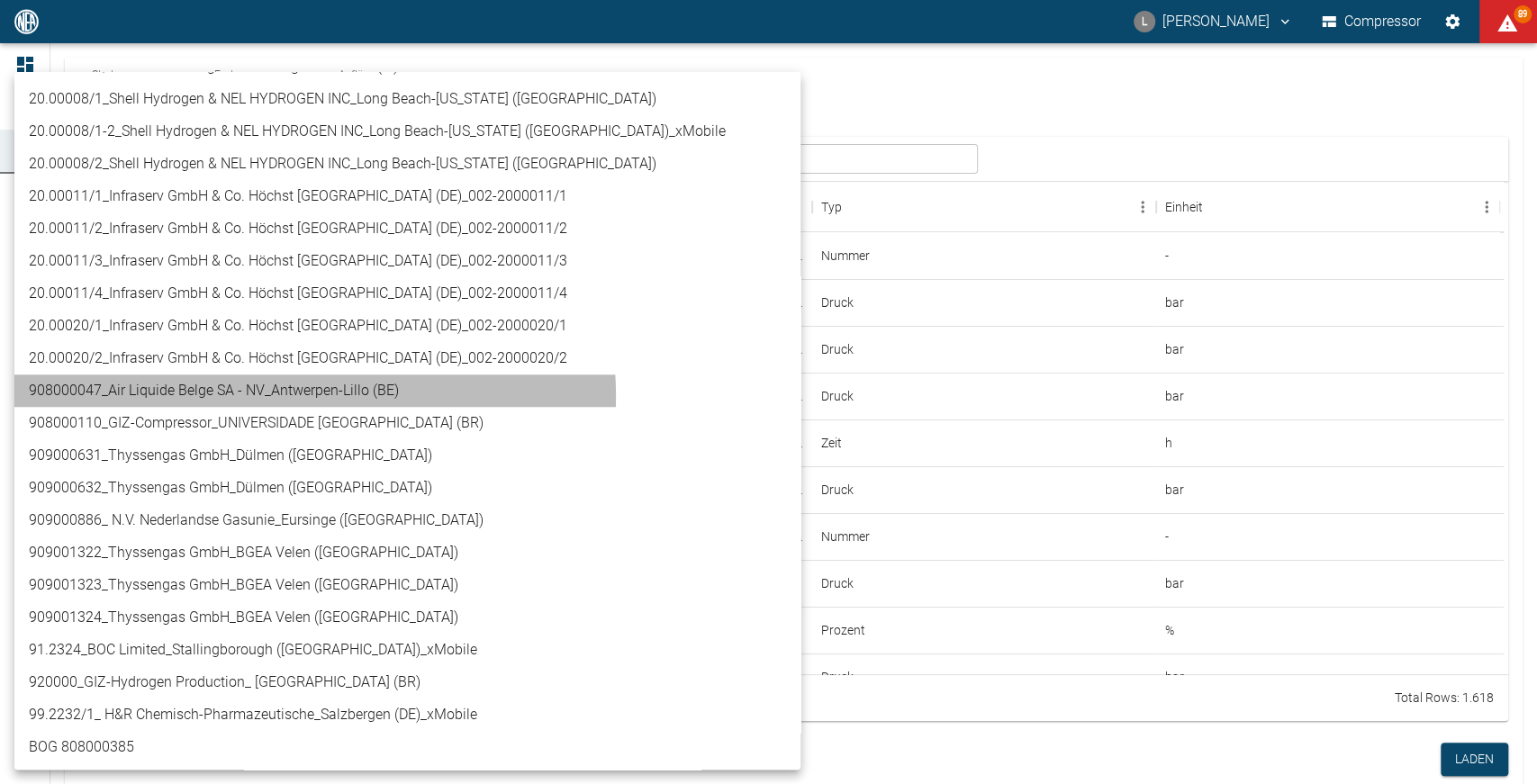
click at [284, 395] on li "908000047_Air Liquide Belge SA - NV_Antwerpen-Lillo (BE)" at bounding box center [407, 391] width 786 height 32
type input "53812aab-fb54-4a57-a574-01c3305aa274"
type input "Percentage"
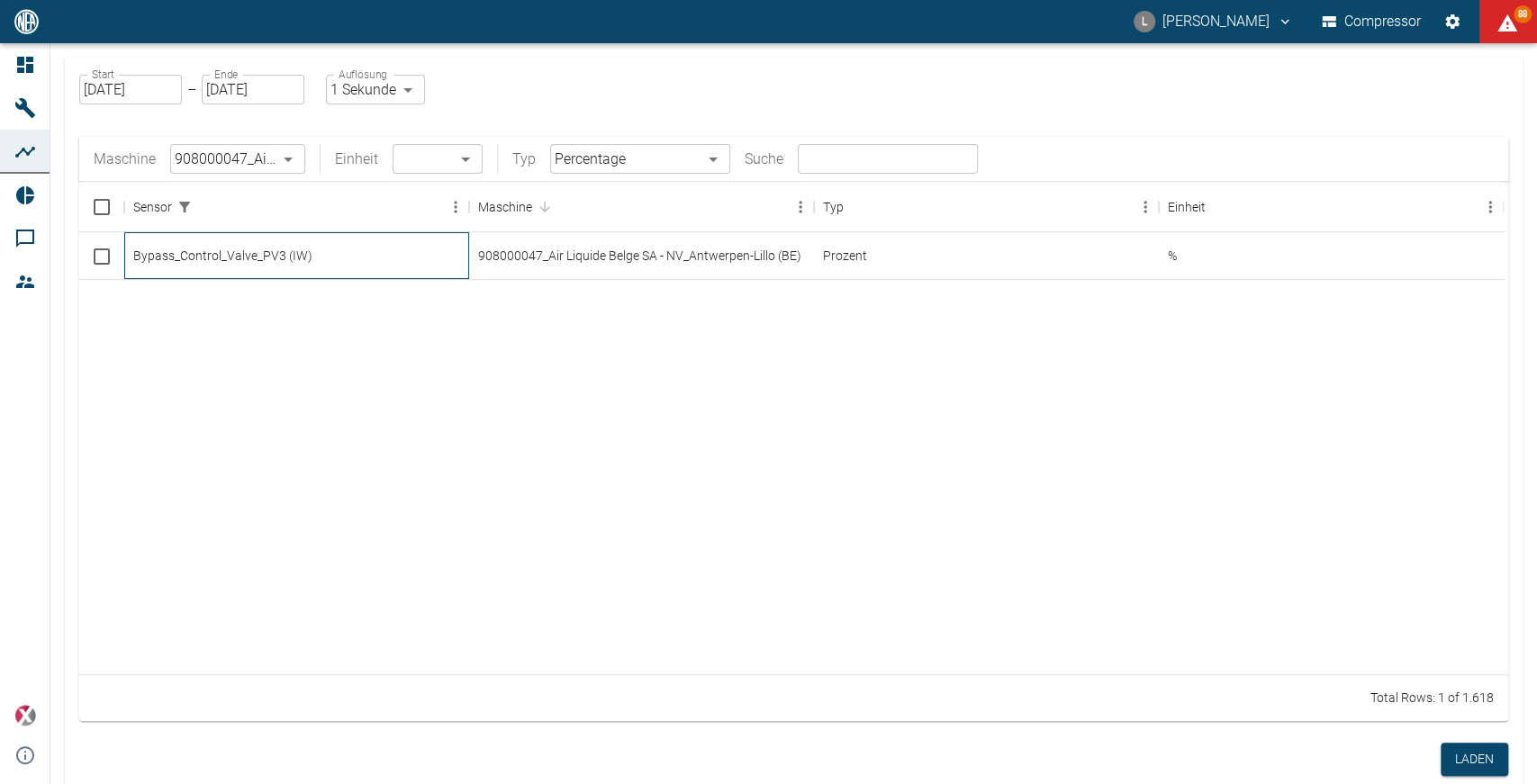
click at [361, 261] on div "Bypass_Control_Valve_PV3 (IW)" at bounding box center [296, 255] width 345 height 47
checkbox input "true"
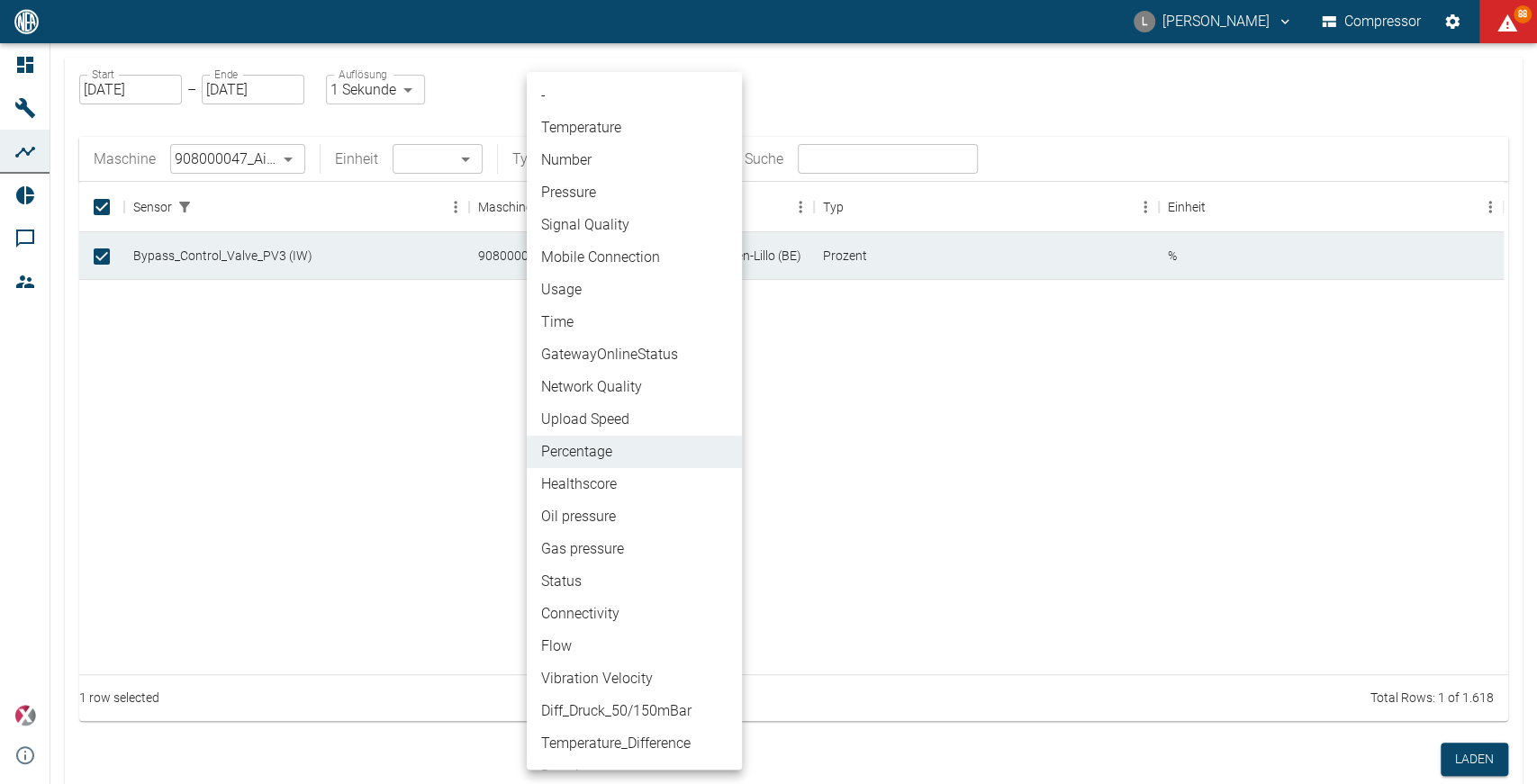
click at [706, 153] on body "L [PERSON_NAME] Compressor 88 Dashboard Maschinen Analysen Reports Kommentare M…" at bounding box center [768, 392] width 1537 height 784
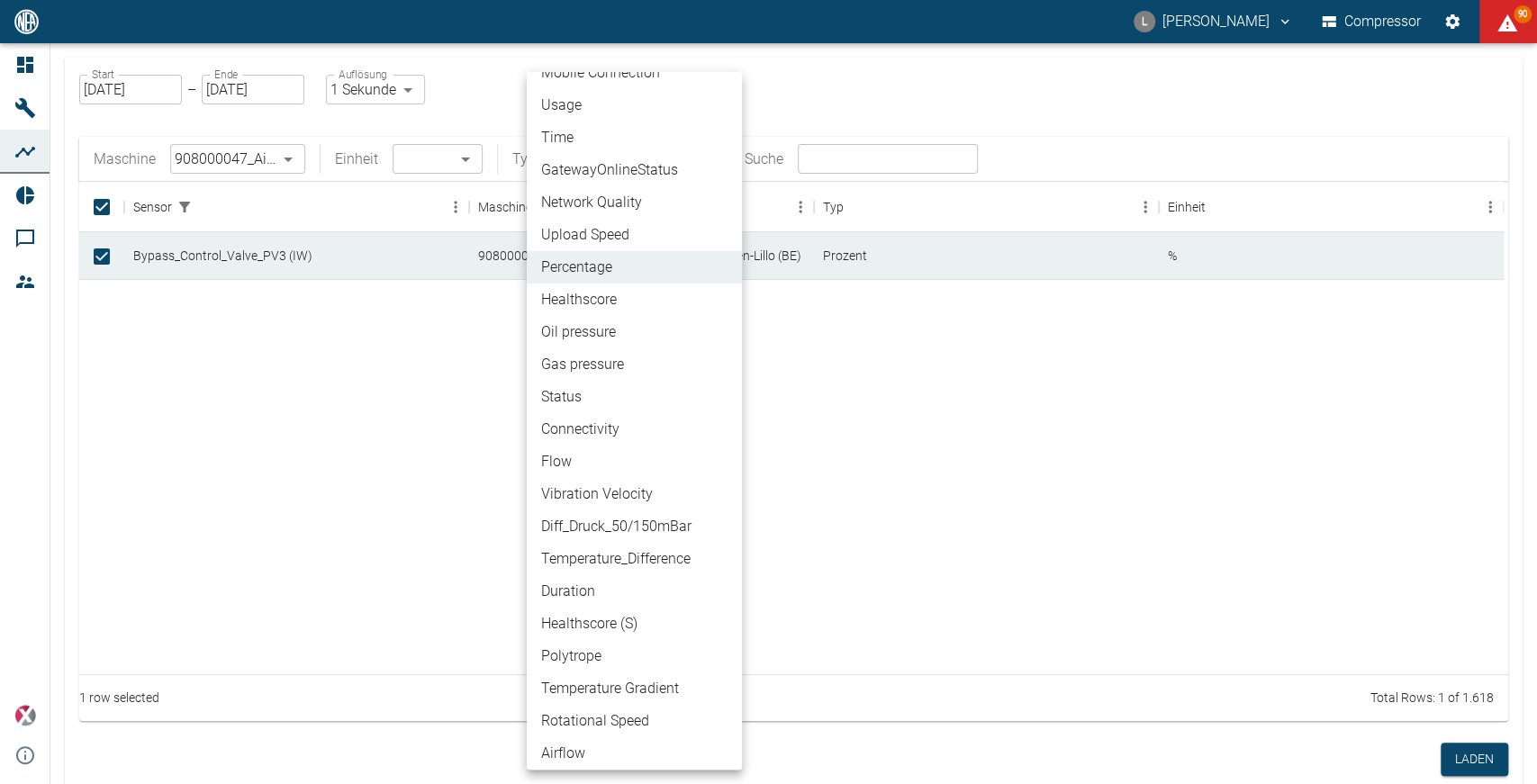
scroll to position [0, 0]
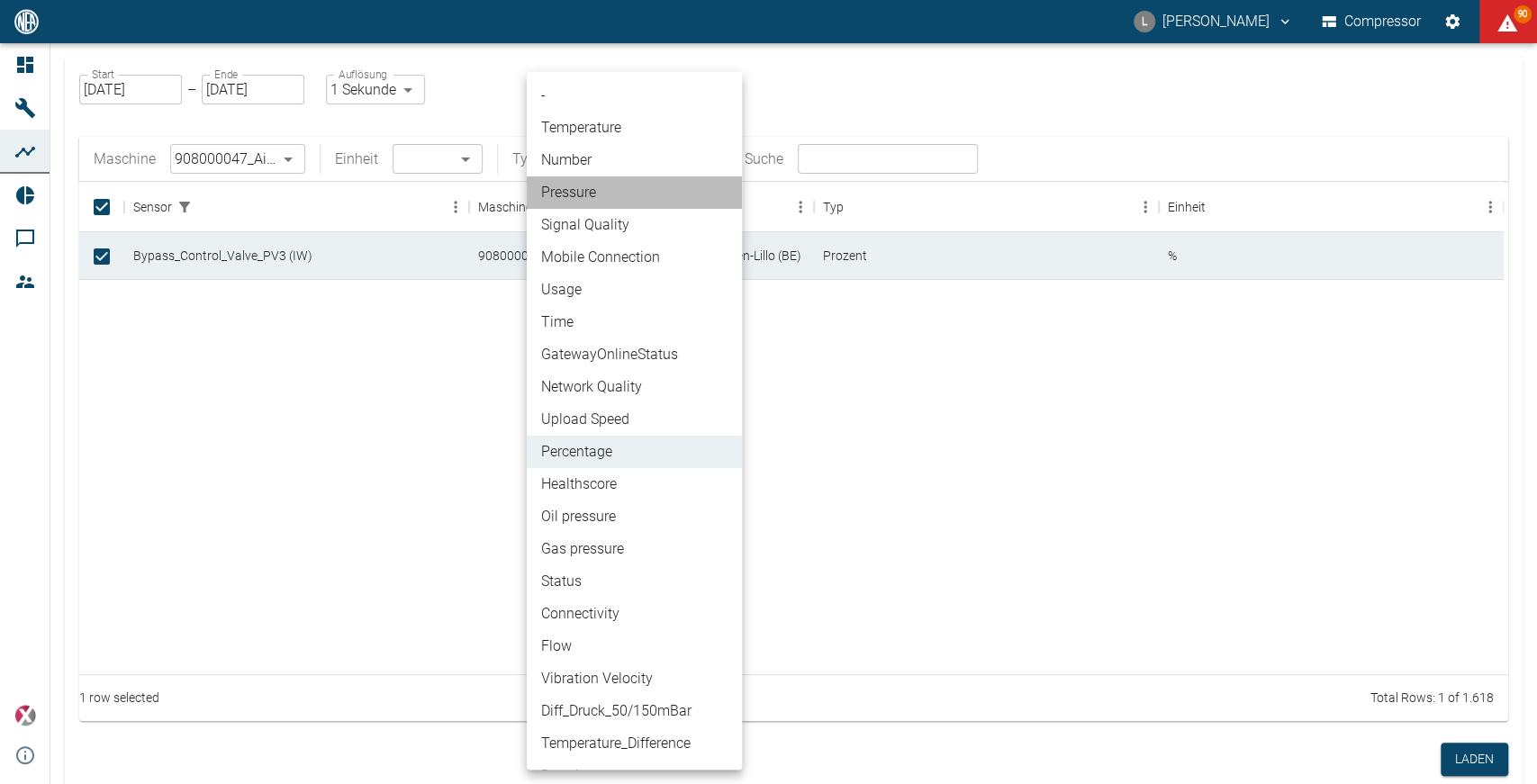
click at [634, 199] on li "Pressure" at bounding box center [633, 193] width 215 height 32
type input "Pressure"
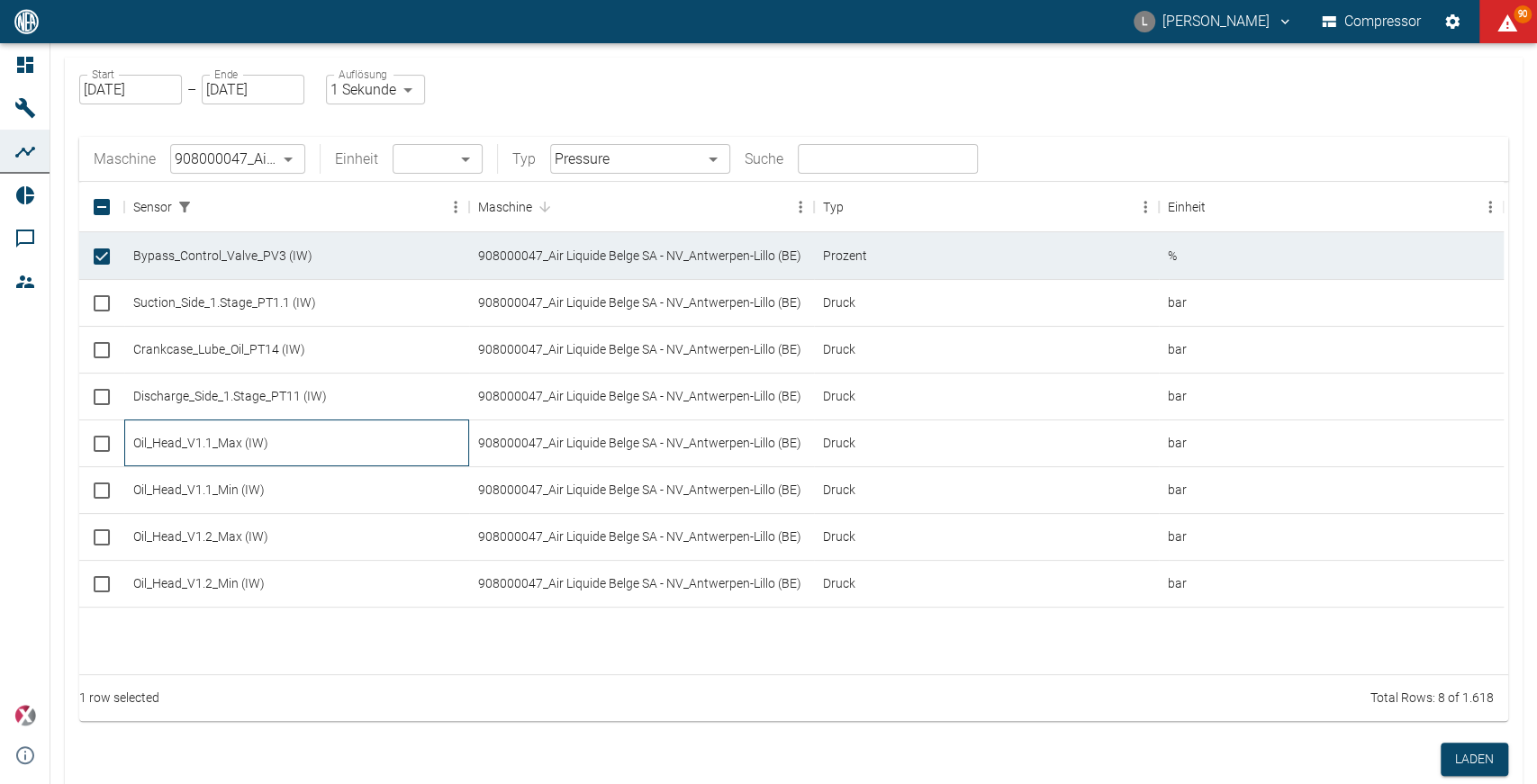
click at [194, 448] on div "Oil_Head_V1.1_Max (IW)" at bounding box center [296, 442] width 345 height 47
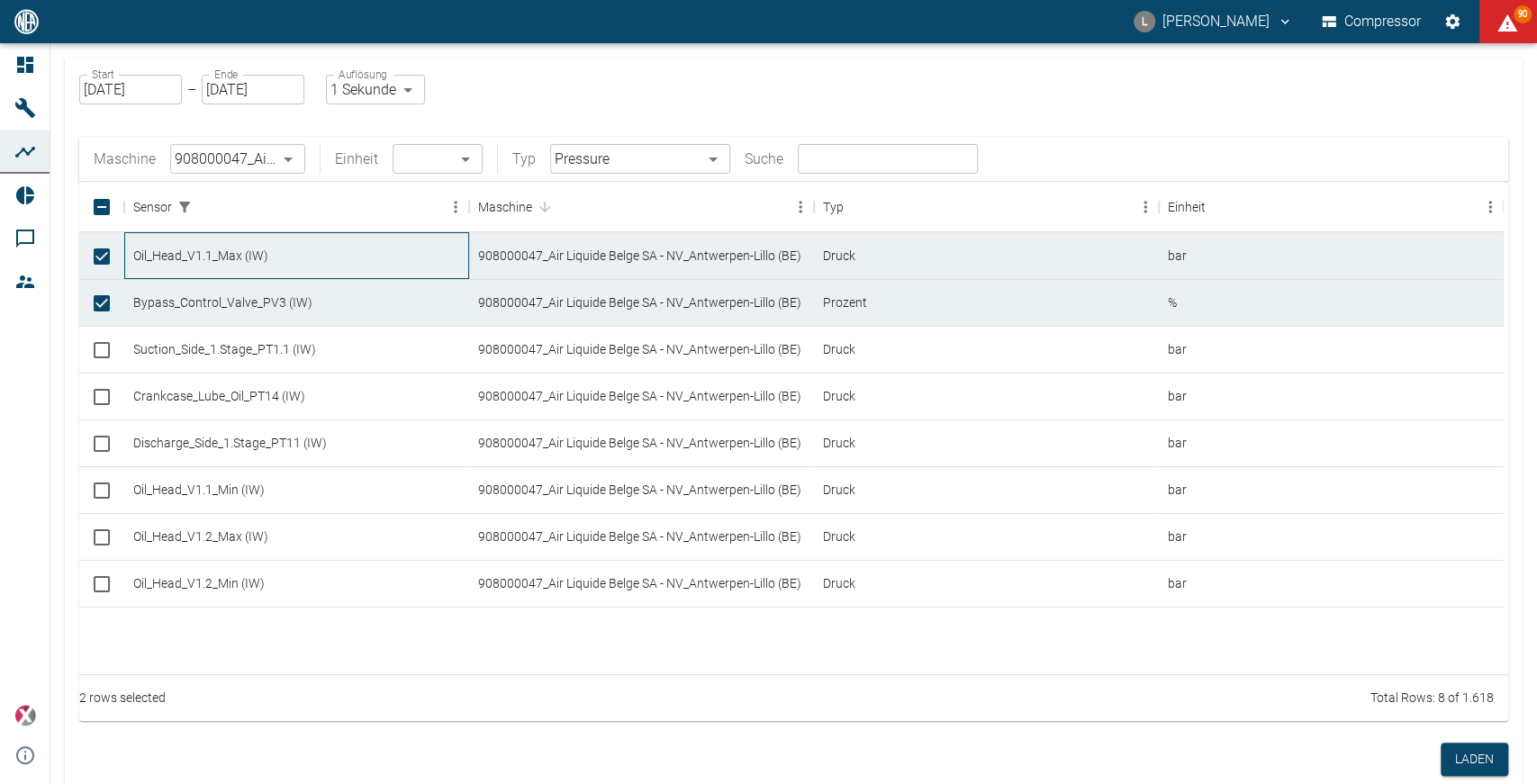
checkbox input "true"
click at [187, 526] on div "Oil_Head_V1.2_Max (IW)" at bounding box center [296, 536] width 345 height 47
checkbox input "true"
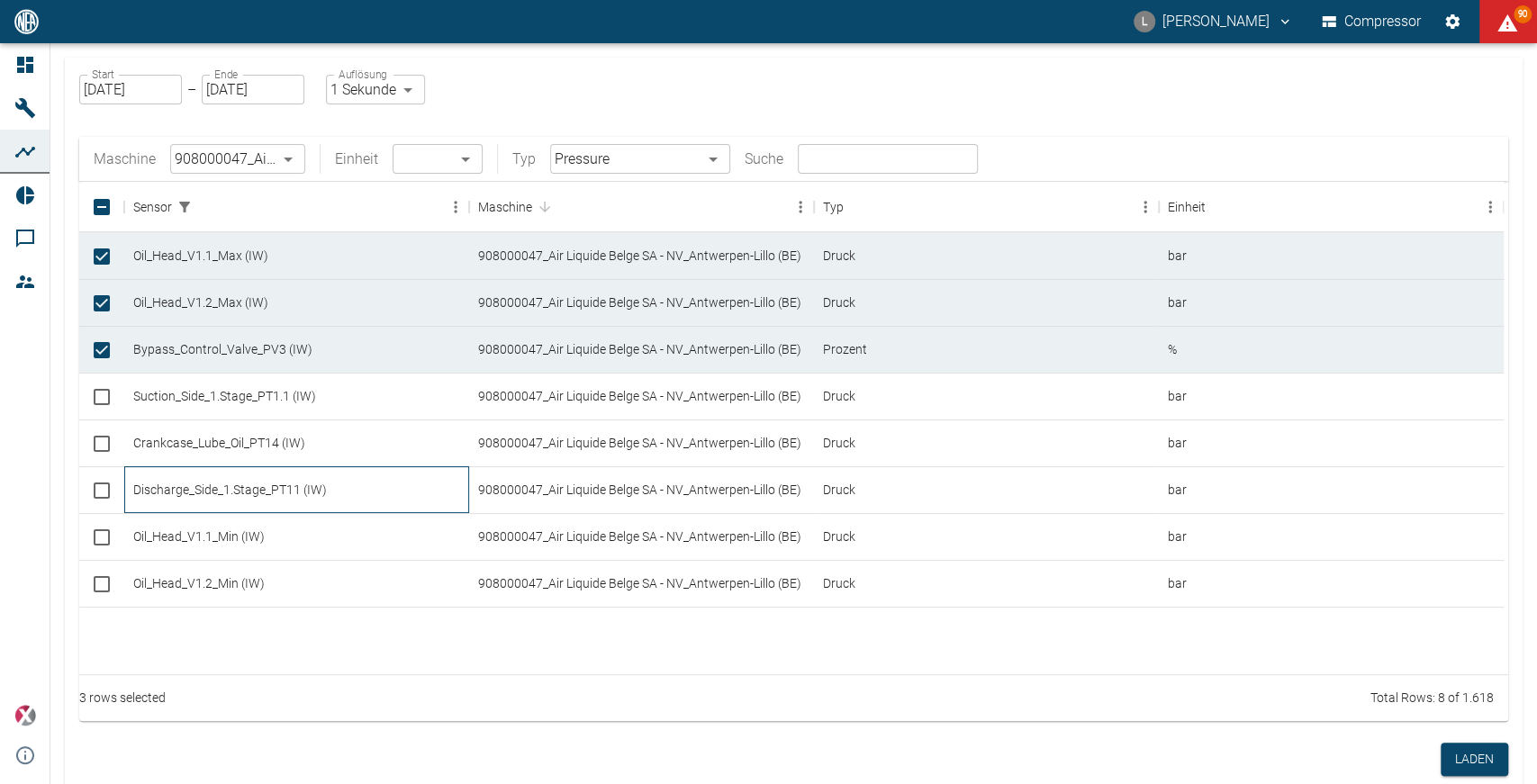
click at [216, 473] on div "Discharge_Side_1.Stage_PT11 (IW)" at bounding box center [296, 489] width 345 height 47
checkbox input "true"
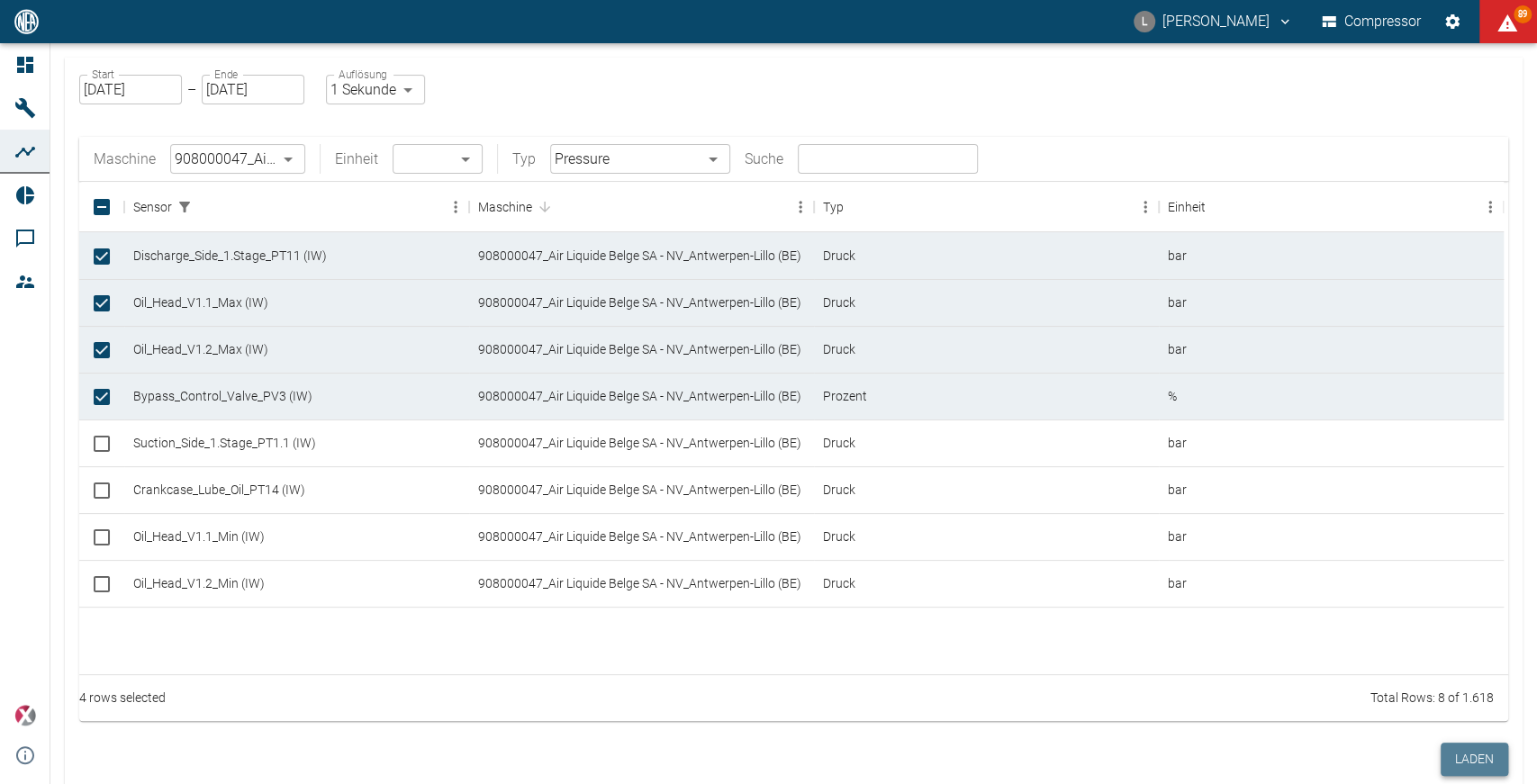
click at [1454, 763] on button "Laden" at bounding box center [1474, 759] width 68 height 33
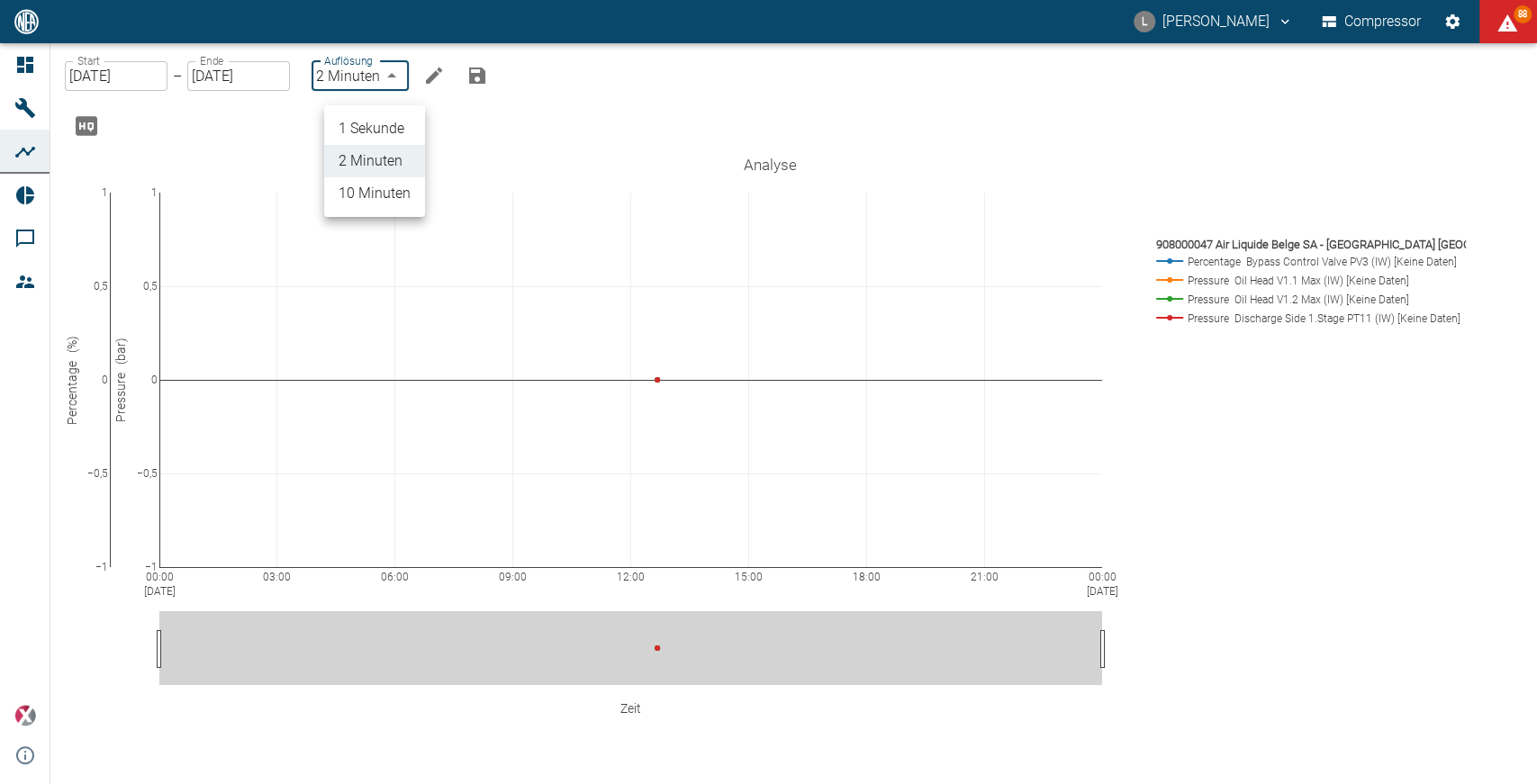
click at [406, 96] on body "L [PERSON_NAME] Compressor 88 Dashboard Maschinen Analysen Reports Kommentare M…" at bounding box center [768, 392] width 1537 height 784
click at [404, 120] on li "1 Sekunde" at bounding box center [374, 129] width 101 height 32
type input "1sec"
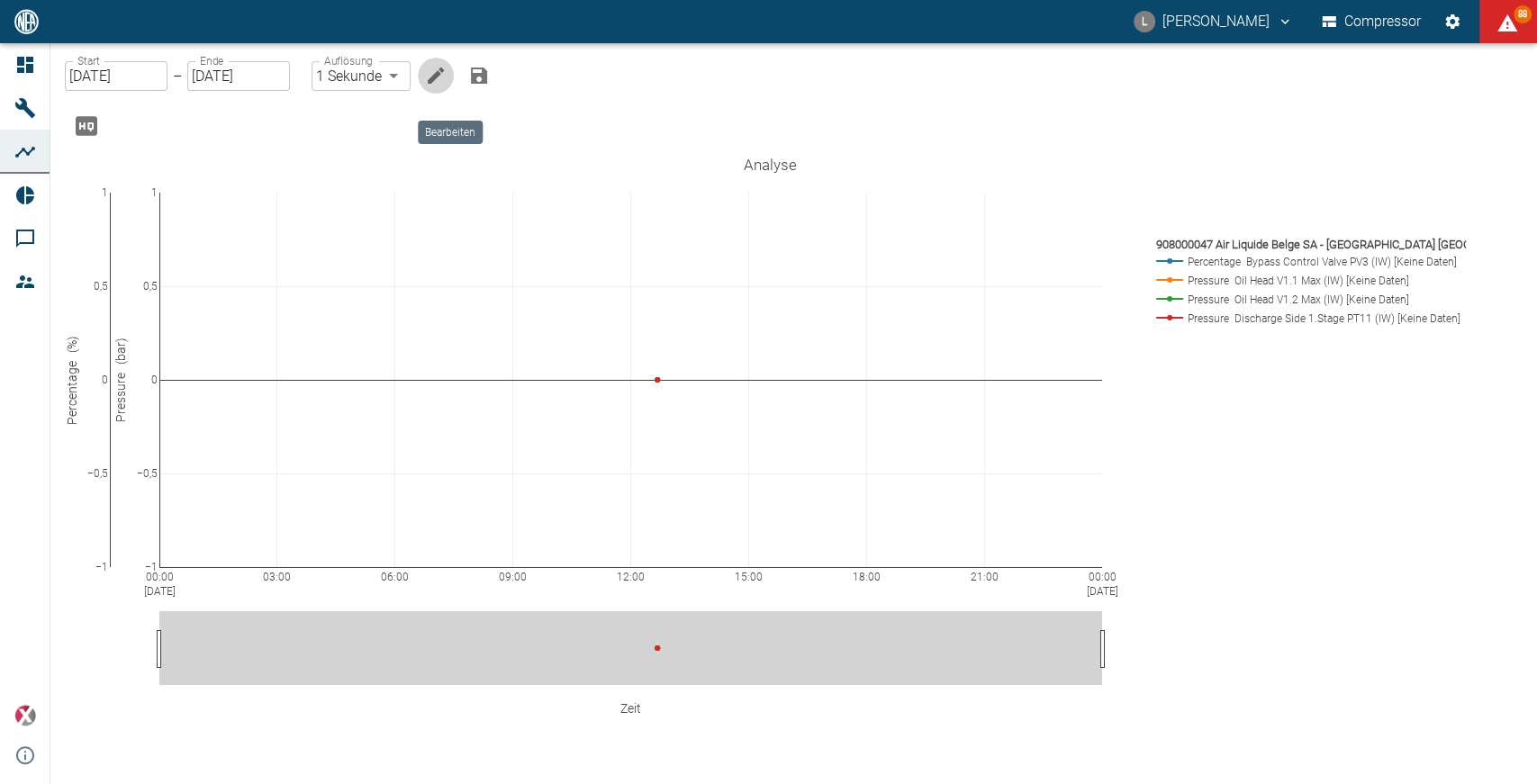
click at [447, 87] on icon "Bearbeiten" at bounding box center [436, 75] width 22 height 22
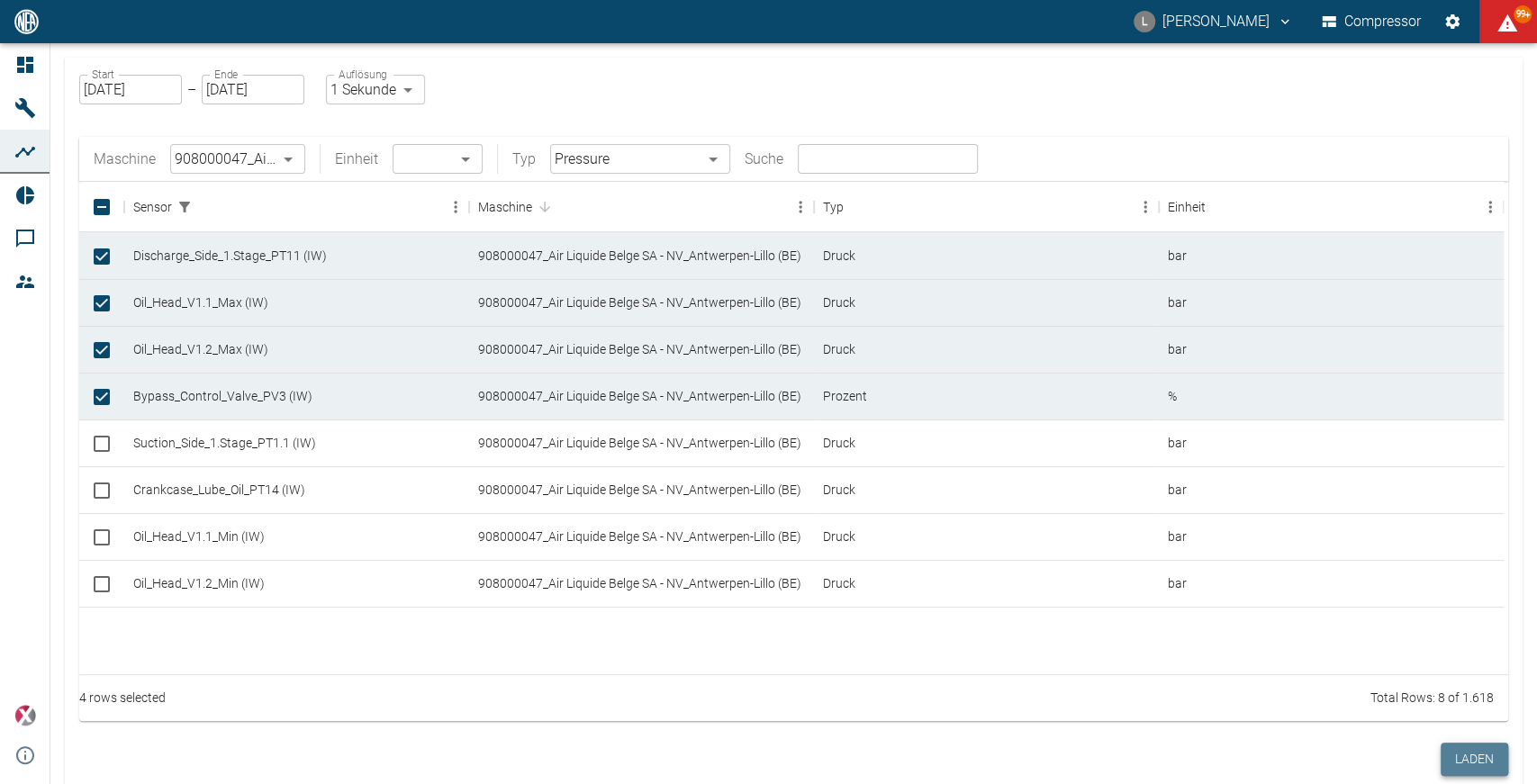
click at [1471, 754] on button "Laden" at bounding box center [1474, 759] width 68 height 33
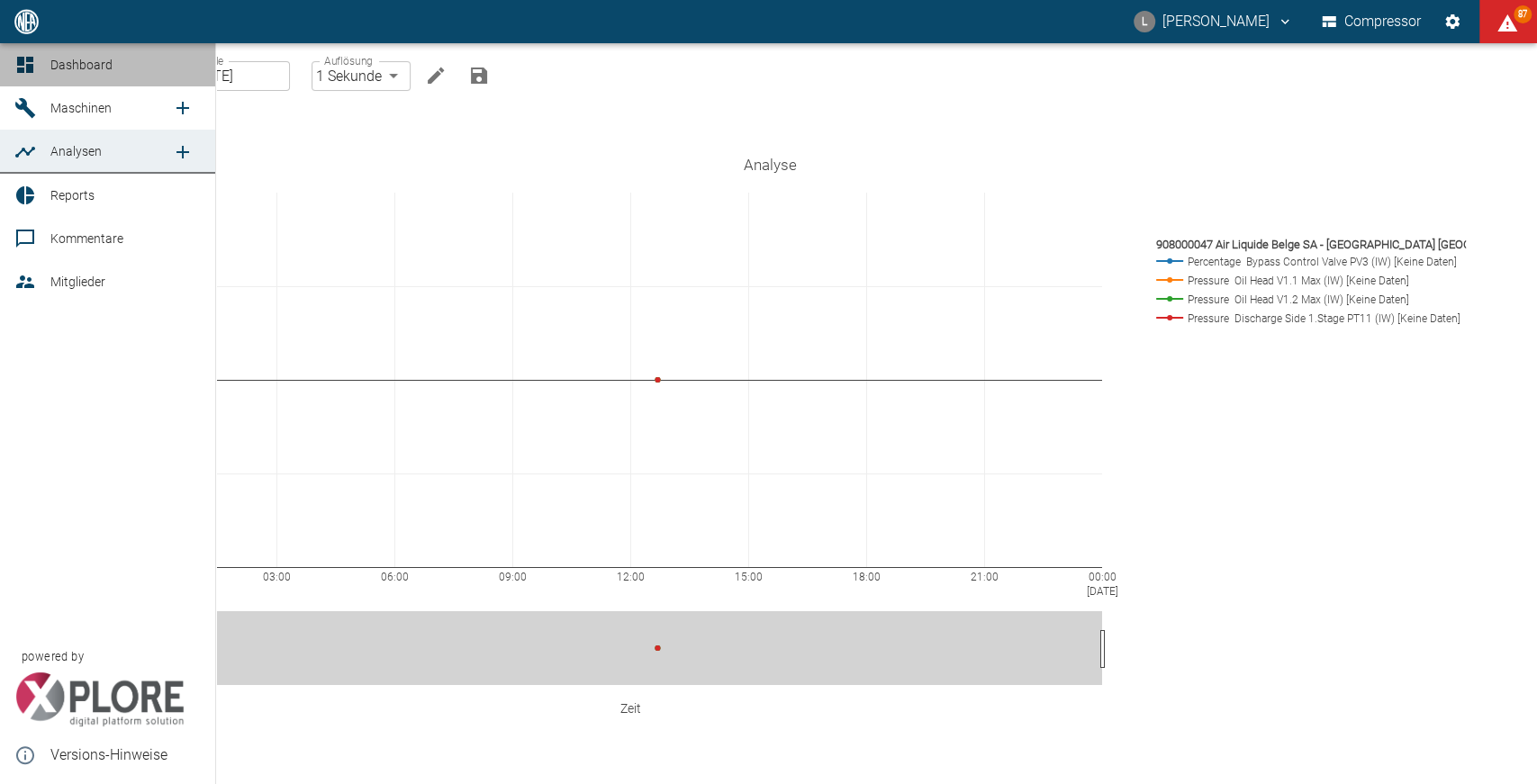
click at [29, 62] on icon at bounding box center [25, 65] width 22 height 22
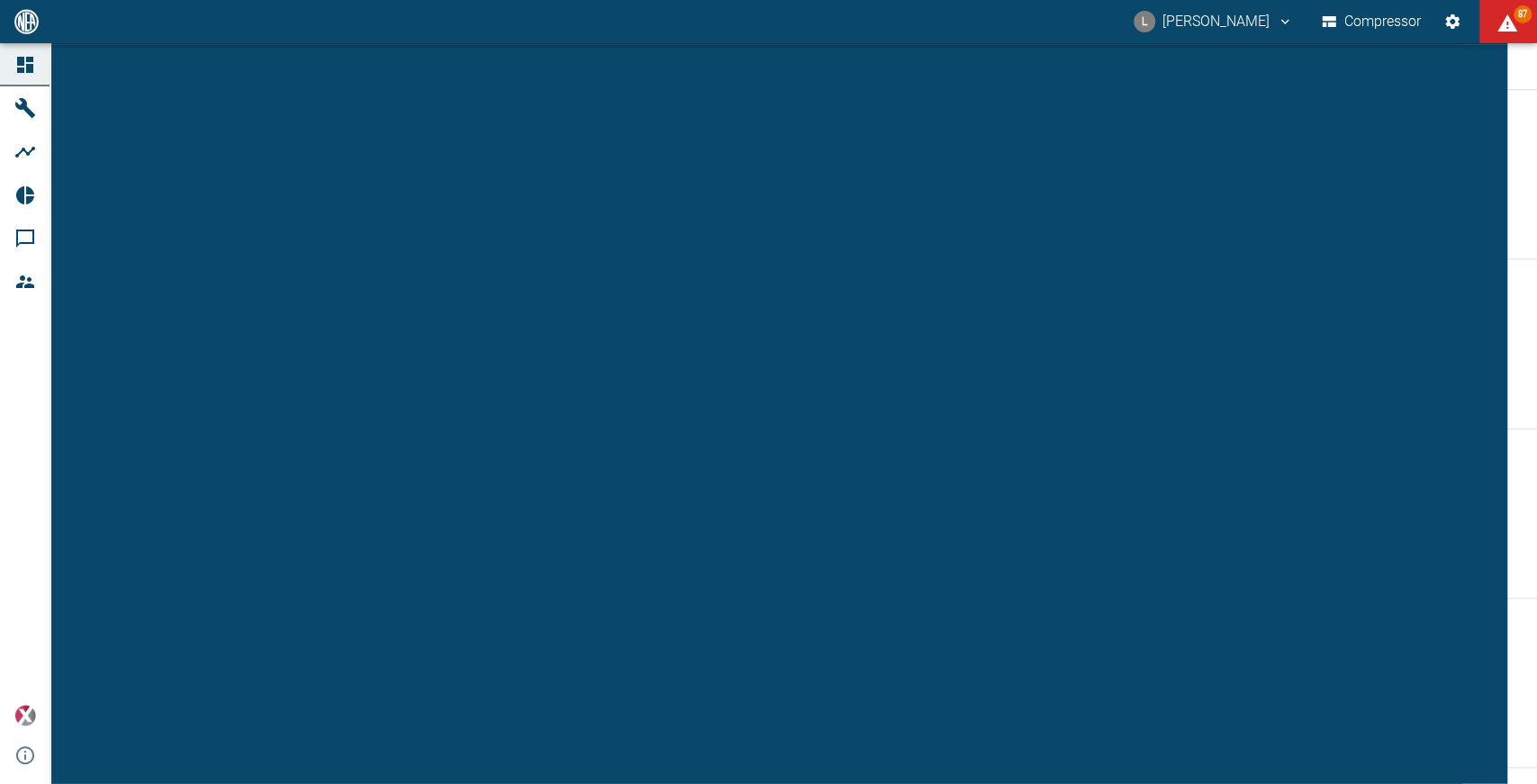
scroll to position [1124, 0]
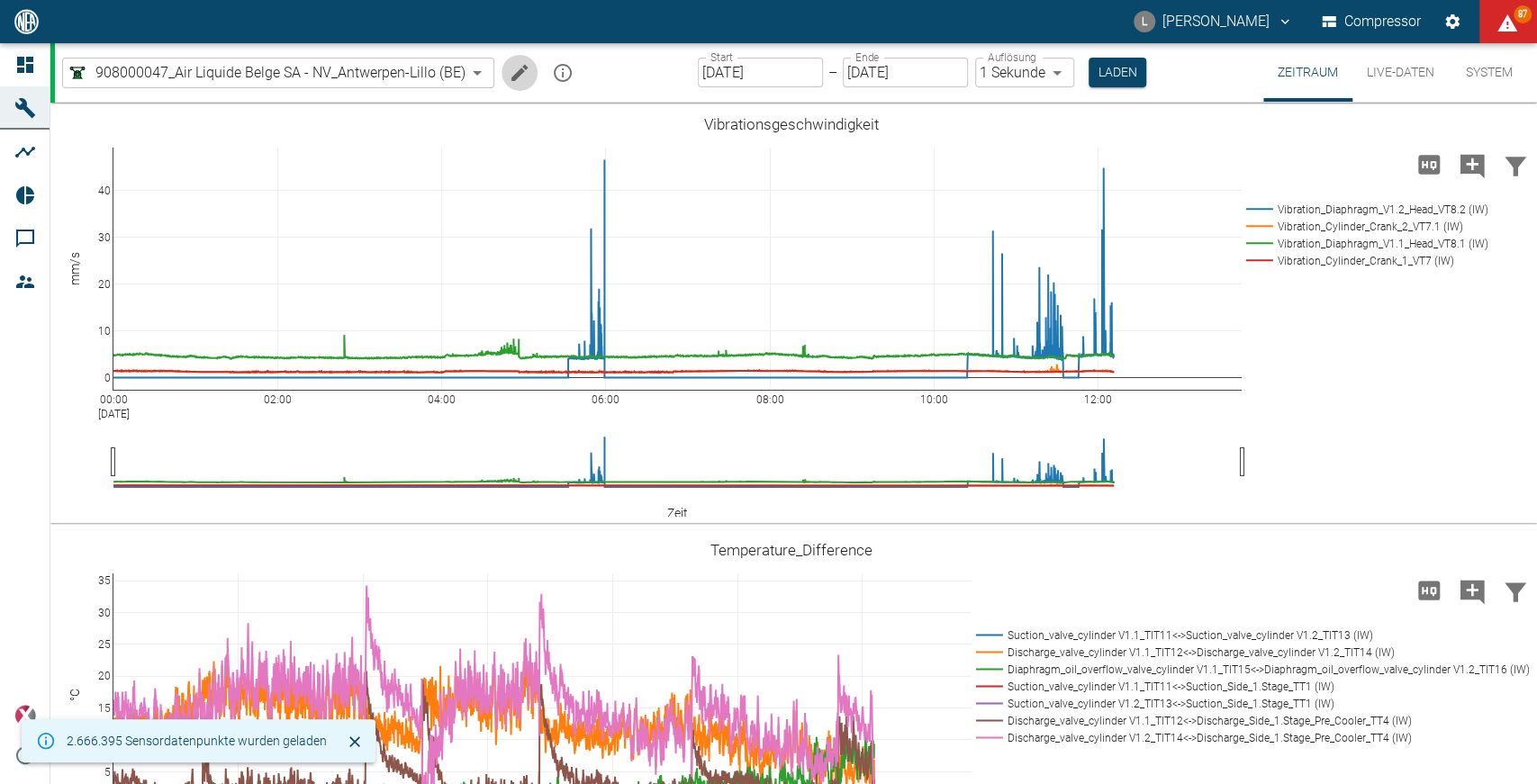
click at [514, 63] on icon "Machine bearbeiten" at bounding box center [520, 73] width 22 height 22
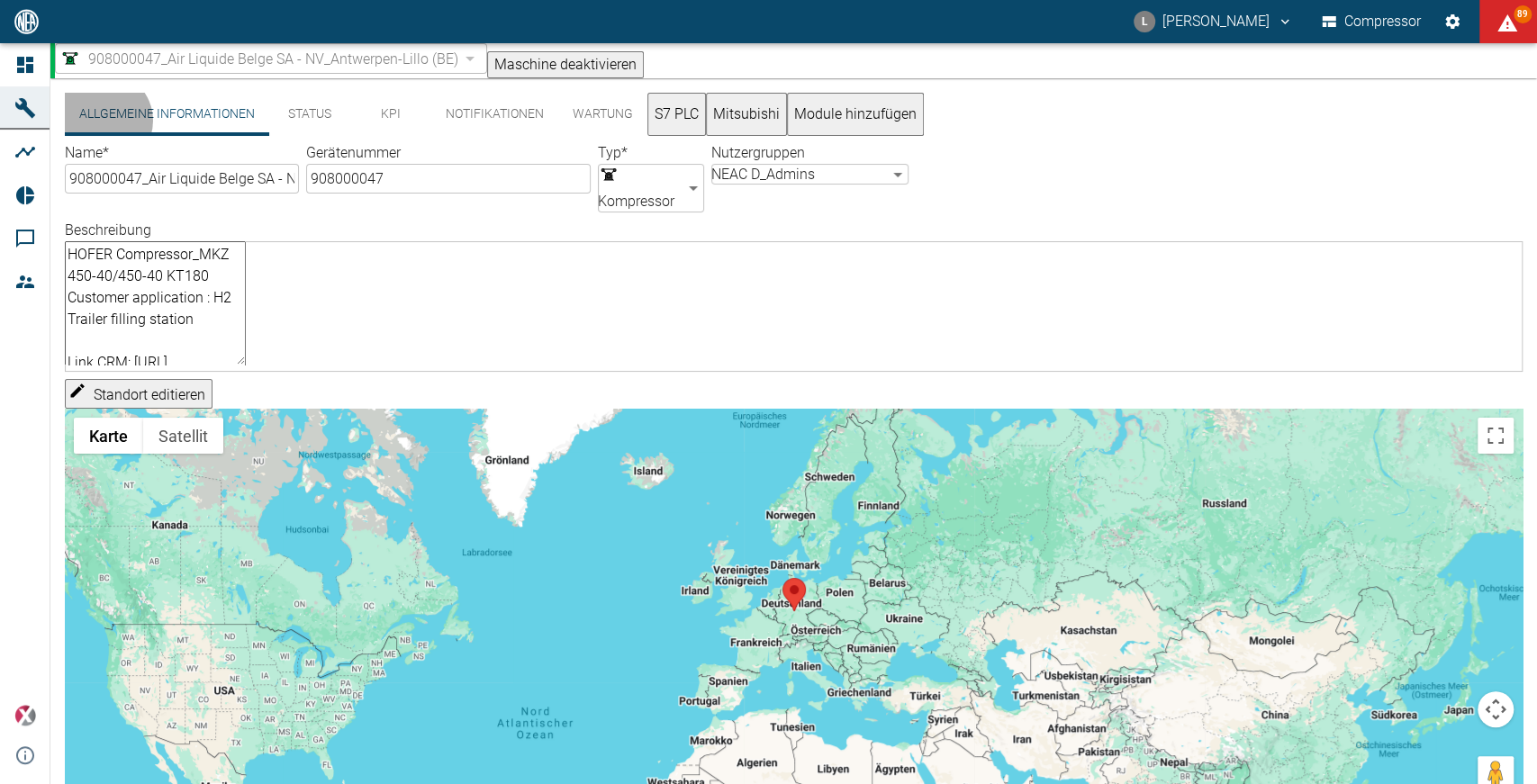
click at [687, 129] on button "S7 PLC" at bounding box center [676, 114] width 58 height 43
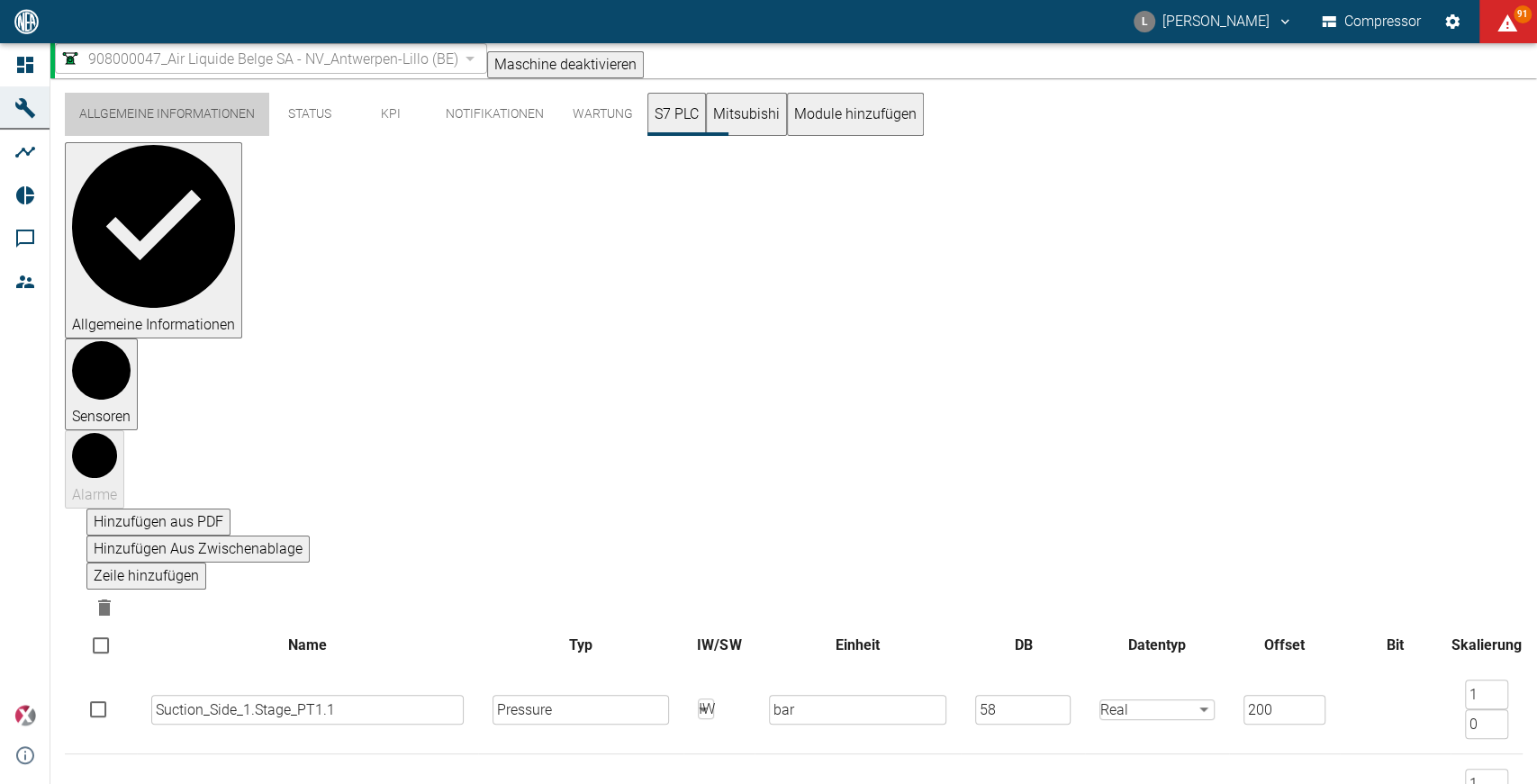
click at [229, 121] on button "Allgemeine Informationen" at bounding box center [167, 114] width 204 height 43
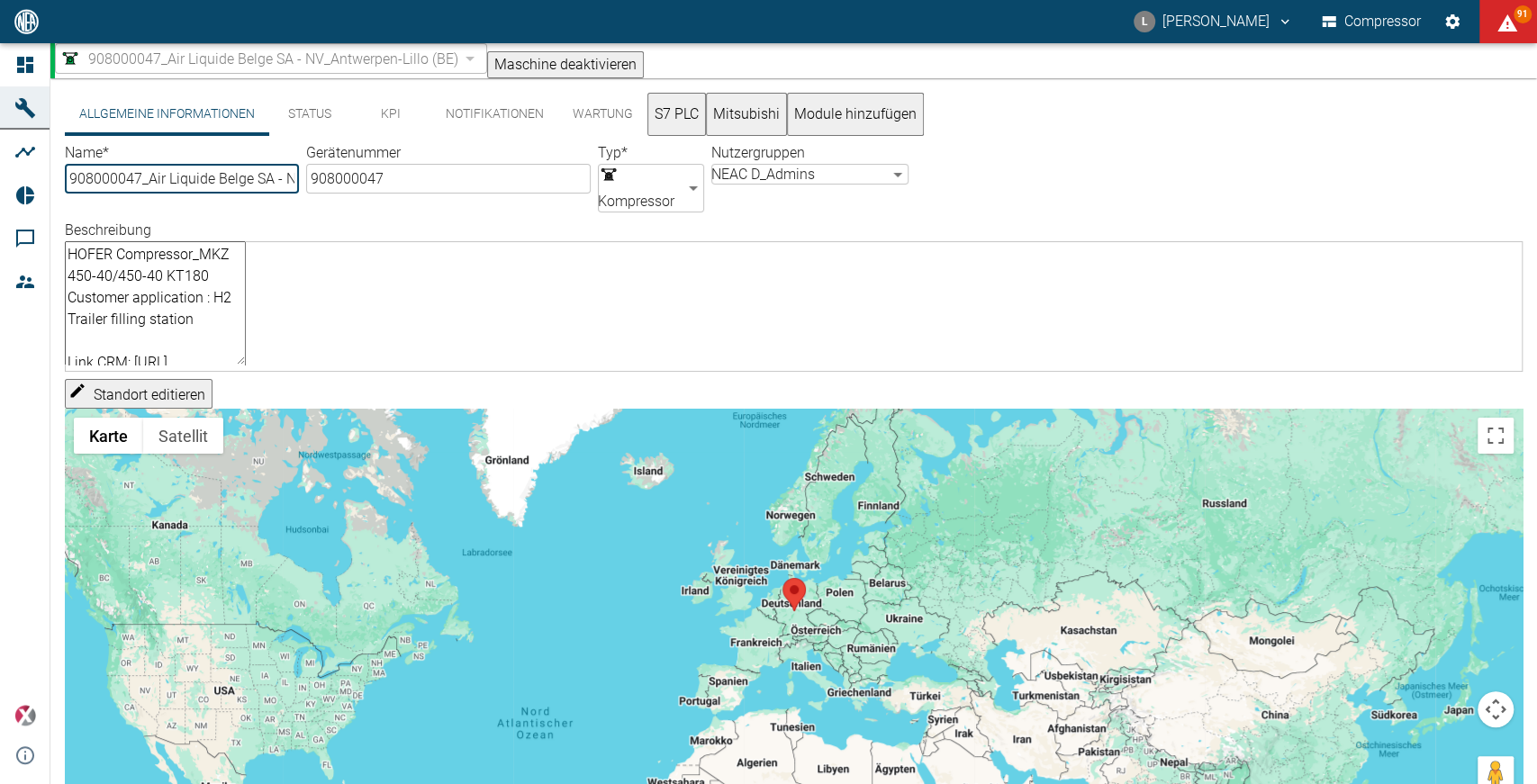
click at [476, 74] on div "908000047_Air Liquide Belge SA - NV_Antwerpen-Lillo (BE)" at bounding box center [271, 58] width 433 height 31
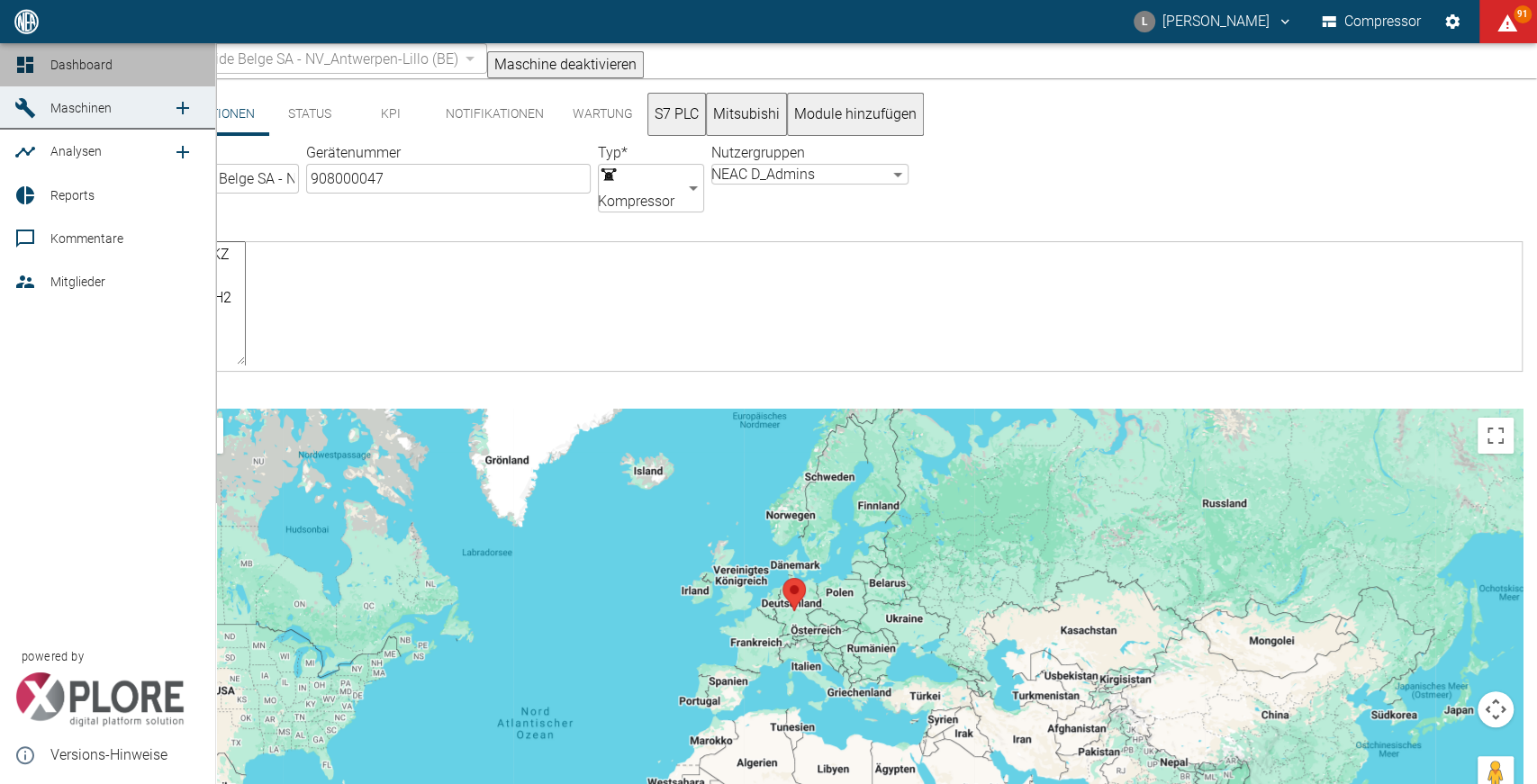
click at [24, 74] on icon at bounding box center [25, 65] width 22 height 22
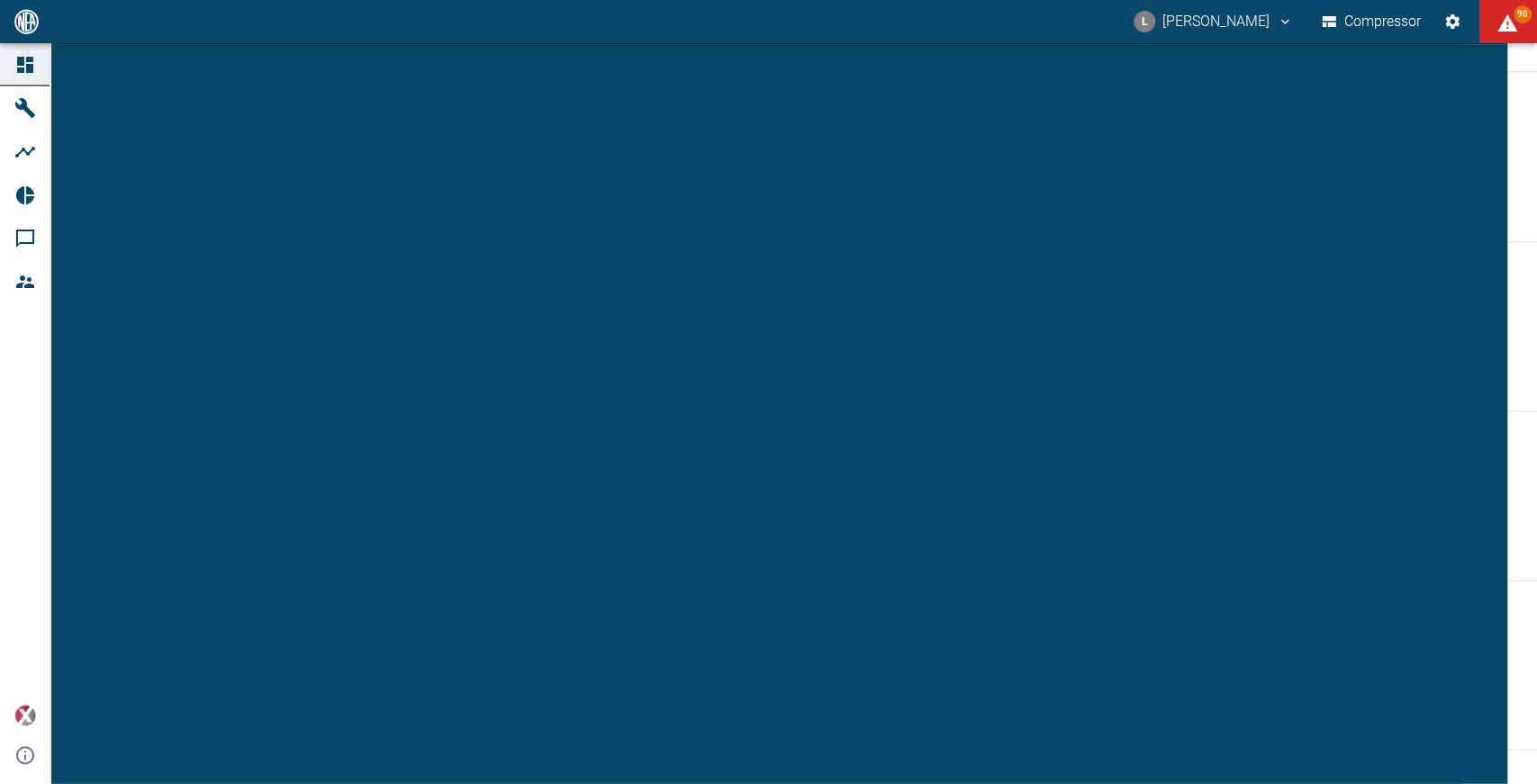
scroll to position [1283, 0]
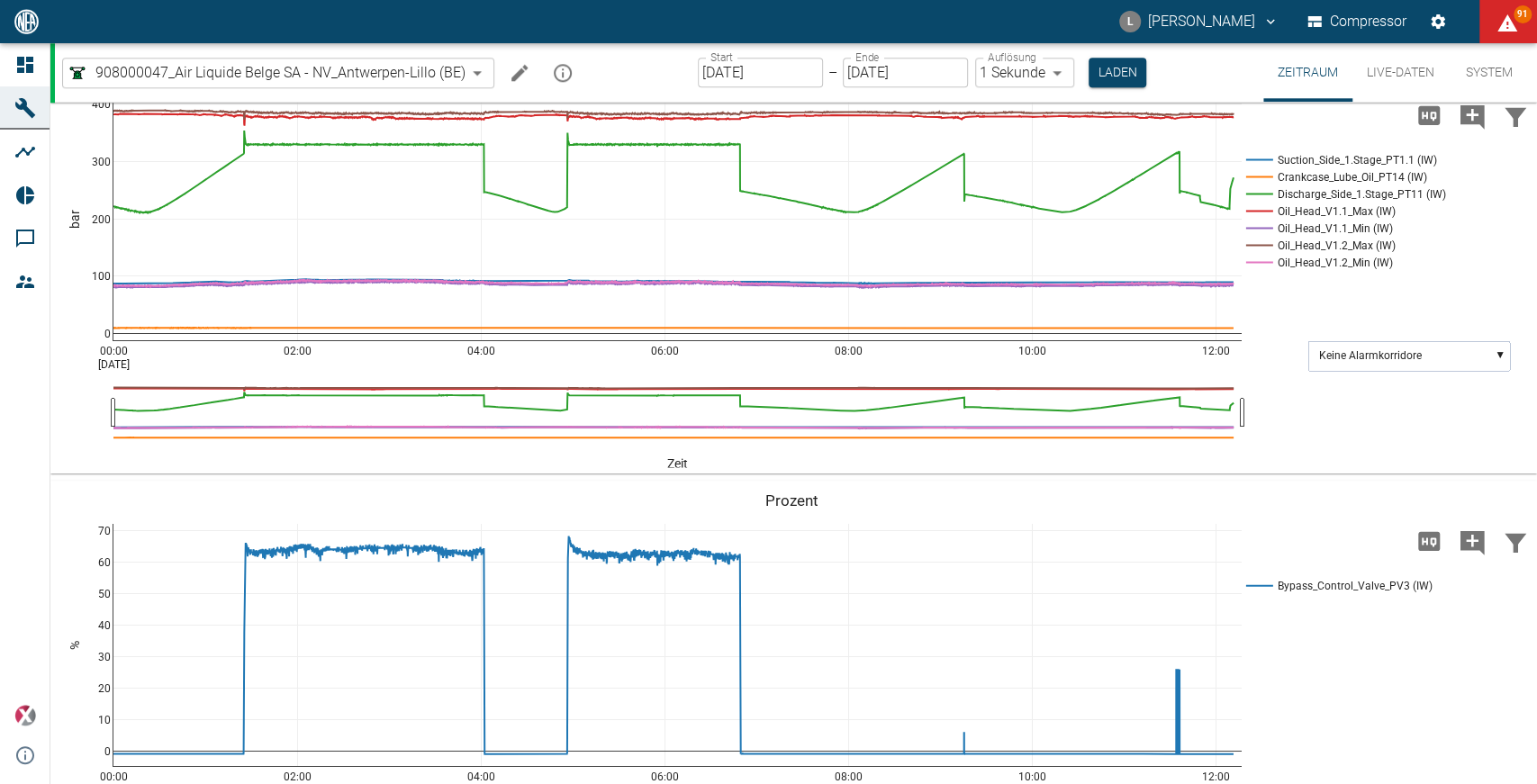
scroll to position [1328, 0]
